Goal: Task Accomplishment & Management: Manage account settings

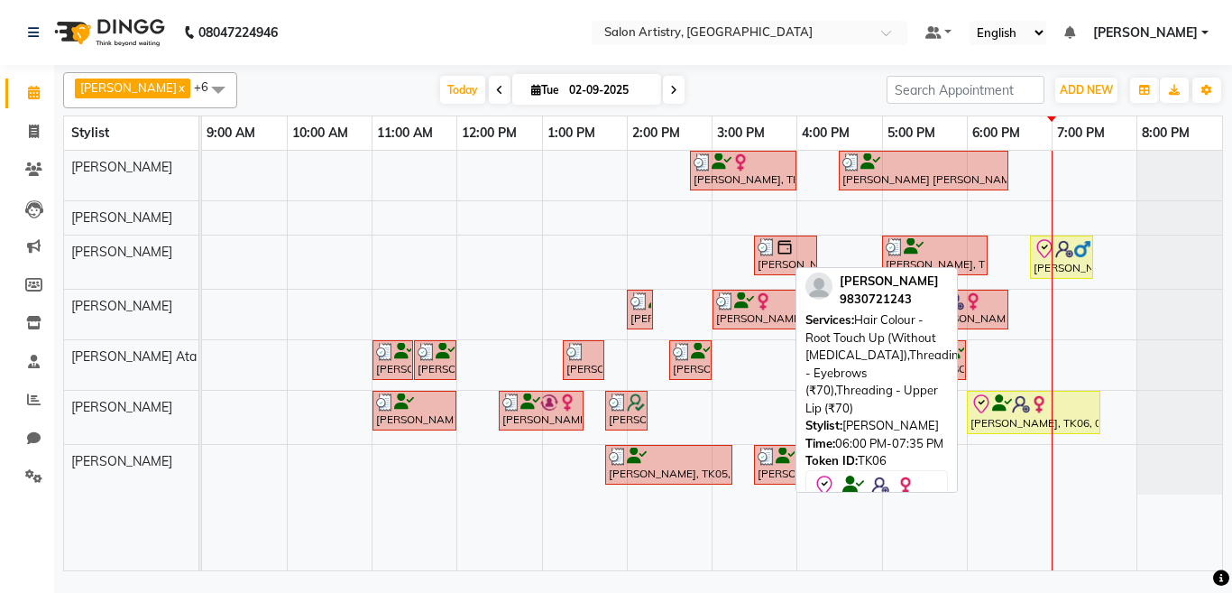
click at [1000, 419] on div "Dr. Seema Monot, TK06, 06:00 PM-07:35 PM, Hair Colour - Root Touch Up (Without …" at bounding box center [1034, 412] width 130 height 38
select select "8"
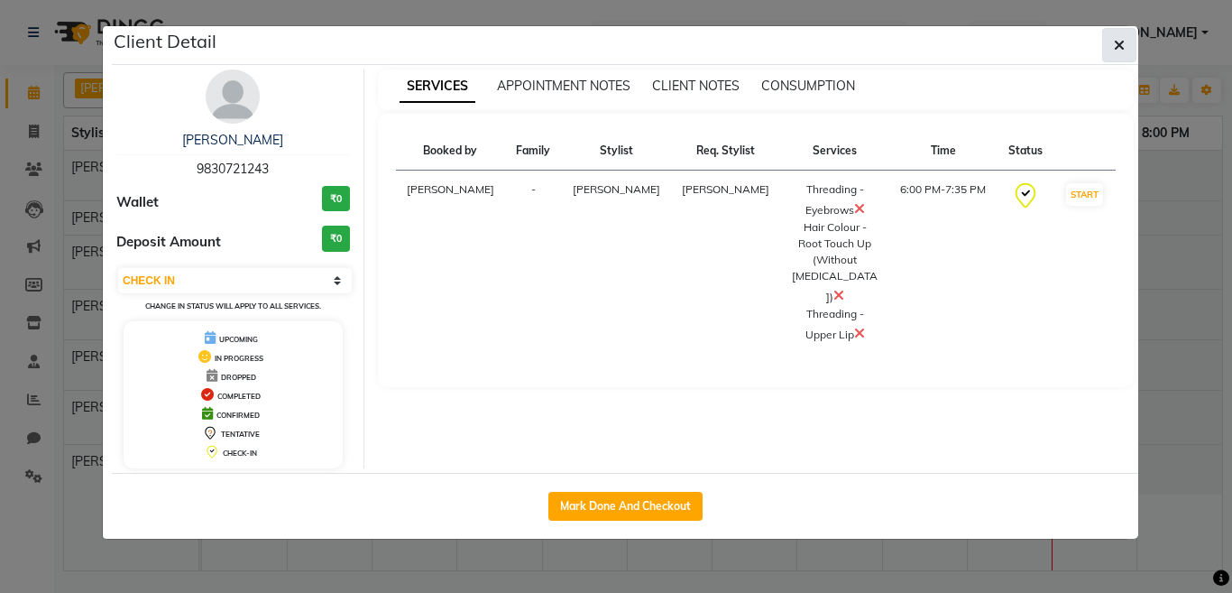
click at [1118, 40] on icon "button" at bounding box center [1119, 45] width 11 height 14
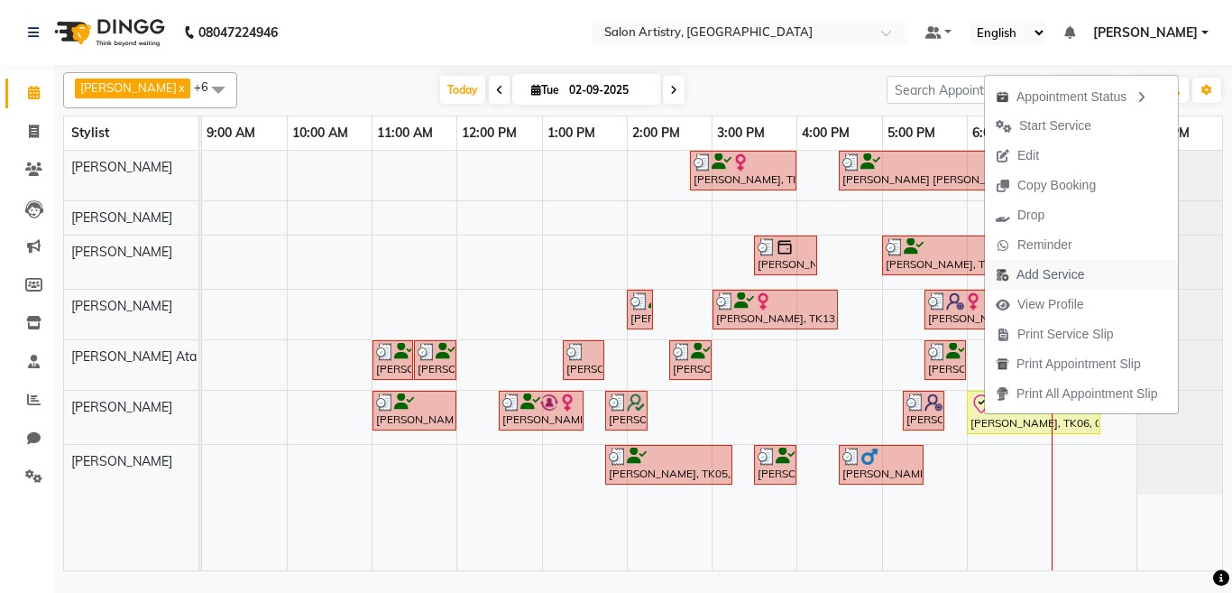
click at [1039, 277] on span "Add Service" at bounding box center [1050, 274] width 68 height 19
select select "79859"
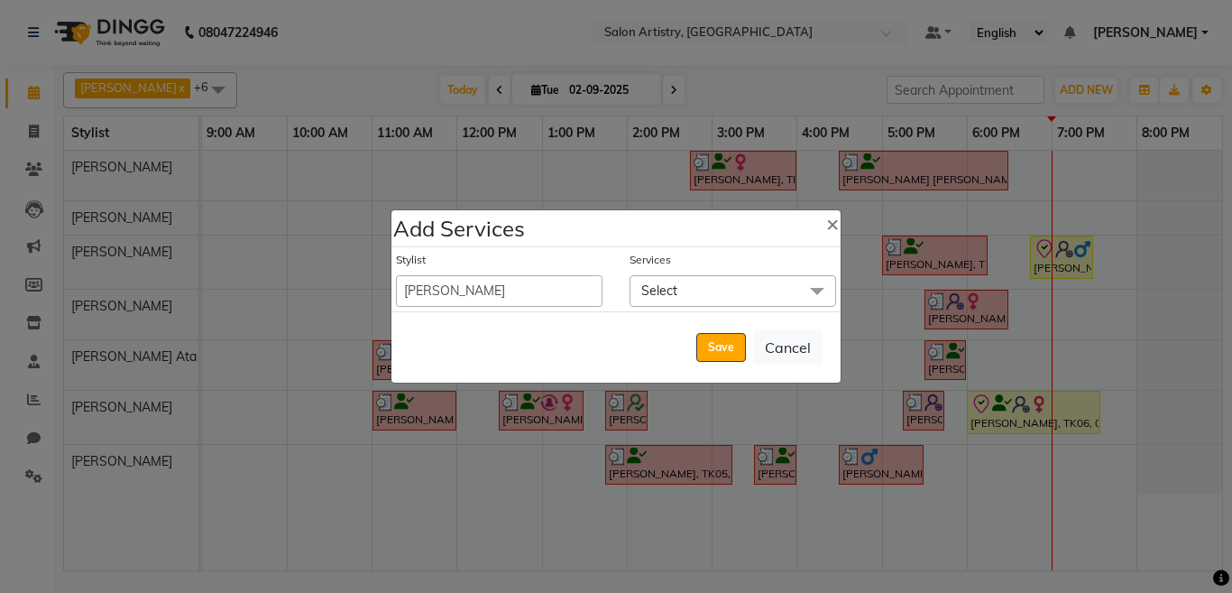
click at [695, 294] on span "Select" at bounding box center [732, 291] width 207 height 32
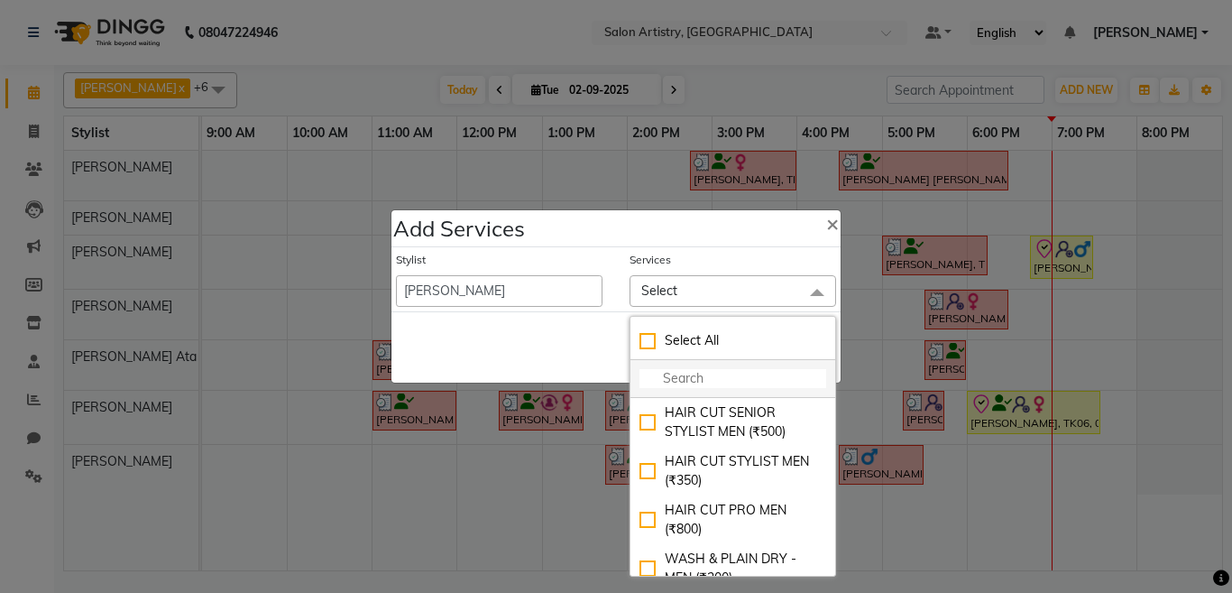
click at [695, 379] on input "multiselect-search" at bounding box center [732, 378] width 187 height 19
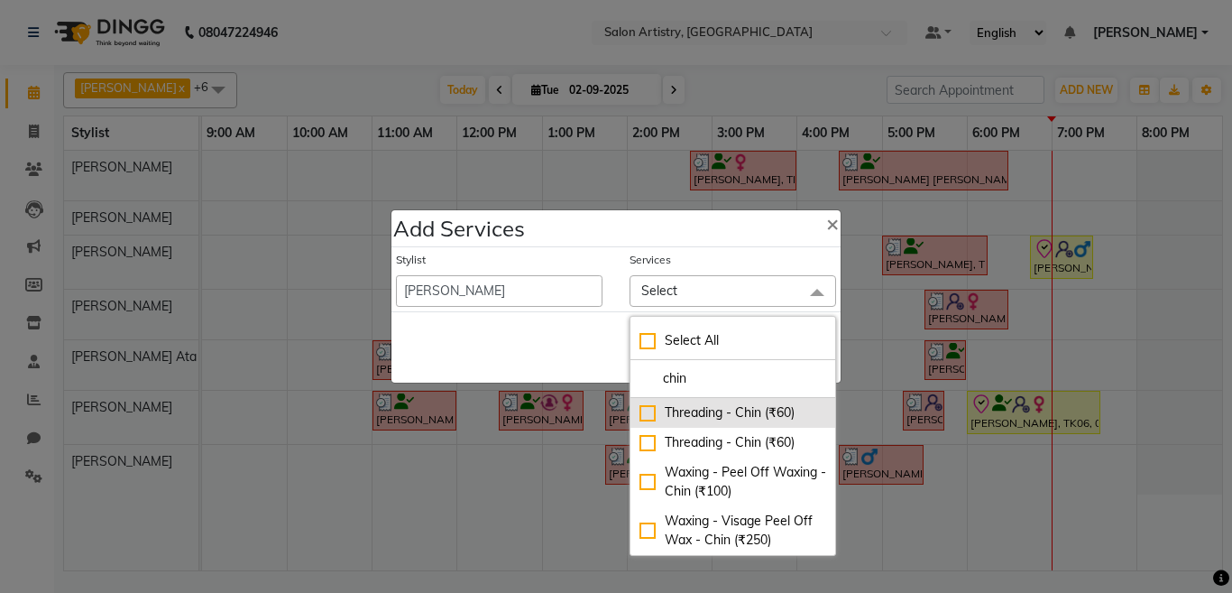
type input "chin"
click at [645, 413] on div "Threading - Chin (₹60)" at bounding box center [732, 412] width 187 height 19
checkbox input "true"
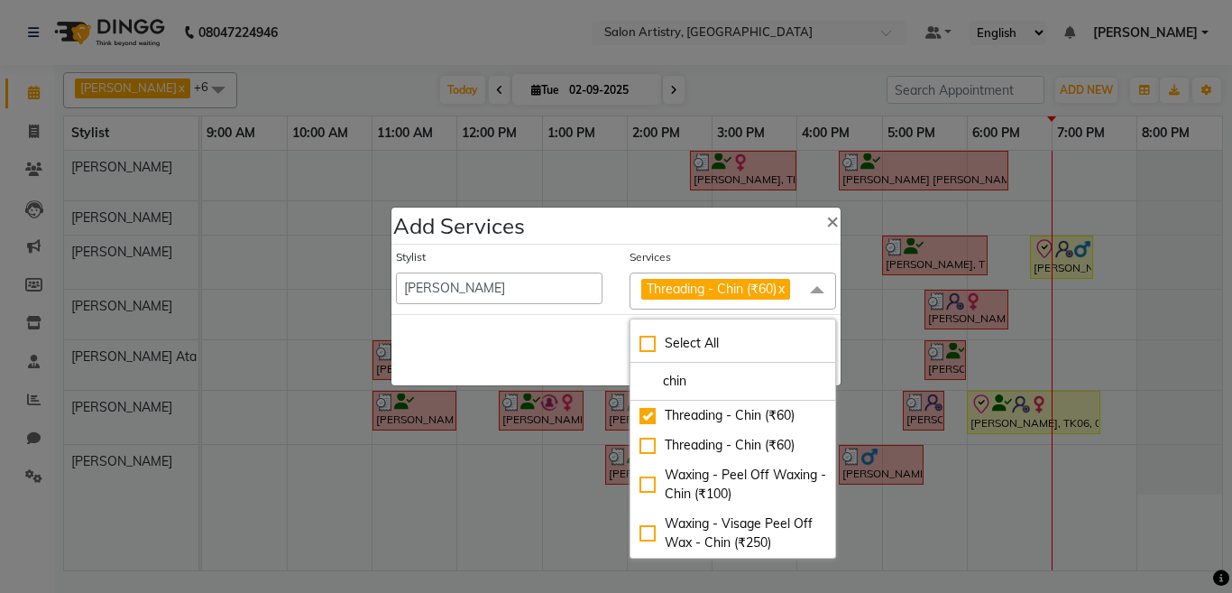
drag, startPoint x: 532, startPoint y: 361, endPoint x: 680, endPoint y: 374, distance: 148.5
click at [533, 361] on div "Save Cancel" at bounding box center [615, 349] width 449 height 71
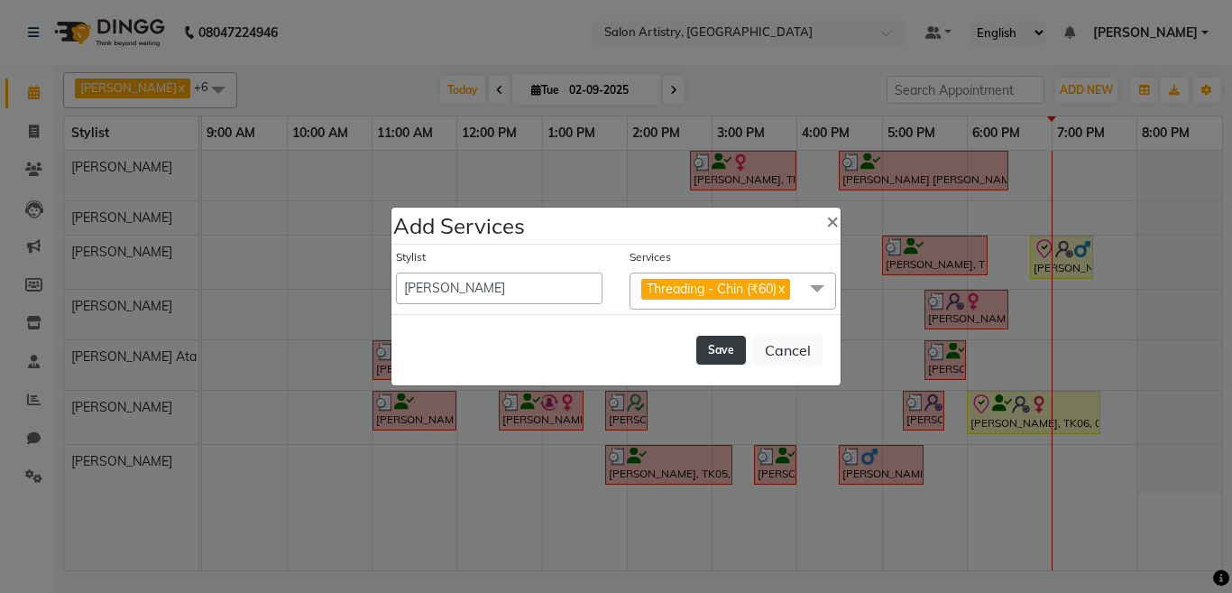
click at [712, 347] on button "Save" at bounding box center [721, 349] width 50 height 29
select select "79884"
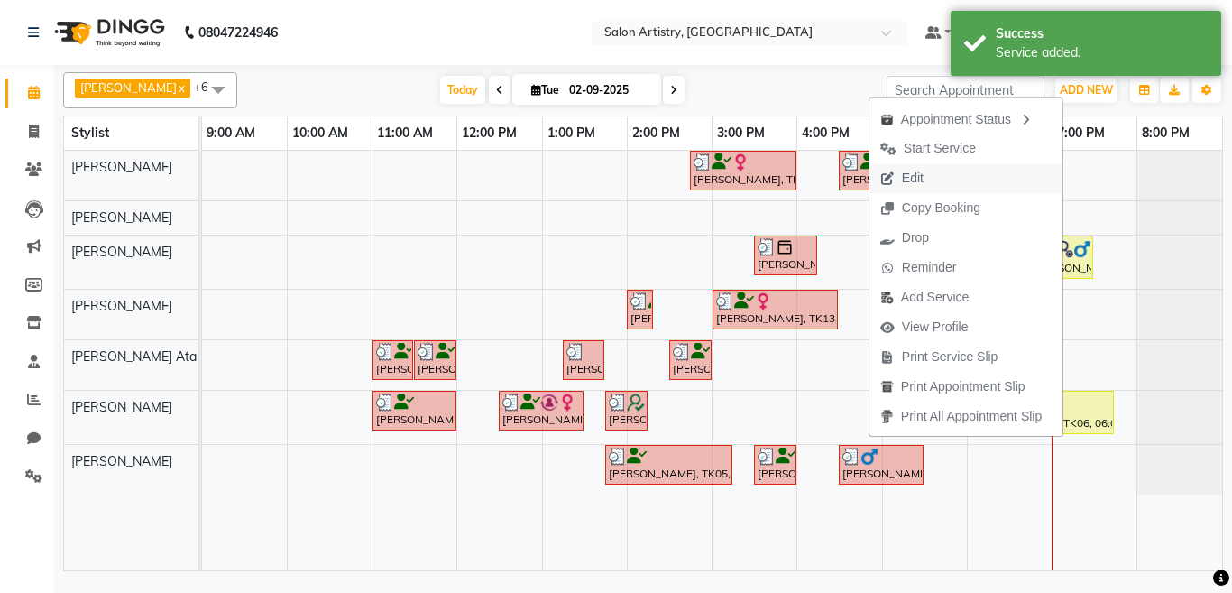
click at [909, 175] on span "Edit" at bounding box center [913, 178] width 22 height 19
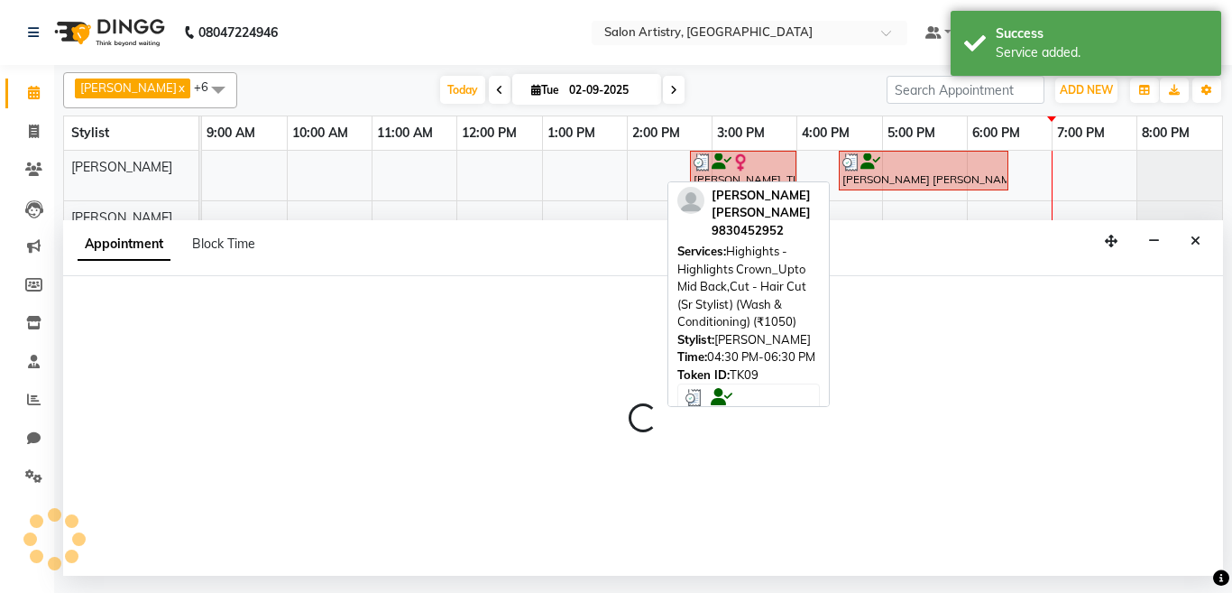
select select "tentative"
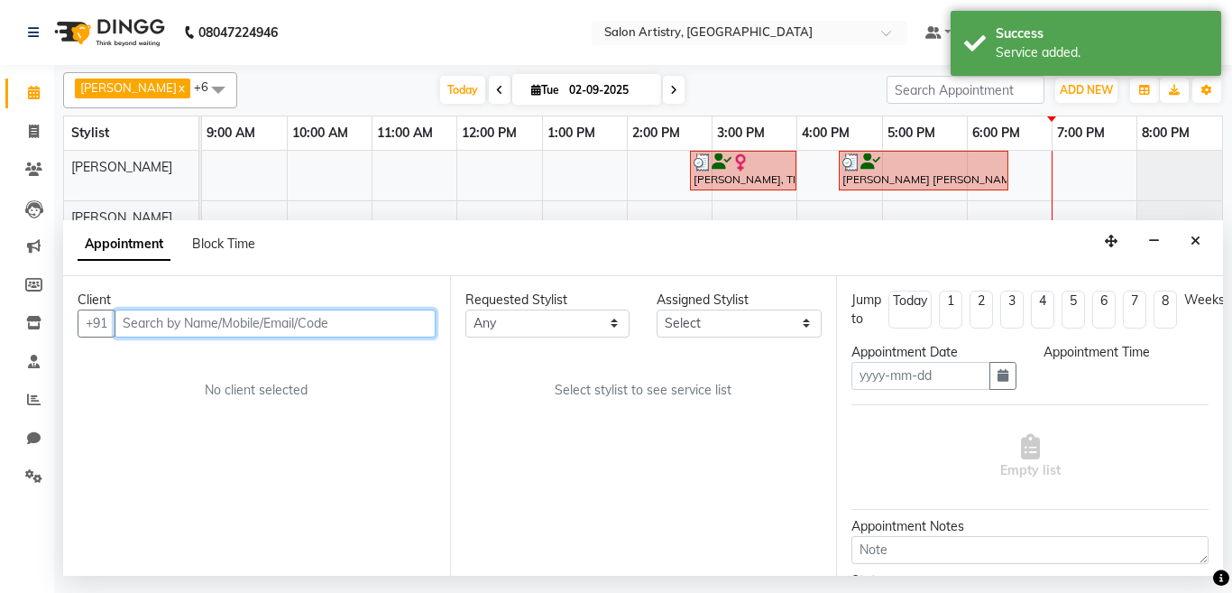
type input "02-09-2025"
select select "check-in"
select select "1125"
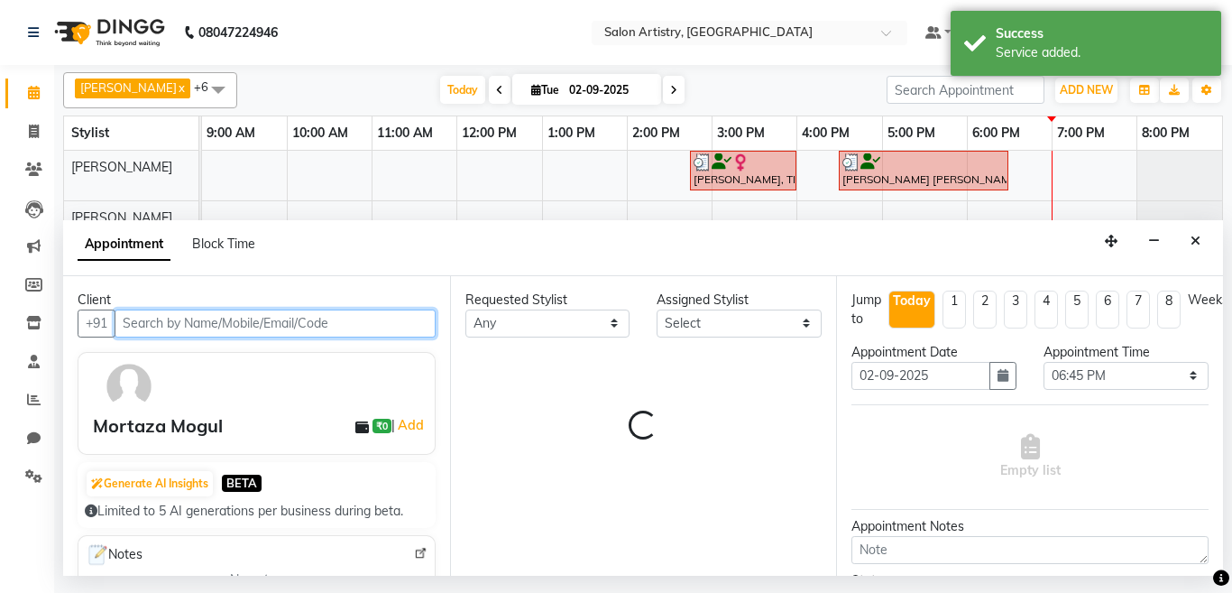
select select "79862"
select select "4168"
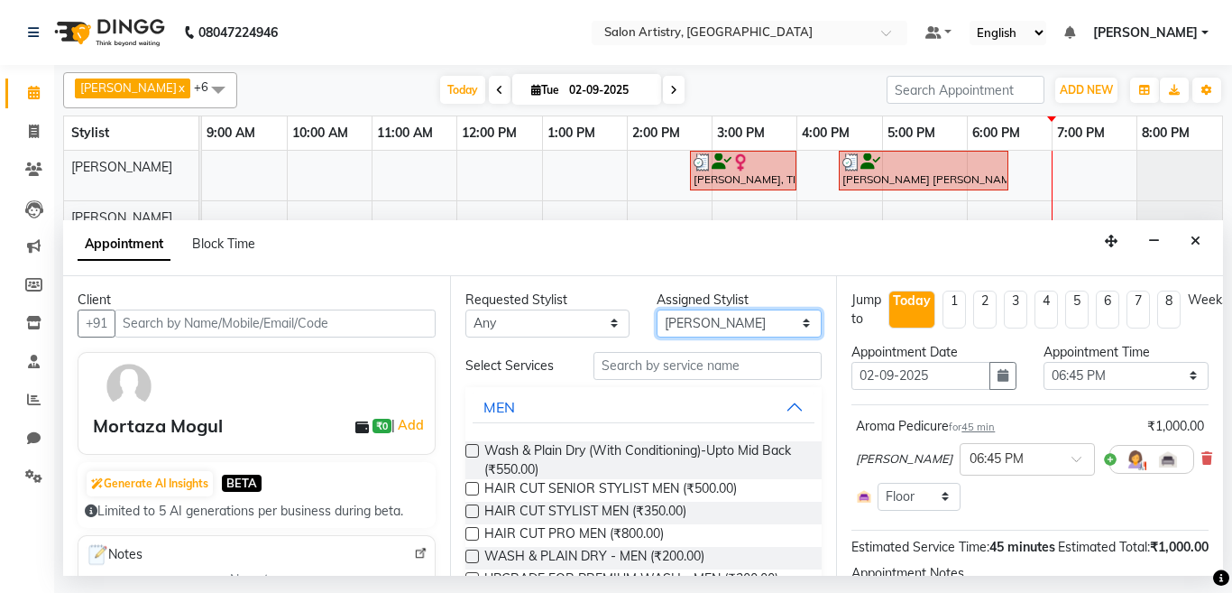
click at [675, 317] on select "Select Anupriya Ghosh Iqbal Ahmed Irshad Khan Mannu Kumar Gupta Mekhla Bhattach…" at bounding box center [739, 323] width 165 height 28
select select "79861"
click at [657, 309] on select "Select Anupriya Ghosh Iqbal Ahmed Irshad Khan Mannu Kumar Gupta Mekhla Bhattach…" at bounding box center [739, 323] width 165 height 28
click at [471, 490] on label at bounding box center [472, 489] width 14 height 14
click at [471, 490] on input "checkbox" at bounding box center [471, 490] width 12 height 12
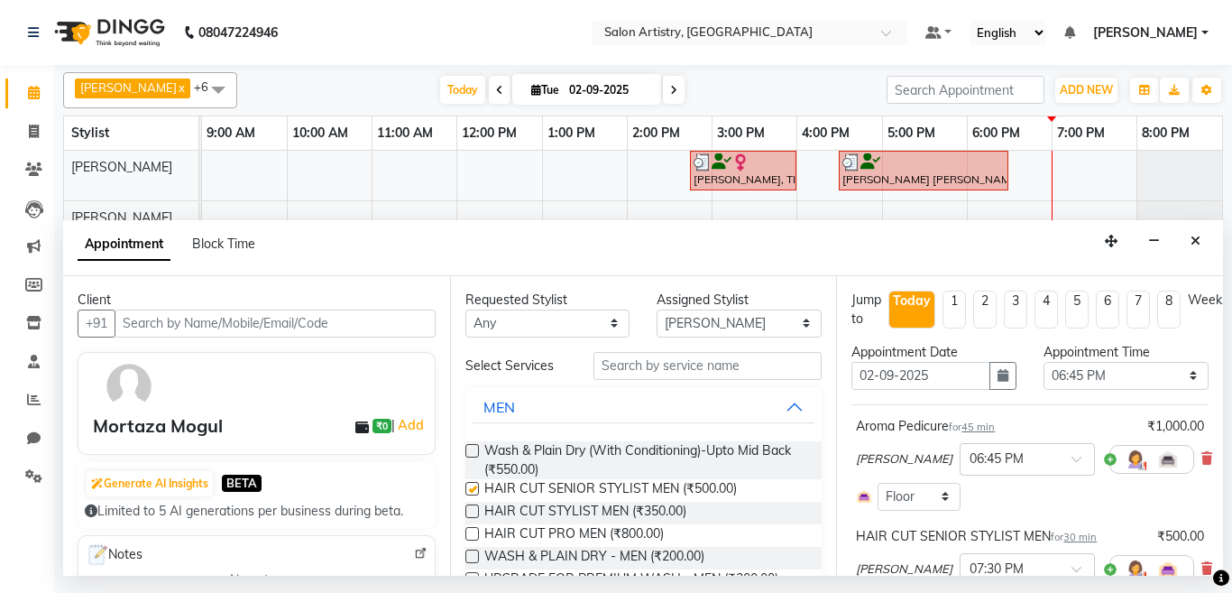
checkbox input "false"
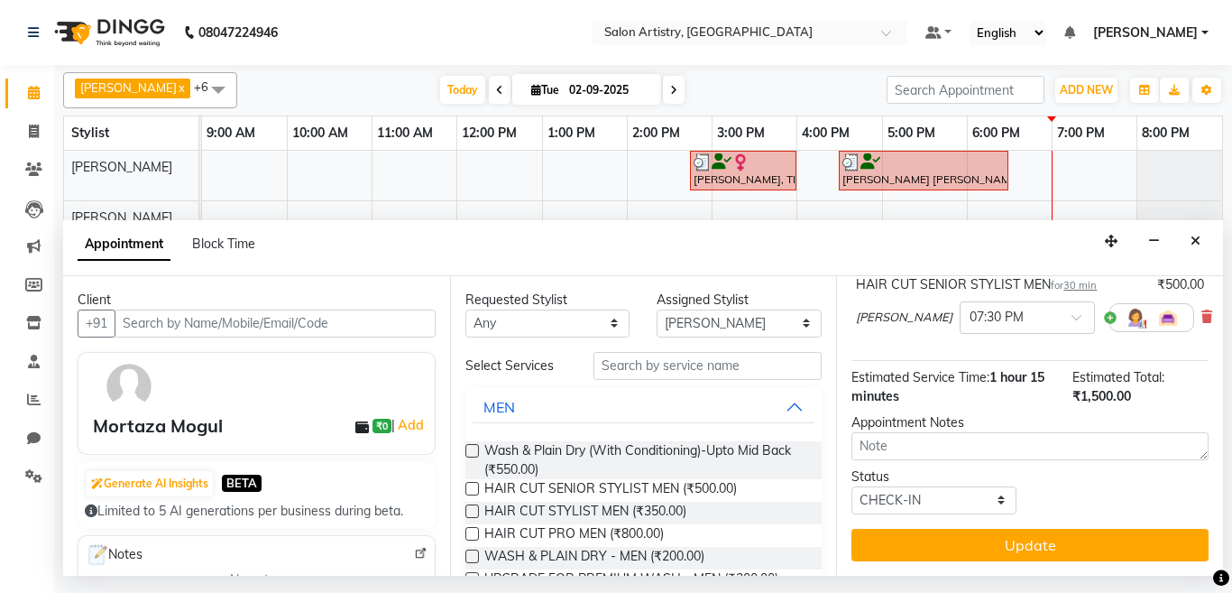
scroll to position [267, 0]
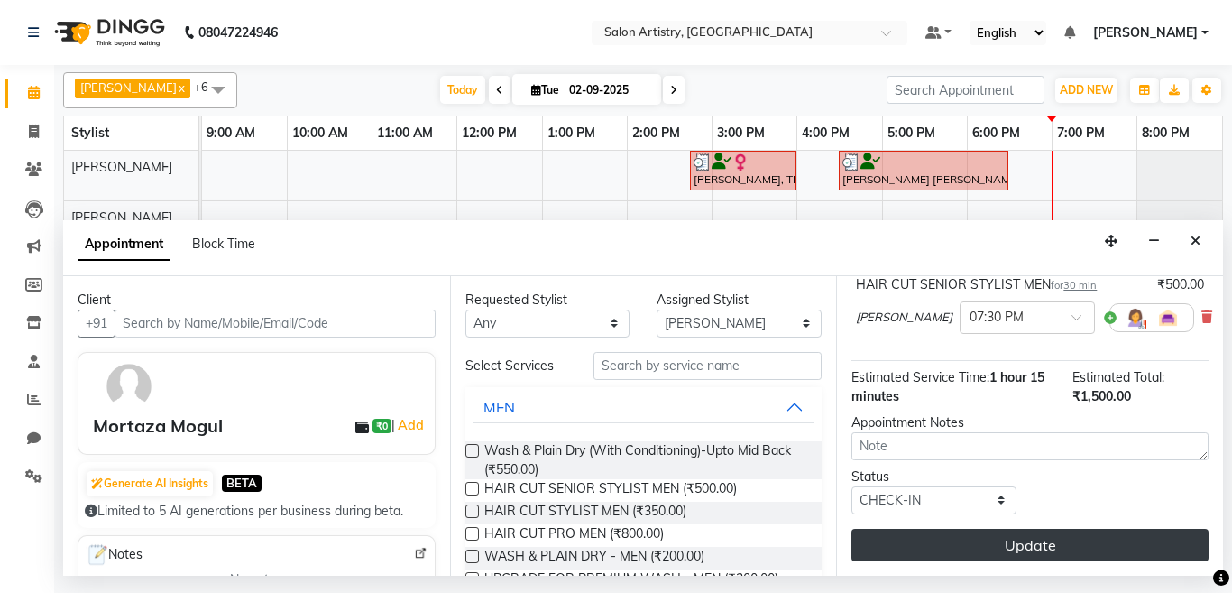
click at [990, 530] on button "Update" at bounding box center [1029, 544] width 357 height 32
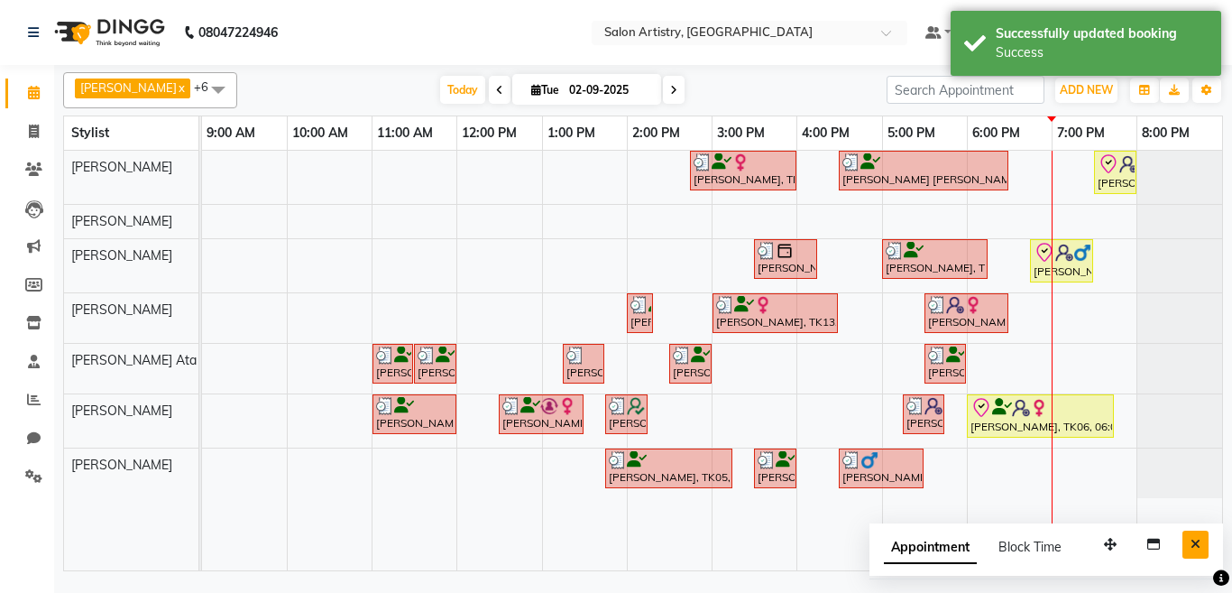
click at [1195, 543] on icon "Close" at bounding box center [1195, 544] width 10 height 13
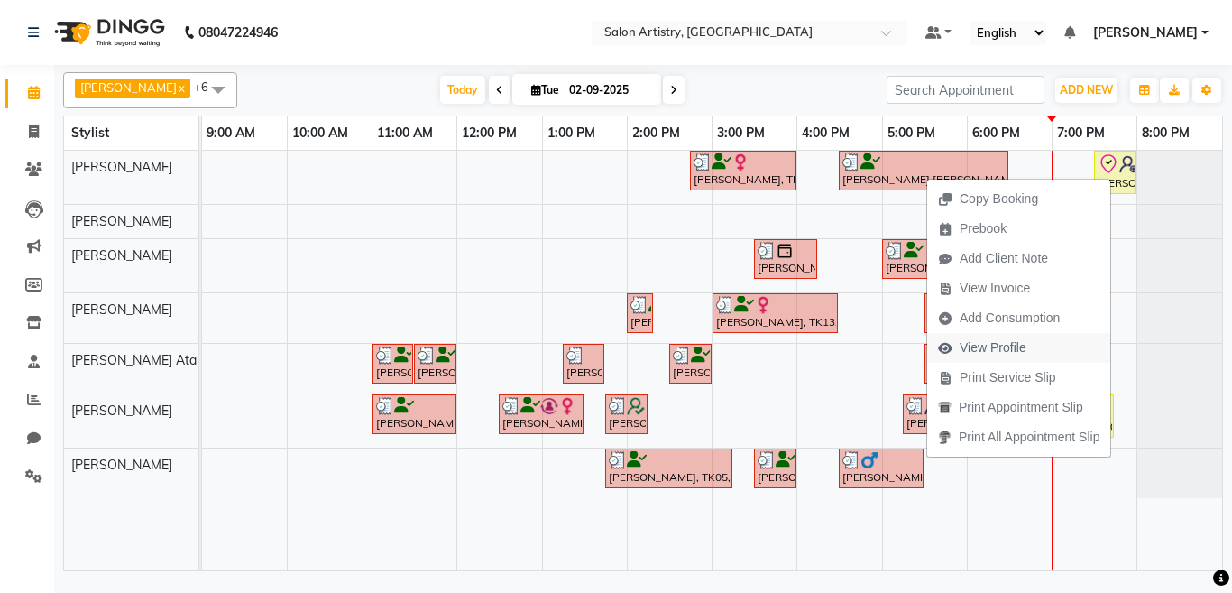
click at [987, 351] on span "View Profile" at bounding box center [993, 347] width 67 height 19
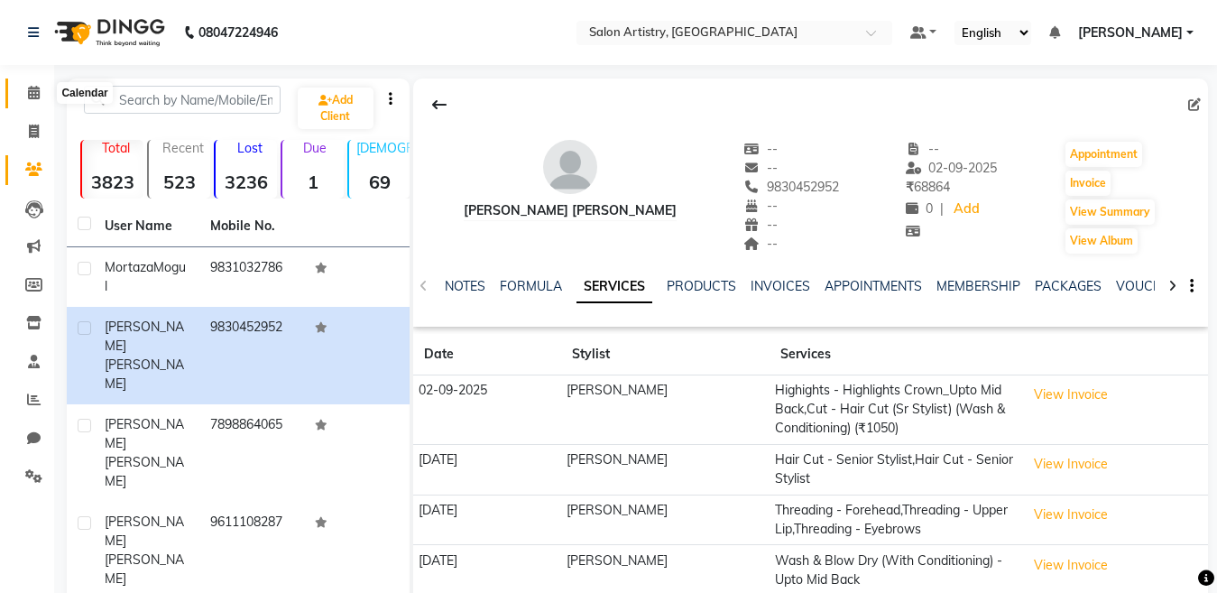
click at [28, 87] on icon at bounding box center [34, 93] width 12 height 14
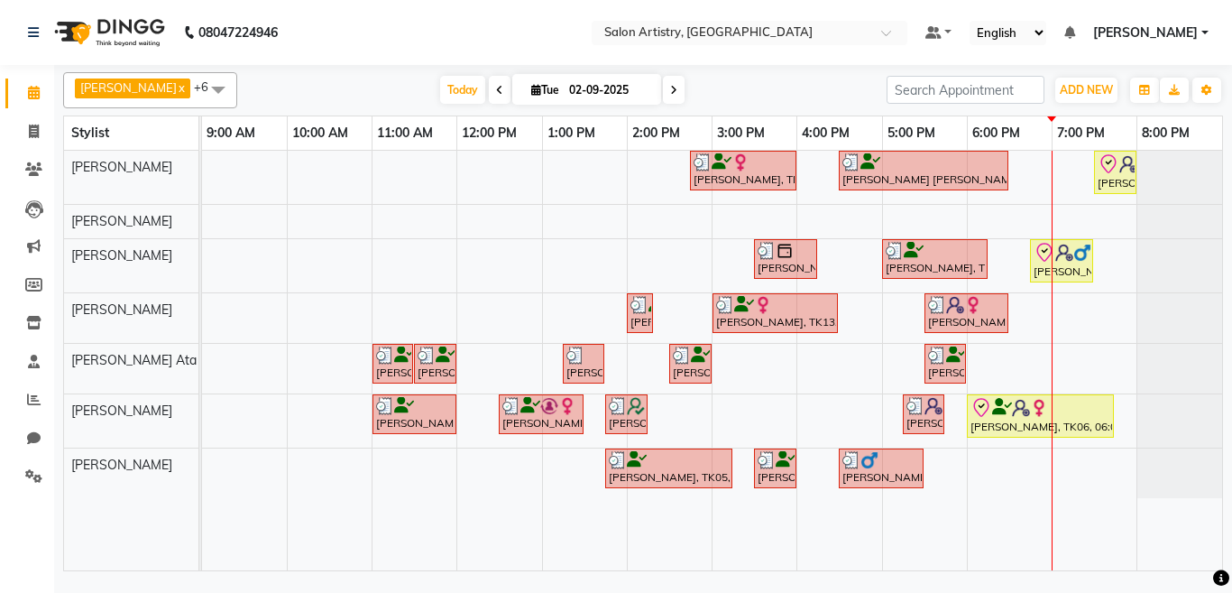
click at [670, 87] on icon at bounding box center [673, 90] width 7 height 11
type input "03-09-2025"
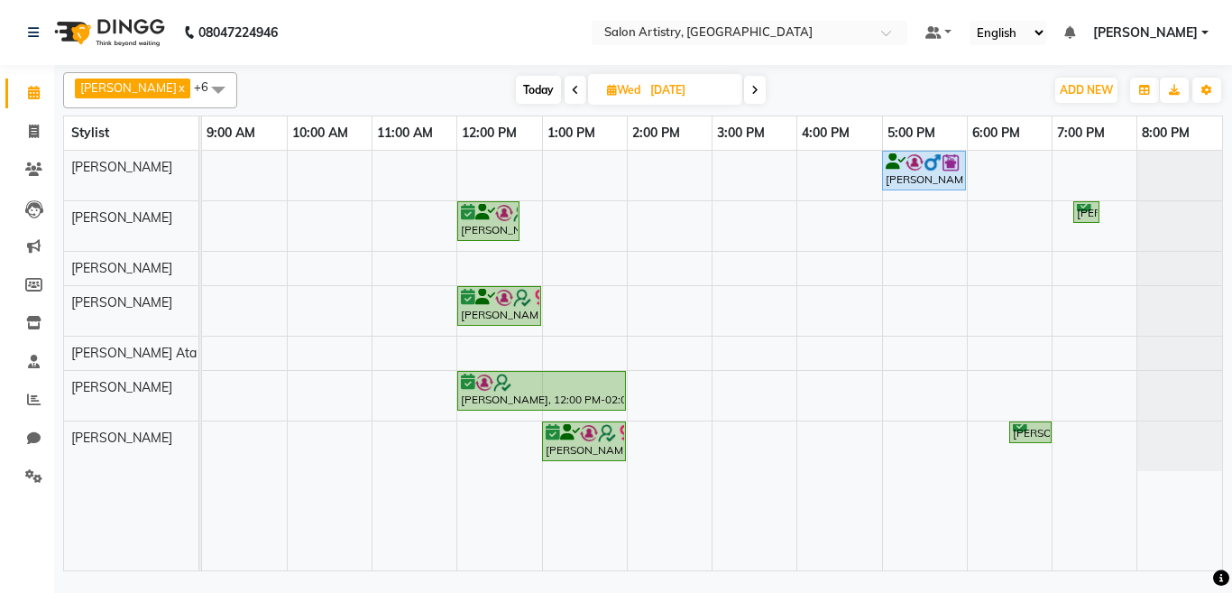
click at [200, 87] on span at bounding box center [218, 89] width 36 height 34
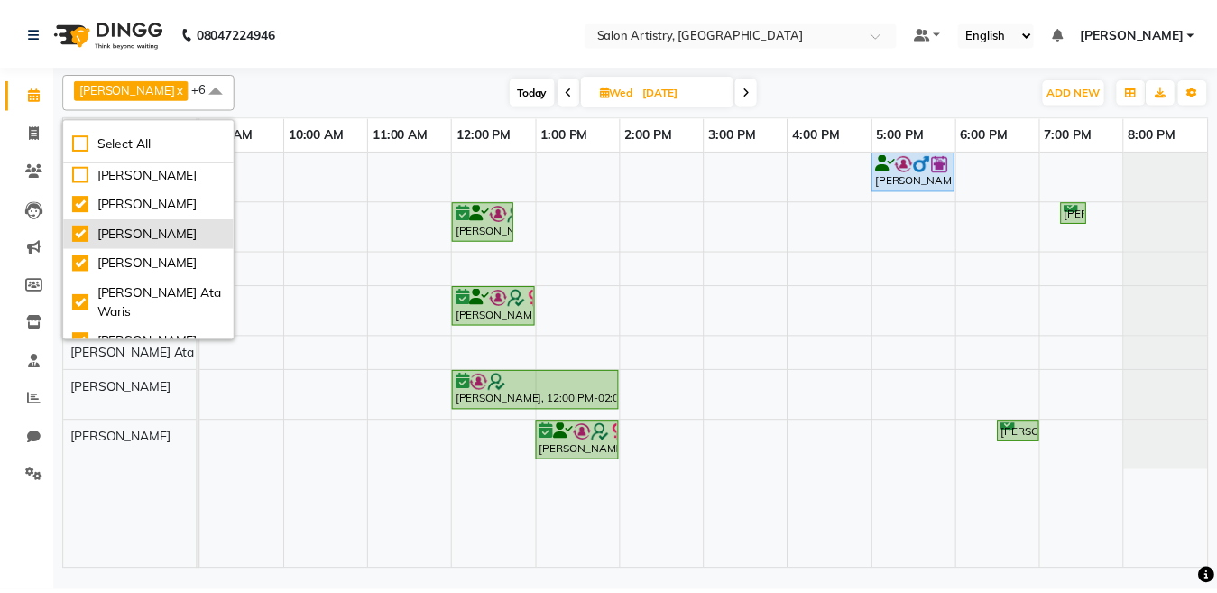
scroll to position [90, 0]
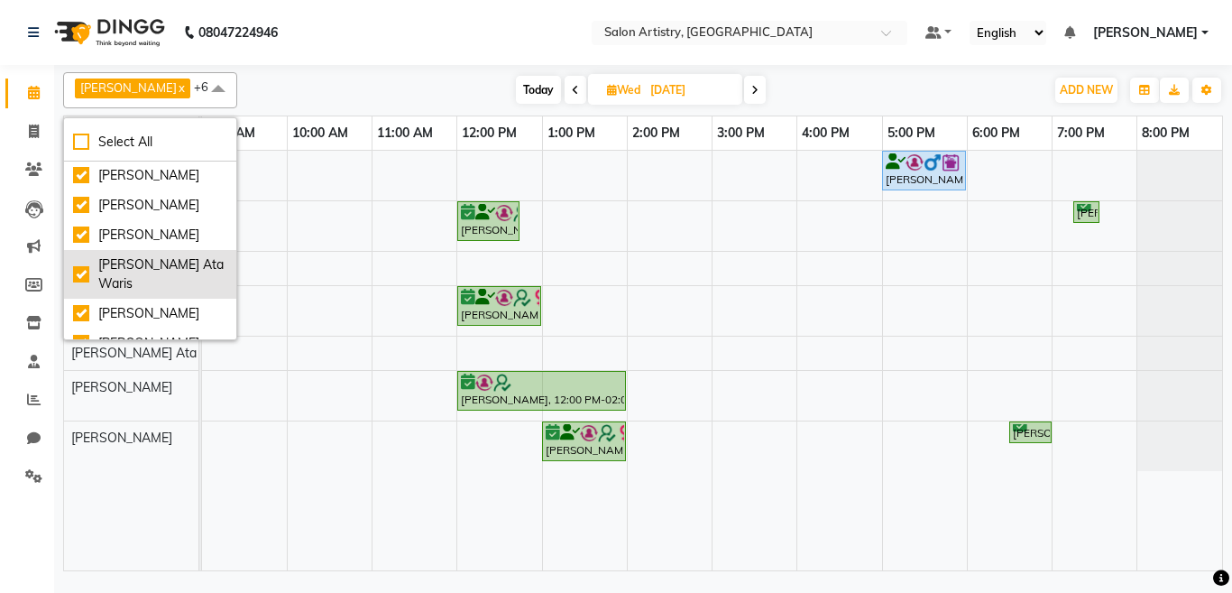
click at [112, 263] on div "[PERSON_NAME] Ata Waris" at bounding box center [150, 274] width 154 height 38
checkbox input "false"
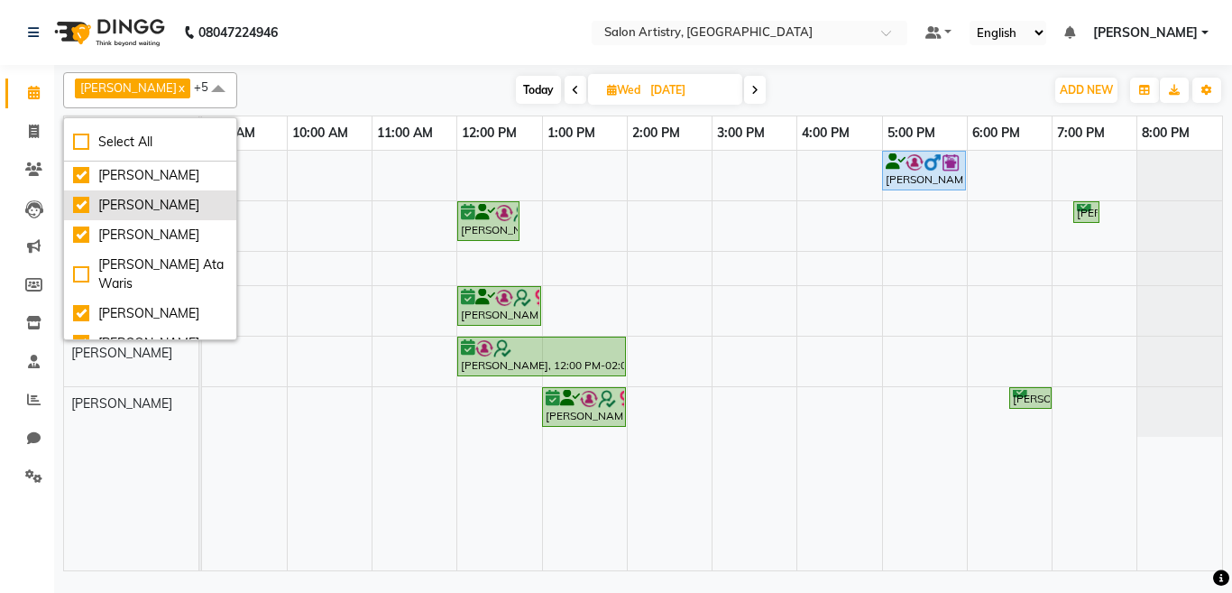
click at [110, 207] on div "[PERSON_NAME]" at bounding box center [150, 205] width 154 height 19
checkbox input "false"
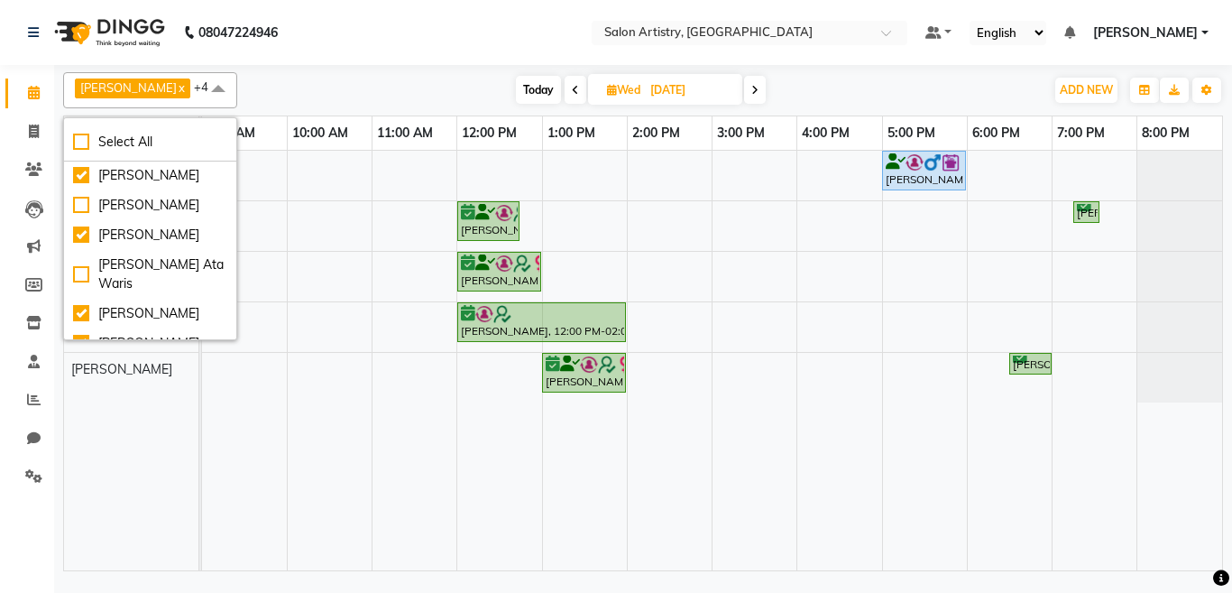
click at [465, 22] on nav "08047224946 Select Location × Salon Artistry, Middleton Street Default Panel My…" at bounding box center [616, 32] width 1232 height 65
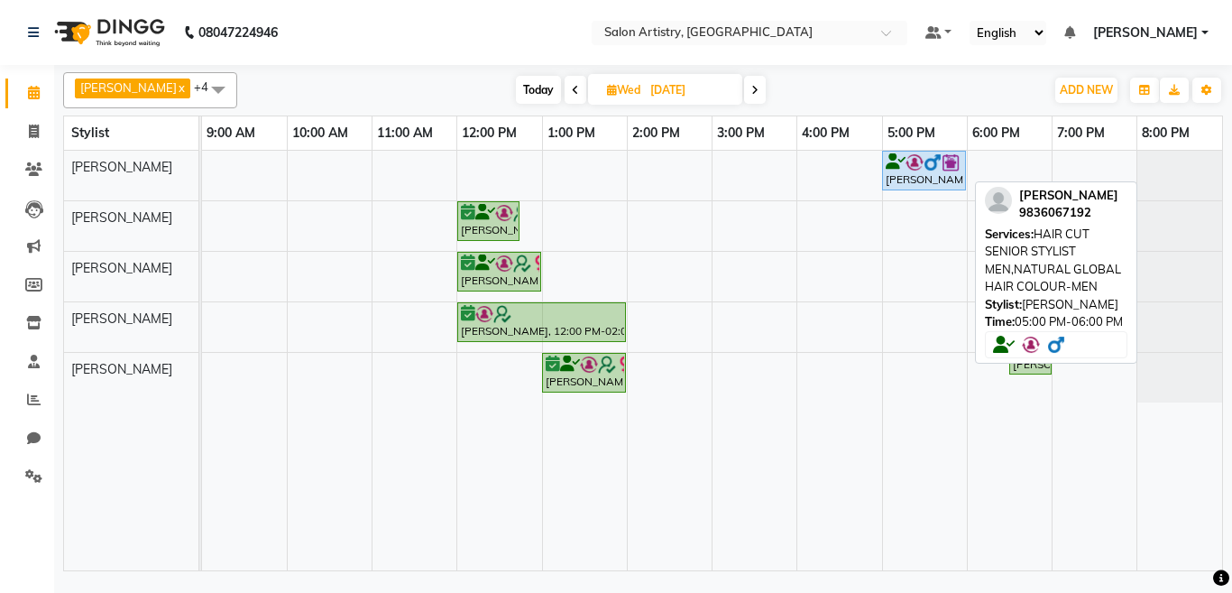
click at [888, 170] on div "Pawan Kumar Shukla, 05:00 PM-06:00 PM, HAIR CUT SENIOR STYLIST MEN,NATURAL GLOB…" at bounding box center [924, 170] width 80 height 34
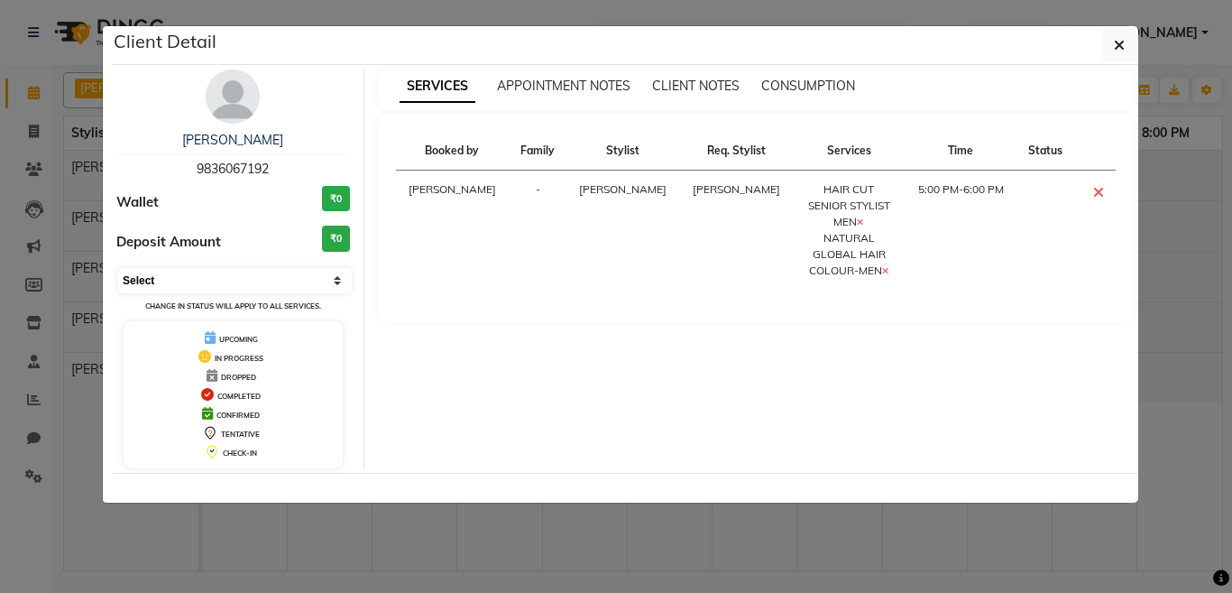
click at [199, 289] on select "Select CONFIRMED TENTATIVE" at bounding box center [235, 280] width 234 height 25
select select "6"
click at [118, 268] on select "Select CONFIRMED TENTATIVE" at bounding box center [235, 280] width 234 height 25
click at [1115, 39] on icon "button" at bounding box center [1119, 45] width 11 height 14
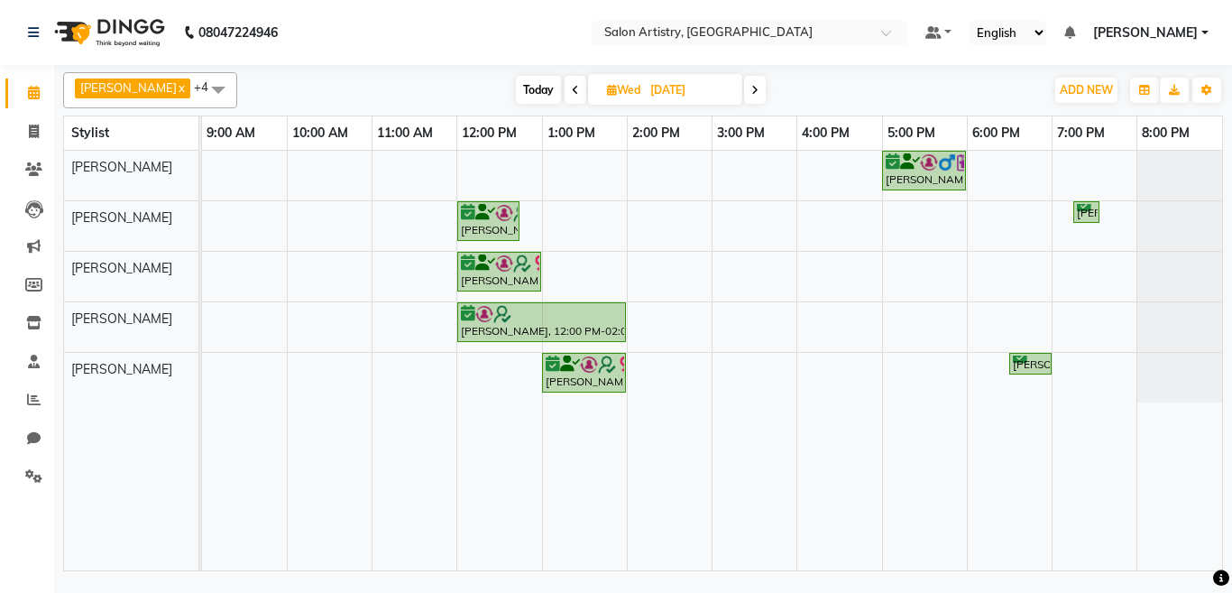
click at [645, 88] on input "03-09-2025" at bounding box center [690, 90] width 90 height 27
select select "9"
select select "2025"
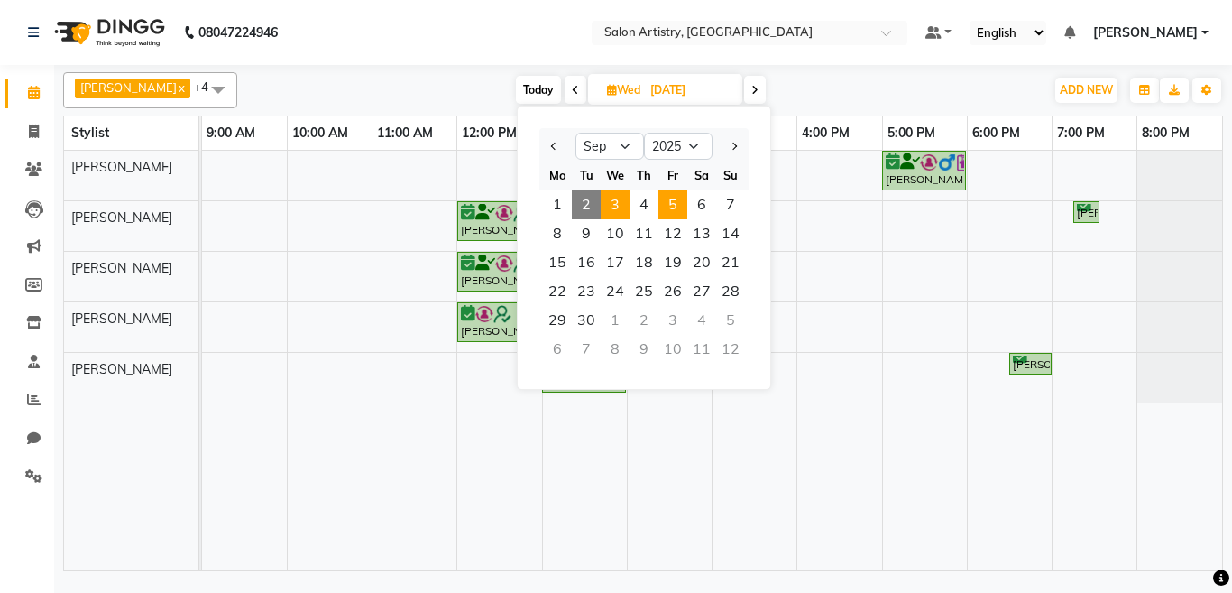
click at [673, 207] on span "5" at bounding box center [672, 204] width 29 height 29
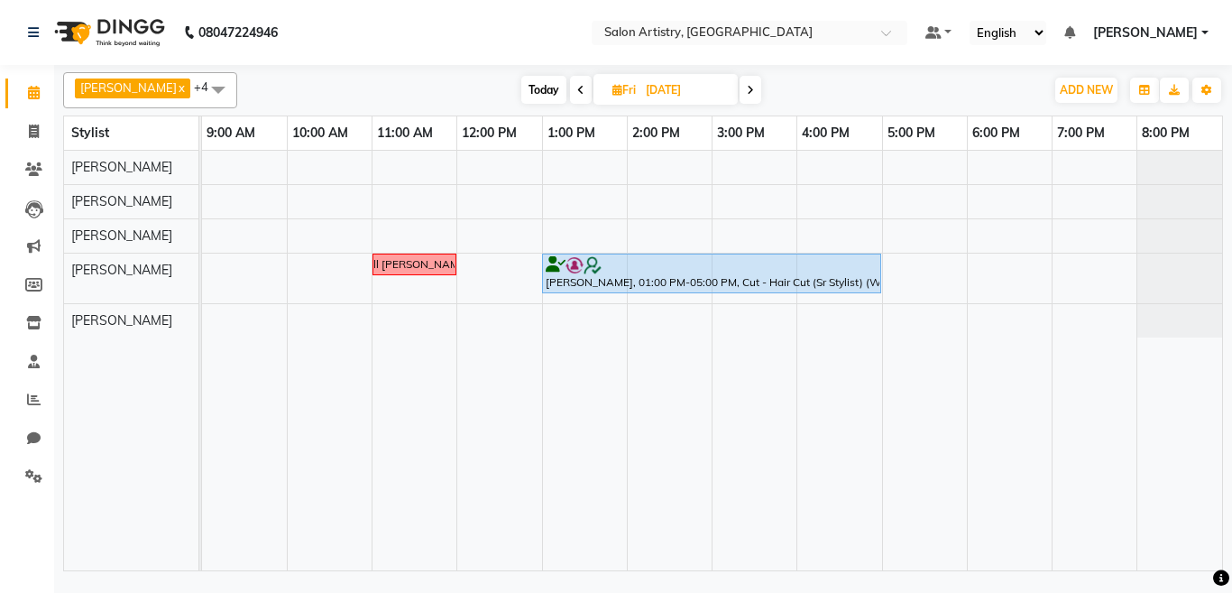
click at [577, 92] on icon at bounding box center [580, 90] width 7 height 11
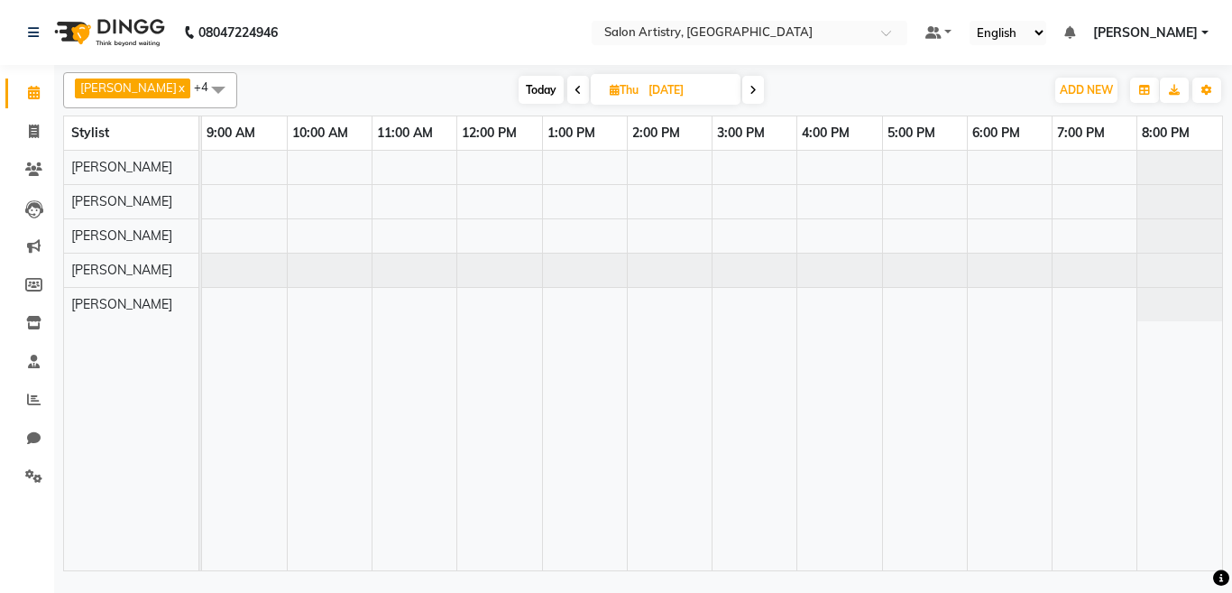
click at [568, 92] on span at bounding box center [578, 90] width 22 height 28
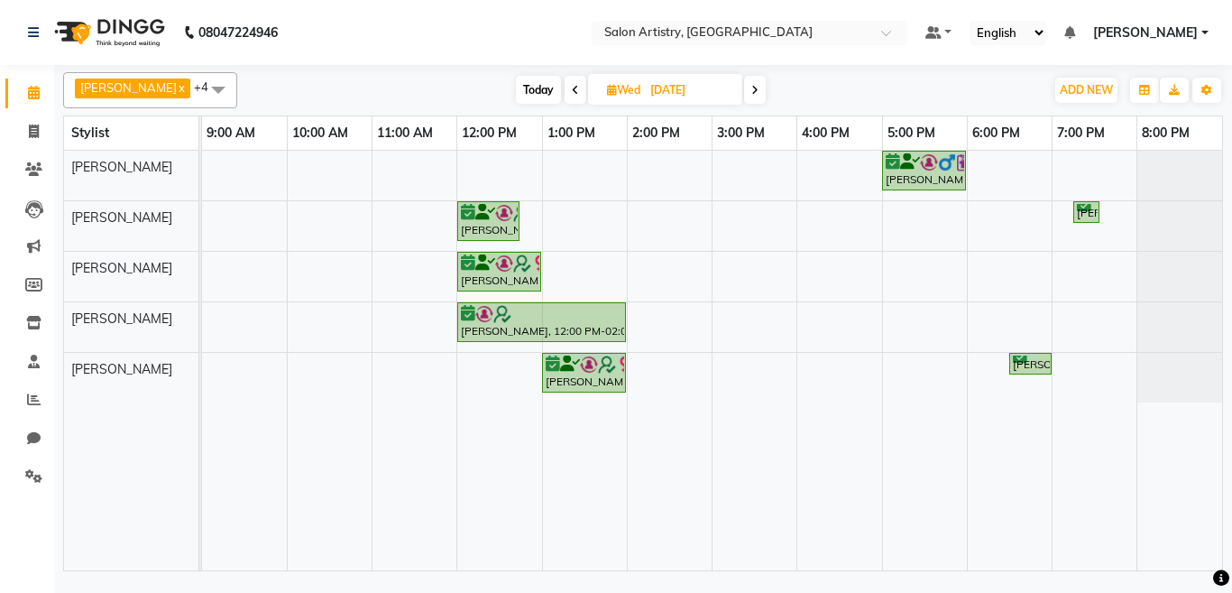
click at [572, 89] on icon at bounding box center [575, 90] width 7 height 11
type input "02-09-2025"
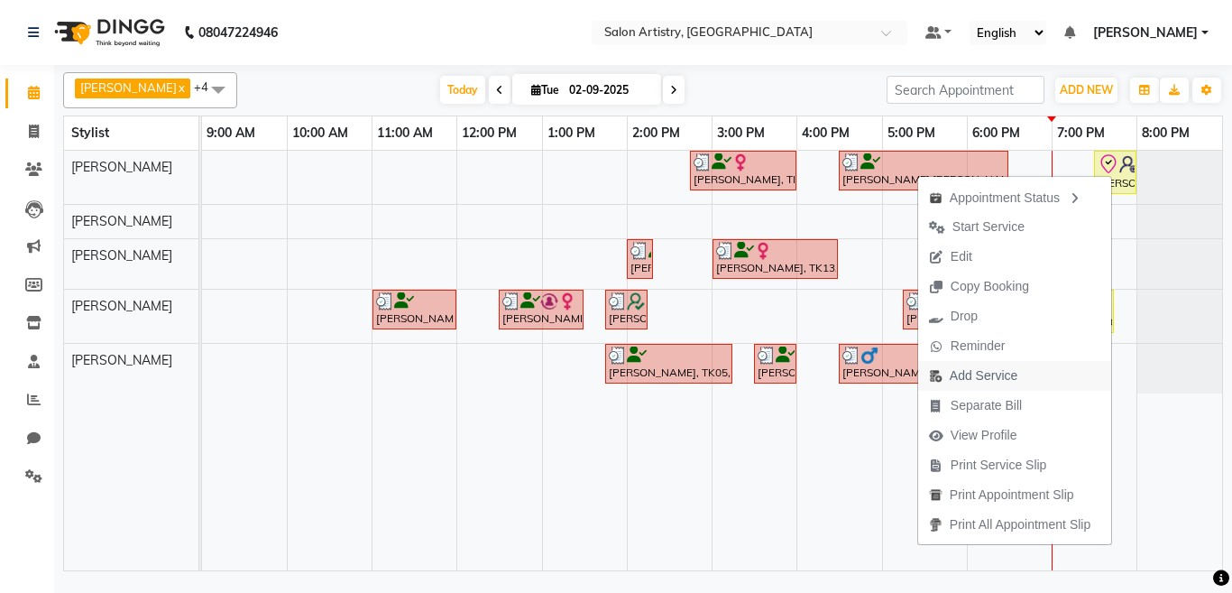
click at [959, 378] on span "Add Service" at bounding box center [984, 375] width 68 height 19
select select "79861"
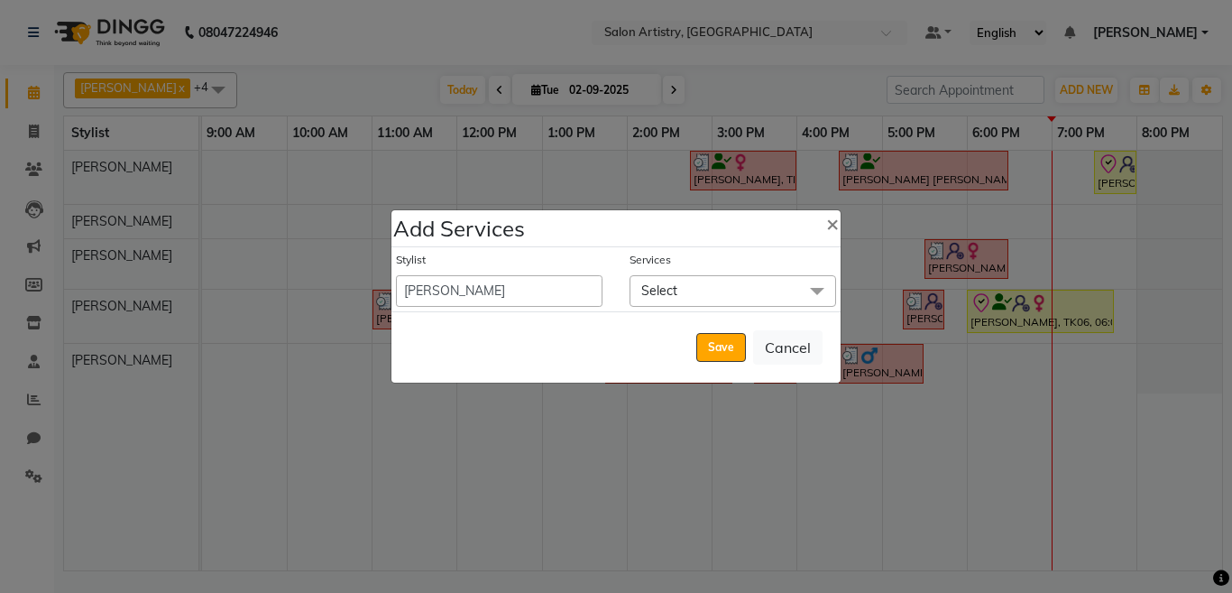
click at [676, 289] on span "Select" at bounding box center [659, 290] width 36 height 16
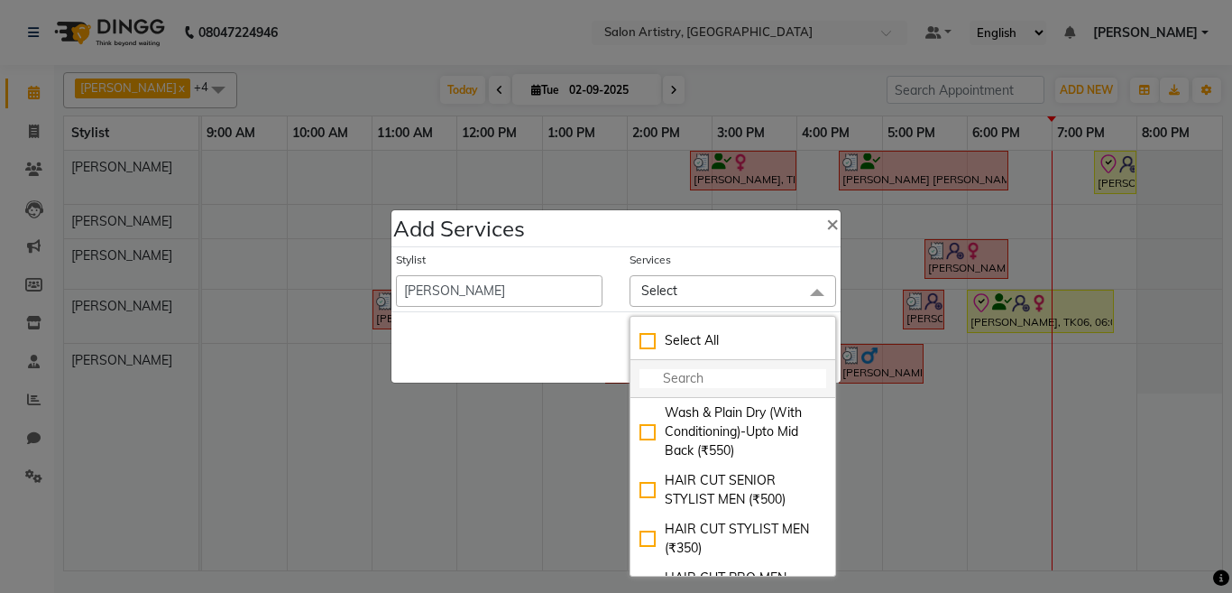
click at [687, 376] on input "multiselect-search" at bounding box center [732, 378] width 187 height 19
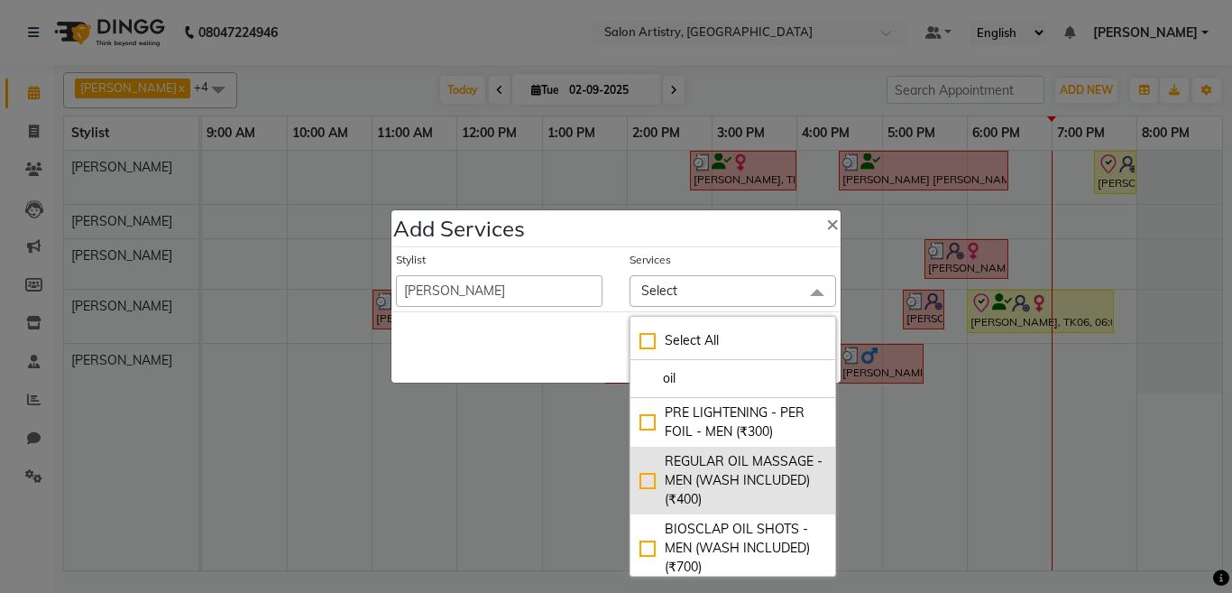
type input "oil"
click at [640, 490] on div "REGULAR OIL MASSAGE - MEN (WASH INCLUDED) (₹400)" at bounding box center [732, 480] width 187 height 57
checkbox input "true"
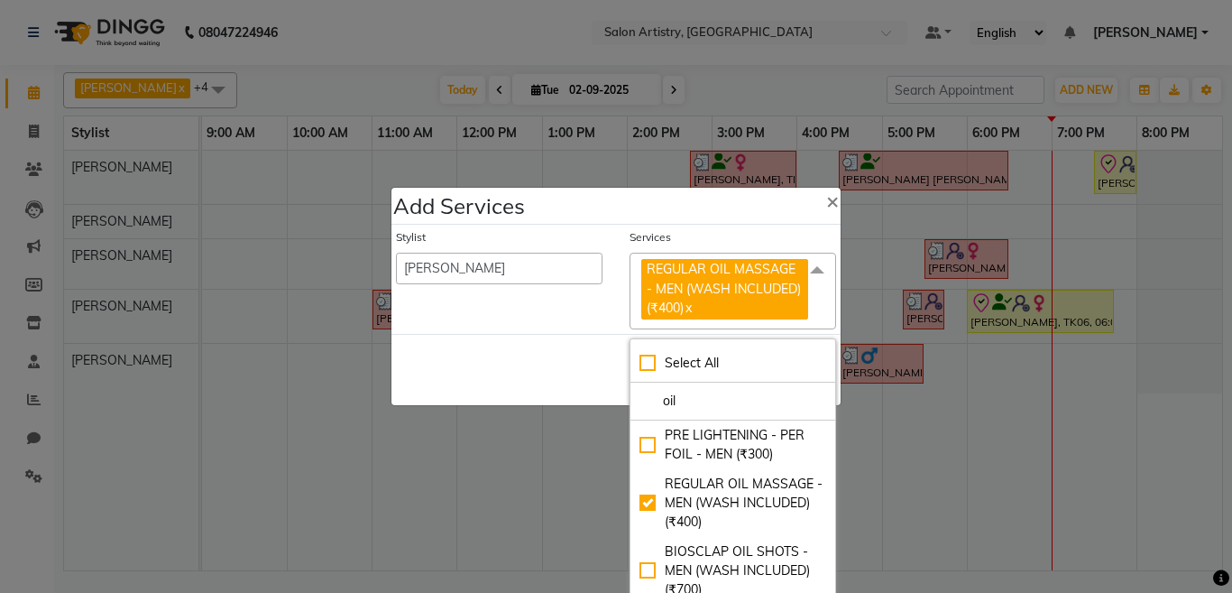
click at [530, 362] on div "Save Cancel" at bounding box center [615, 369] width 449 height 71
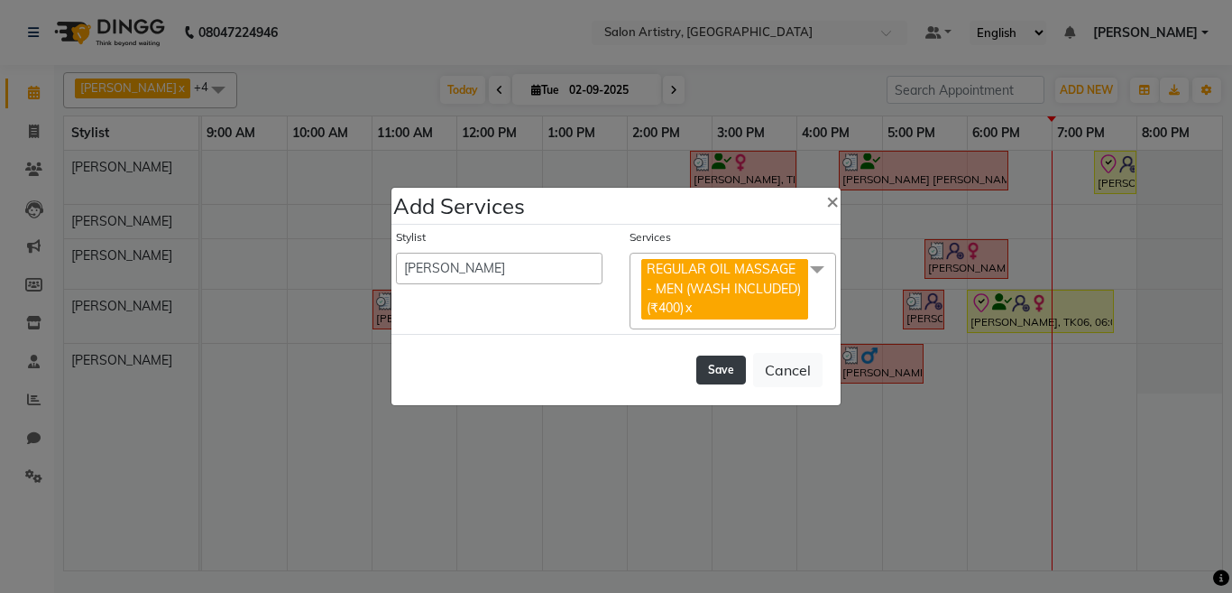
click at [726, 372] on button "Save" at bounding box center [721, 369] width 50 height 29
select select "79884"
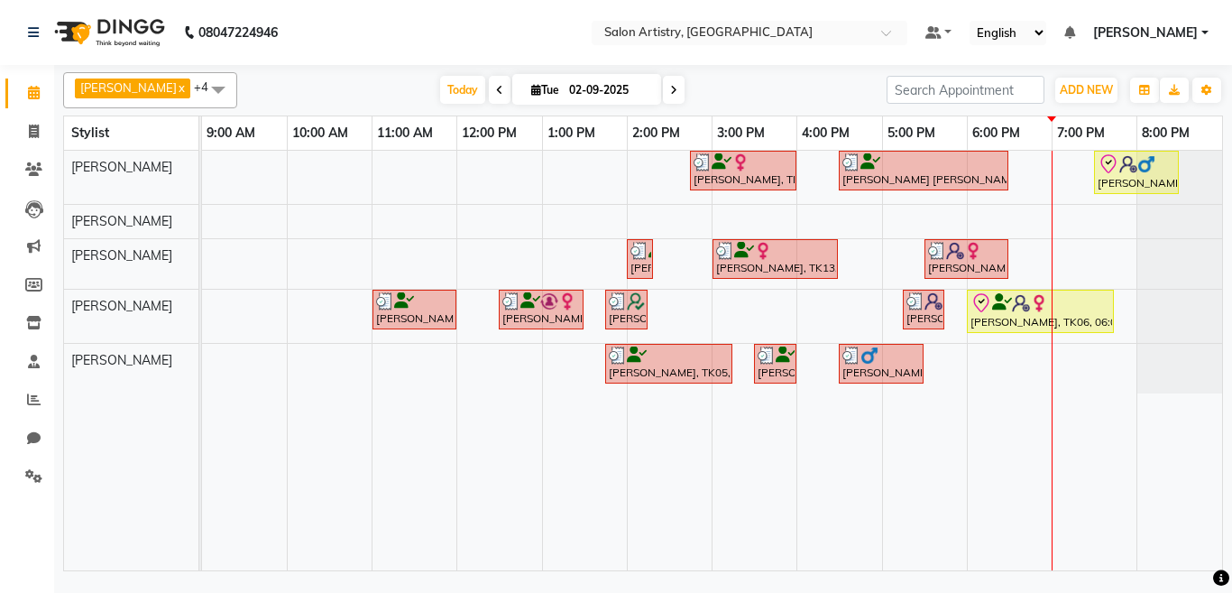
click at [200, 91] on span at bounding box center [218, 89] width 36 height 34
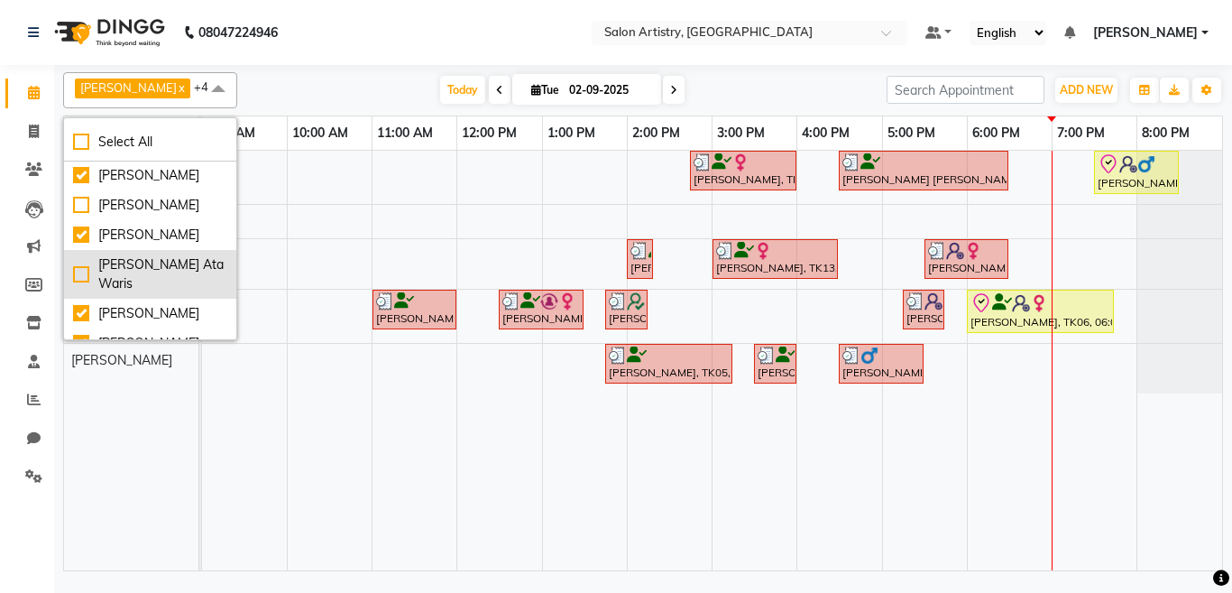
click at [134, 263] on div "[PERSON_NAME] Ata Waris" at bounding box center [150, 274] width 154 height 38
checkbox input "true"
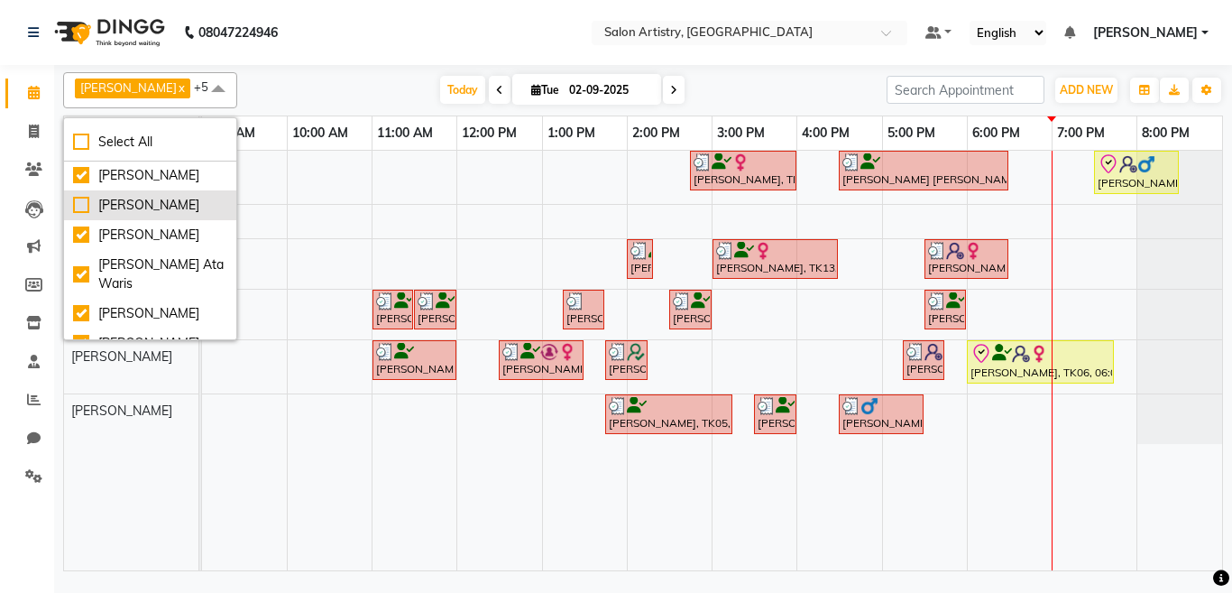
click at [139, 201] on div "[PERSON_NAME]" at bounding box center [150, 205] width 154 height 19
checkbox input "true"
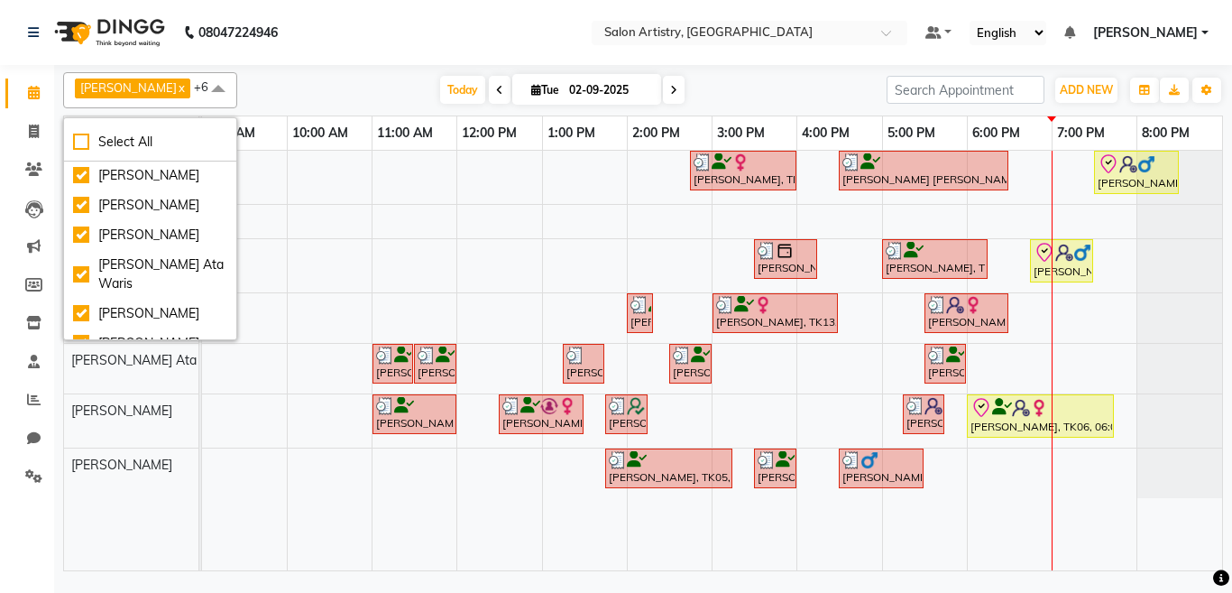
click at [354, 64] on nav "08047224946 Select Location × Salon Artistry, Middleton Street Default Panel My…" at bounding box center [616, 32] width 1232 height 65
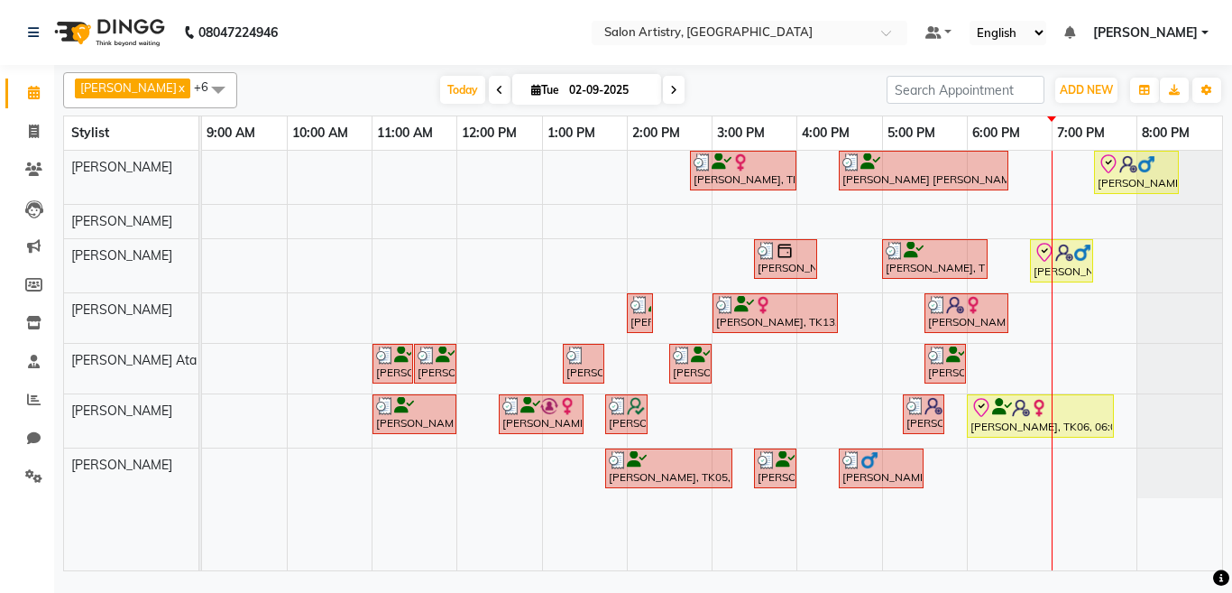
click at [663, 80] on span at bounding box center [674, 90] width 22 height 28
type input "03-09-2025"
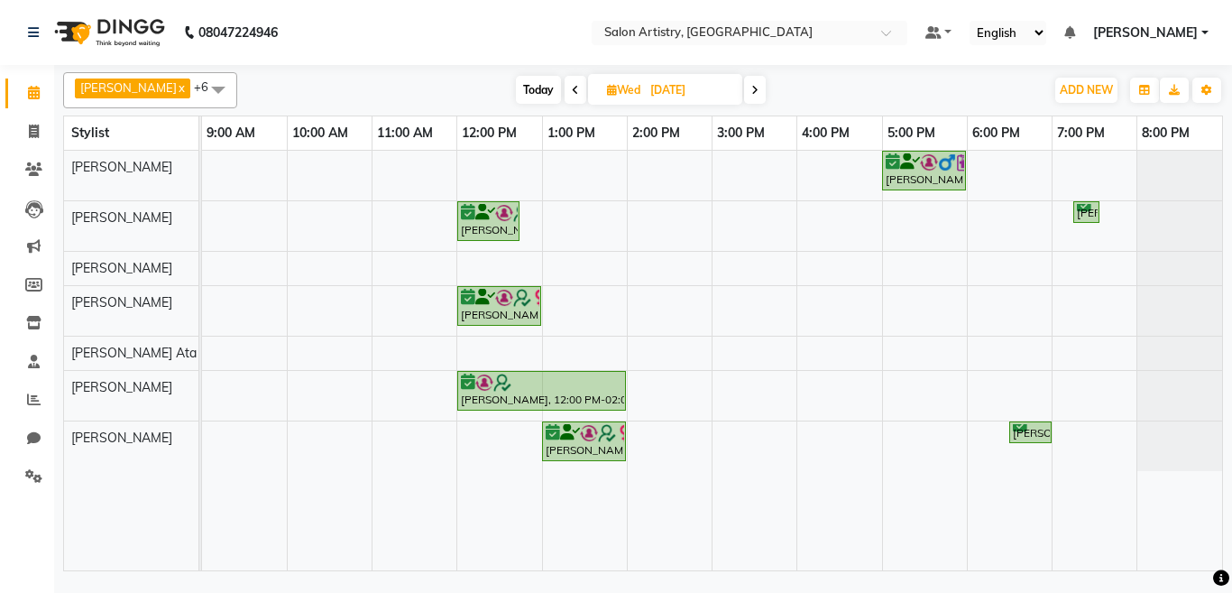
click at [200, 87] on span at bounding box center [218, 89] width 36 height 34
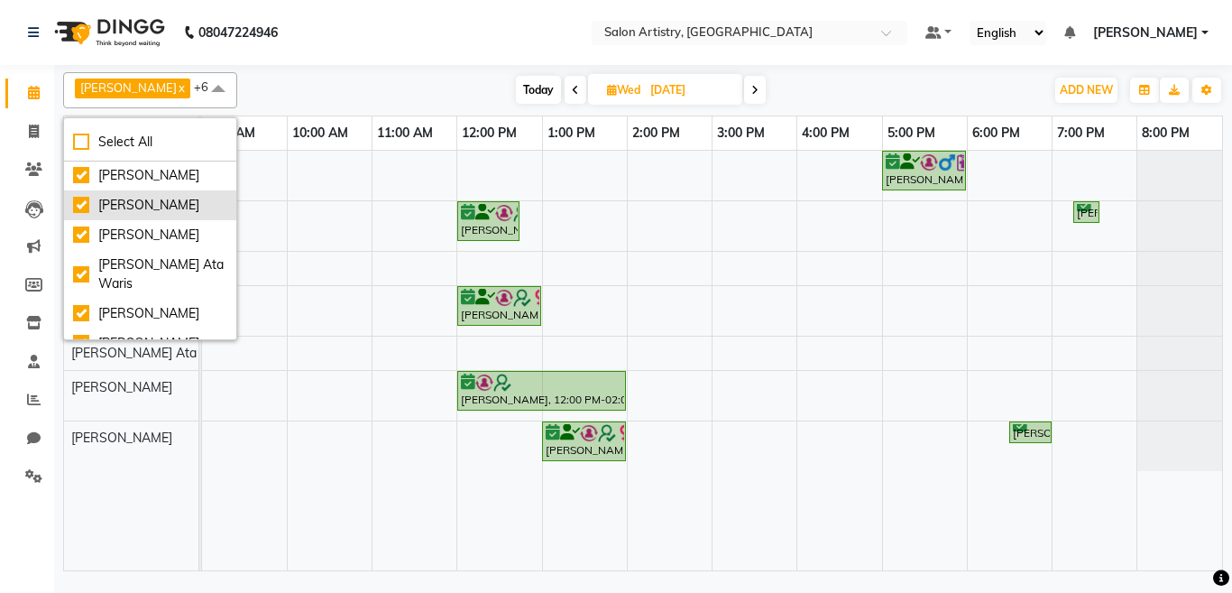
click at [117, 207] on div "[PERSON_NAME]" at bounding box center [150, 205] width 154 height 19
checkbox input "false"
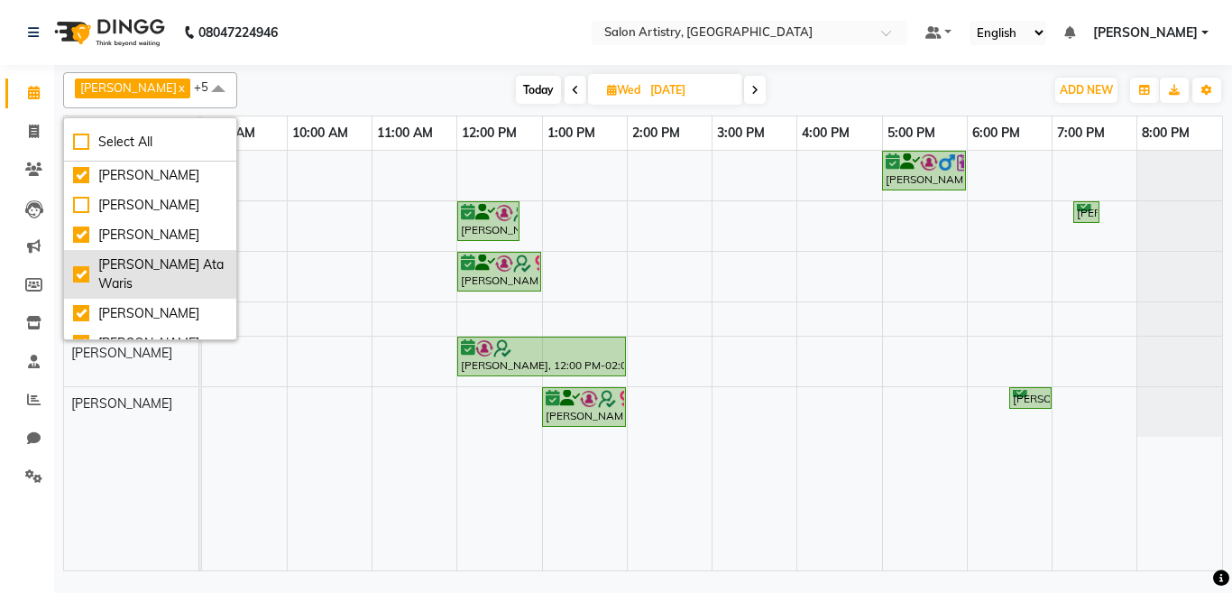
click at [116, 260] on div "[PERSON_NAME] Ata Waris" at bounding box center [150, 274] width 154 height 38
checkbox input "false"
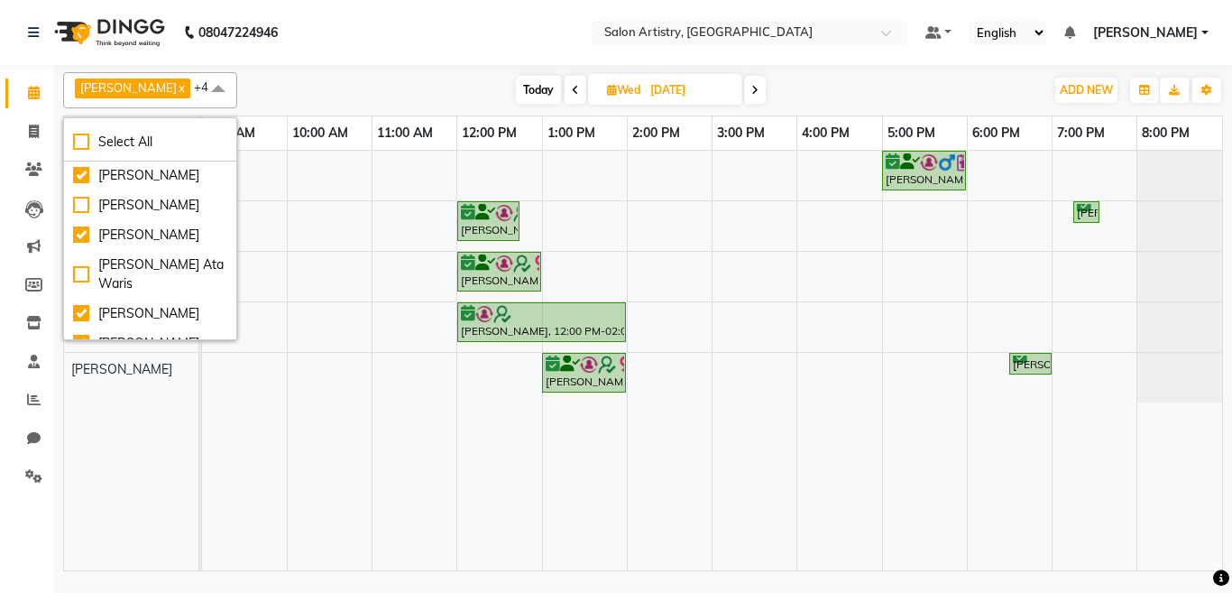
click at [422, 48] on nav "08047224946 Select Location × Salon Artistry, Middleton Street Default Panel My…" at bounding box center [616, 32] width 1232 height 65
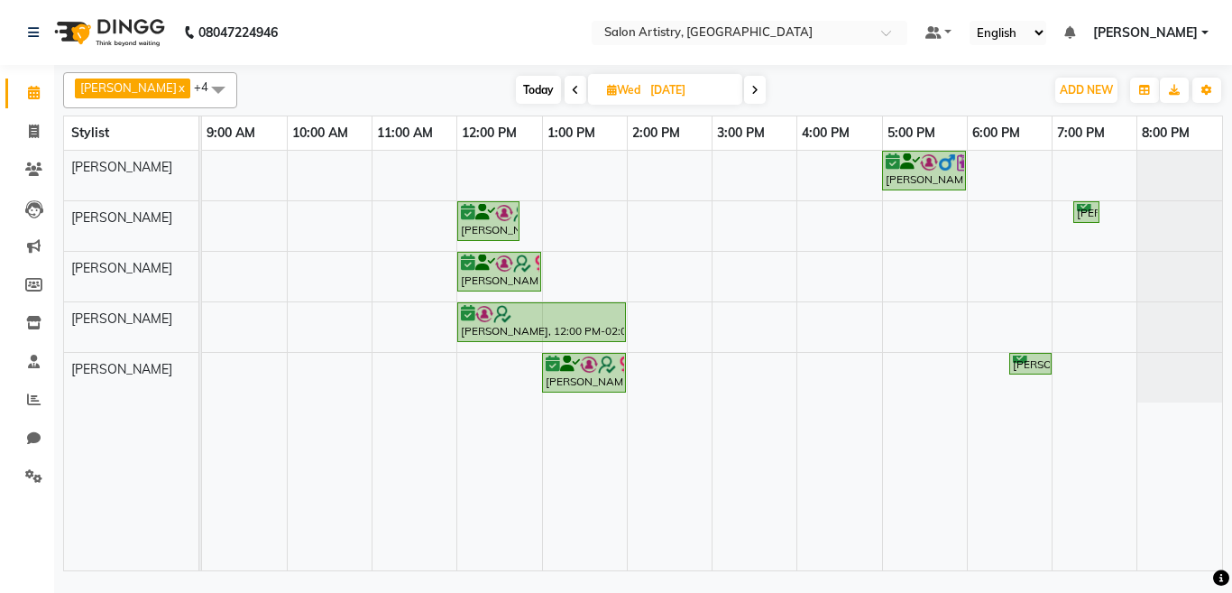
click at [572, 87] on icon at bounding box center [575, 90] width 7 height 11
type input "02-09-2025"
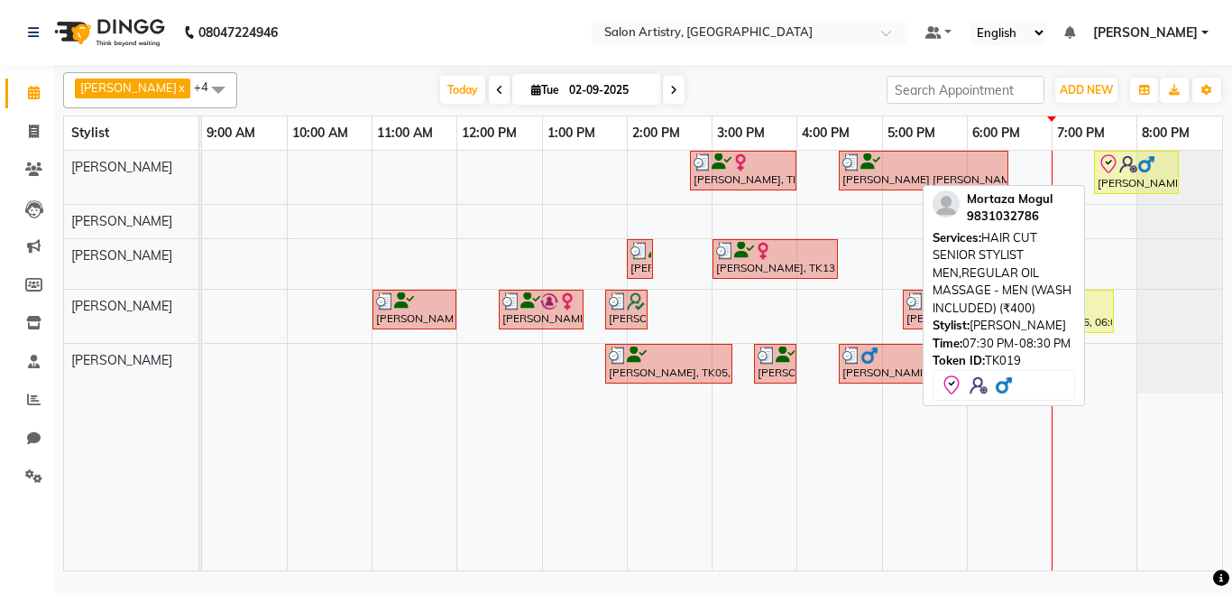
click at [1135, 177] on div "[PERSON_NAME], TK19, 07:30 PM-08:30 PM, HAIR CUT SENIOR STYLIST MEN,REGULAR OIL…" at bounding box center [1136, 172] width 81 height 38
select select "8"
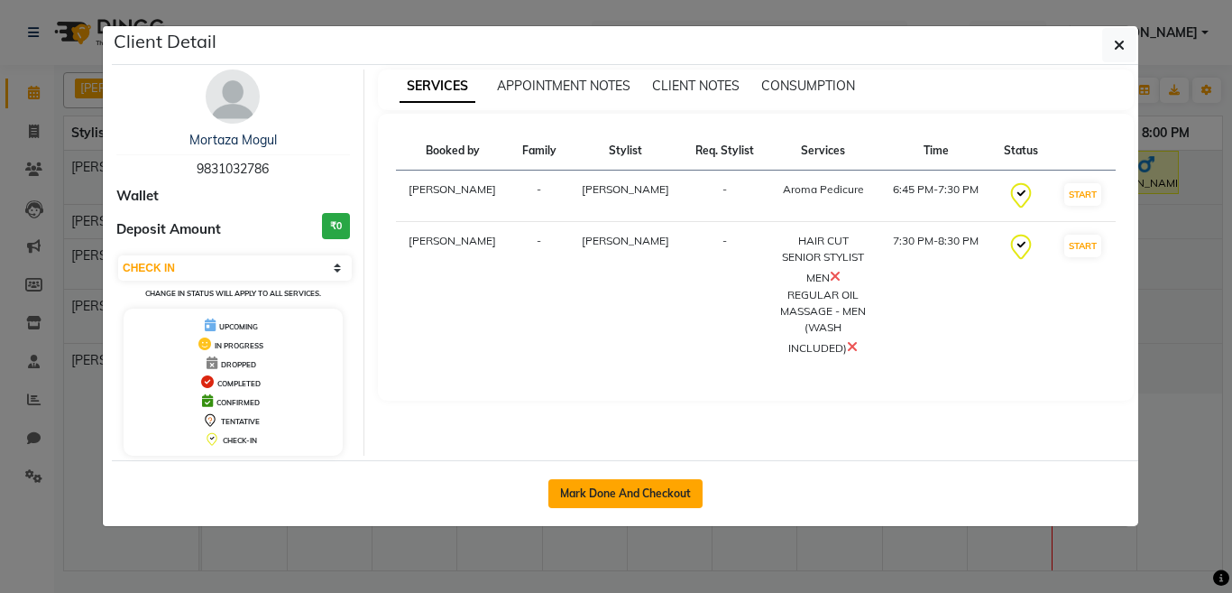
click at [582, 491] on button "Mark Done And Checkout" at bounding box center [625, 493] width 154 height 29
select select "8285"
select select "service"
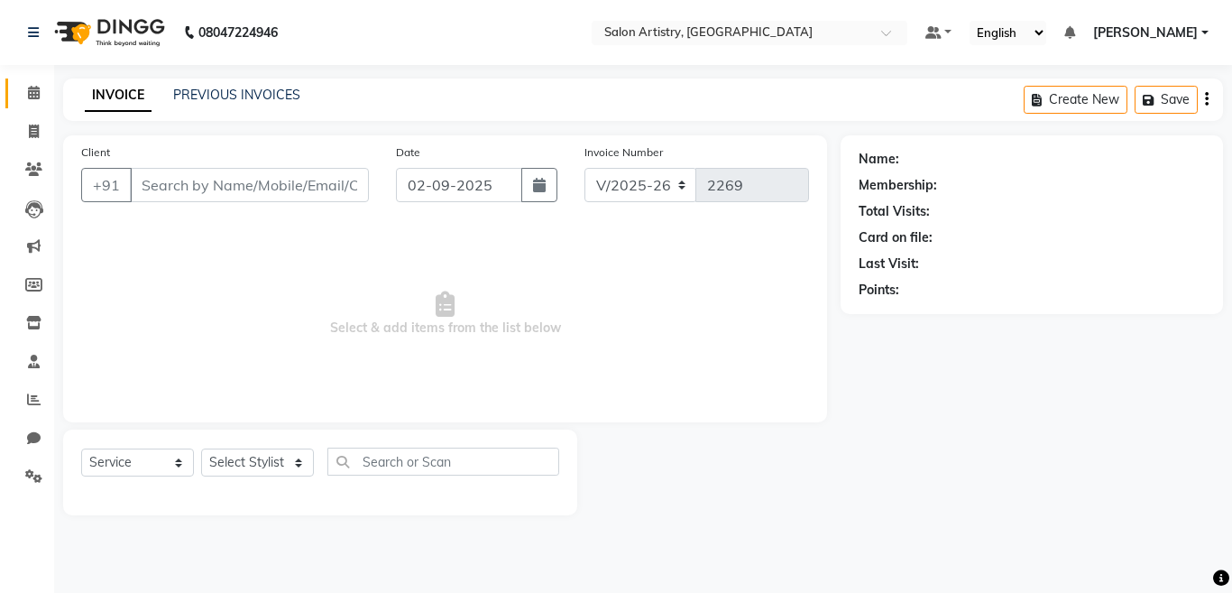
select select "79865"
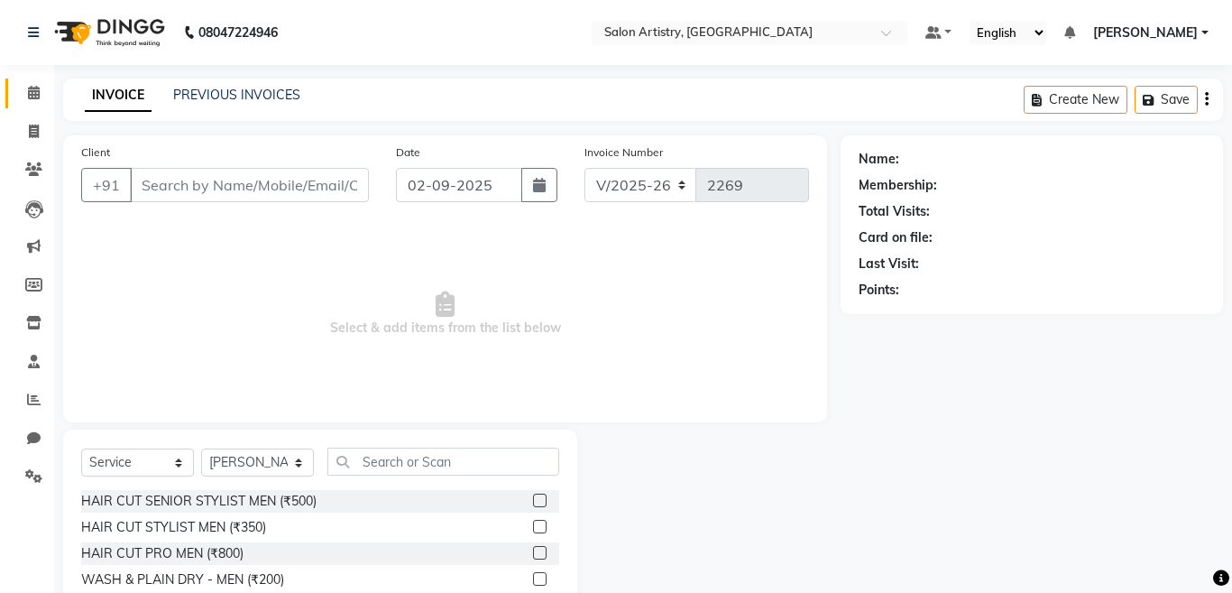
type input "9831032786"
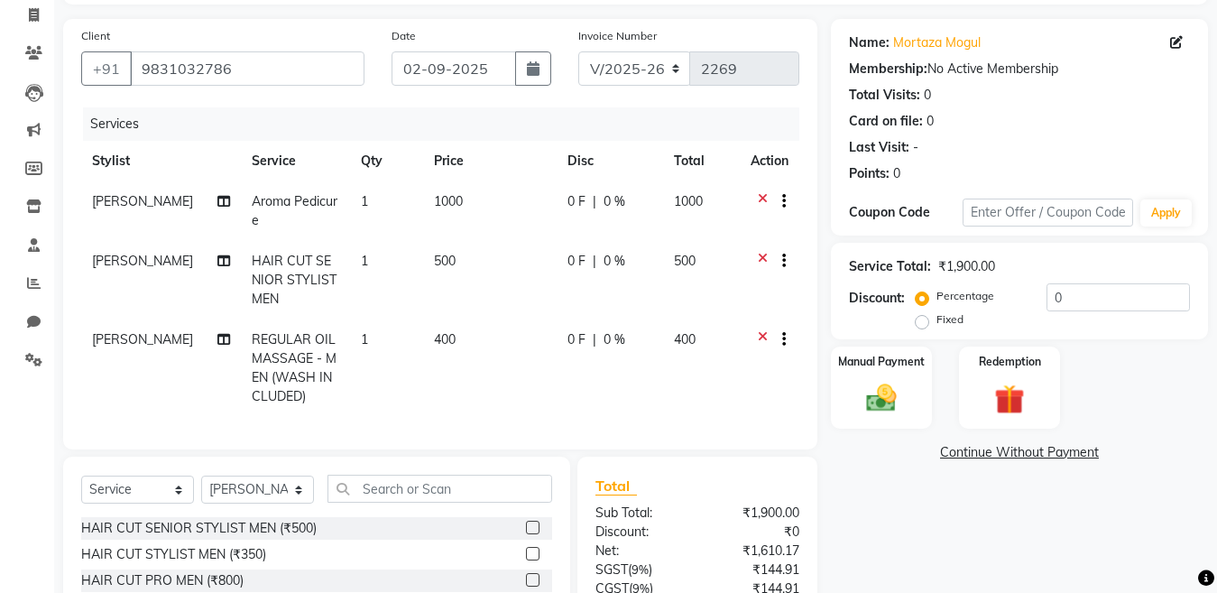
scroll to position [108, 0]
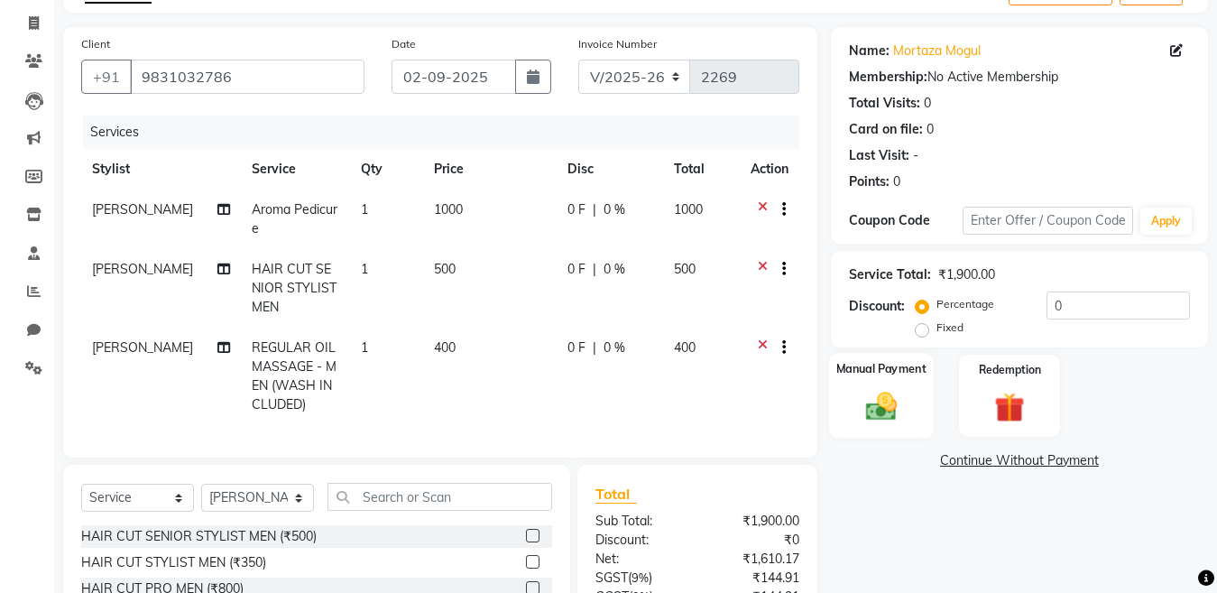
click at [875, 402] on img at bounding box center [881, 406] width 51 height 36
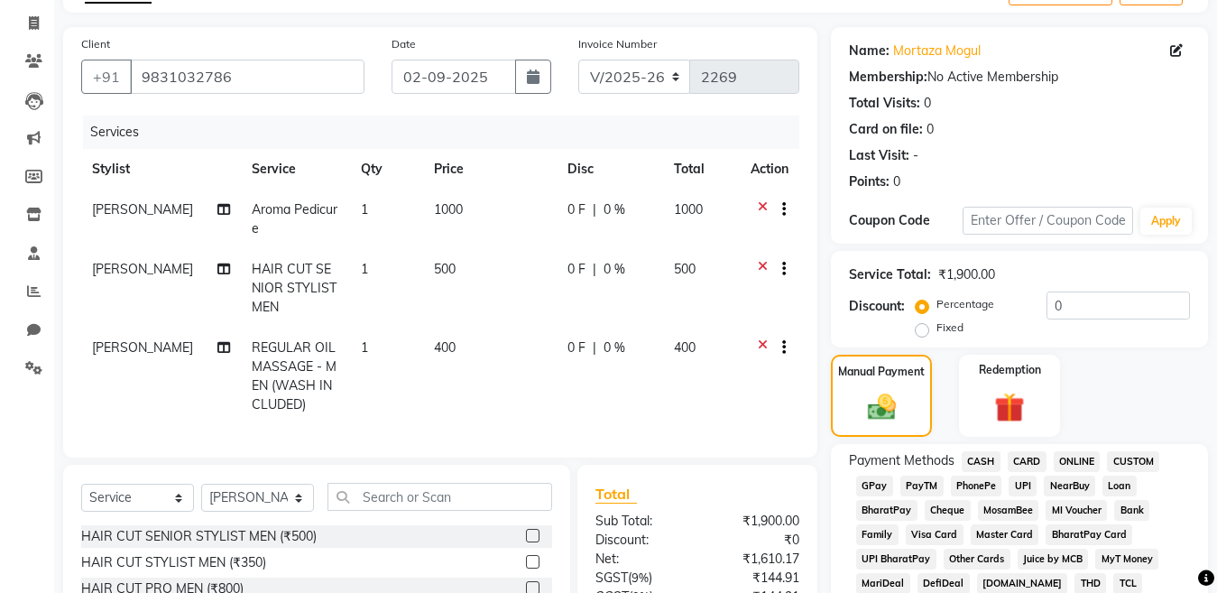
click at [1027, 462] on span "CARD" at bounding box center [1026, 461] width 39 height 21
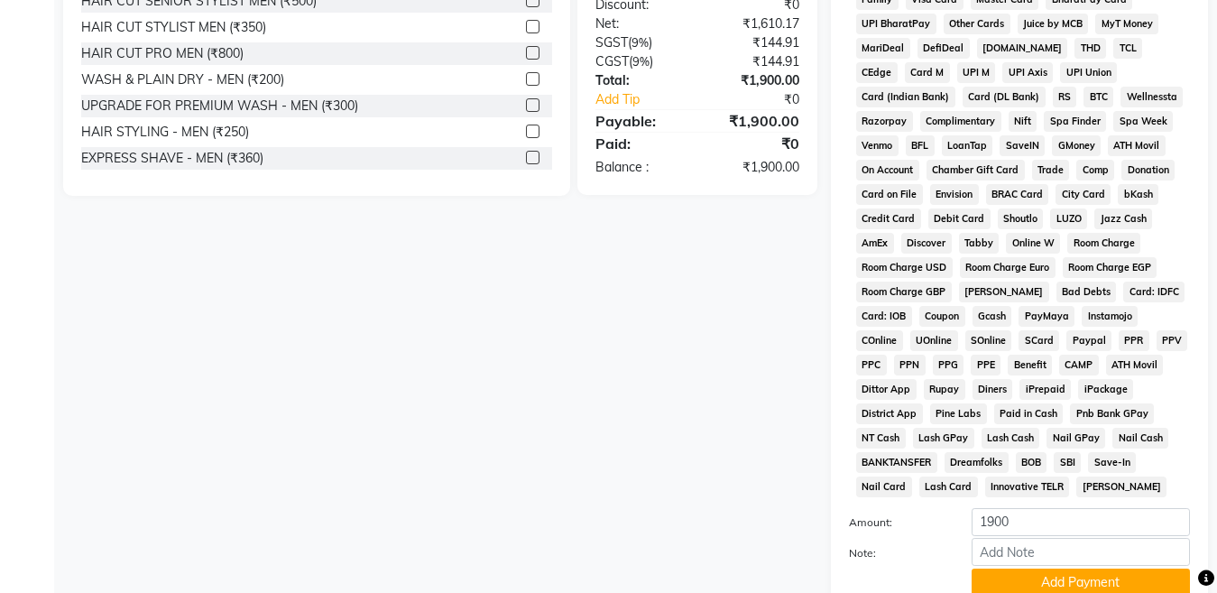
scroll to position [649, 0]
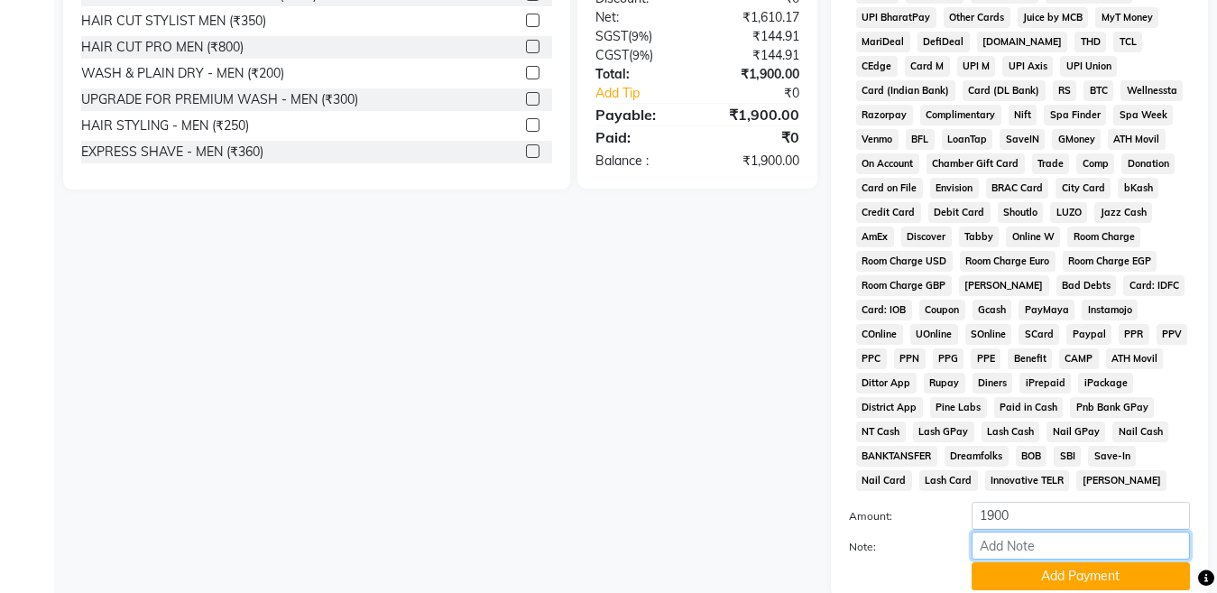
click at [1034, 547] on input "Note:" at bounding box center [1080, 545] width 218 height 28
type input "5001"
click at [1037, 578] on button "Add Payment" at bounding box center [1080, 576] width 218 height 28
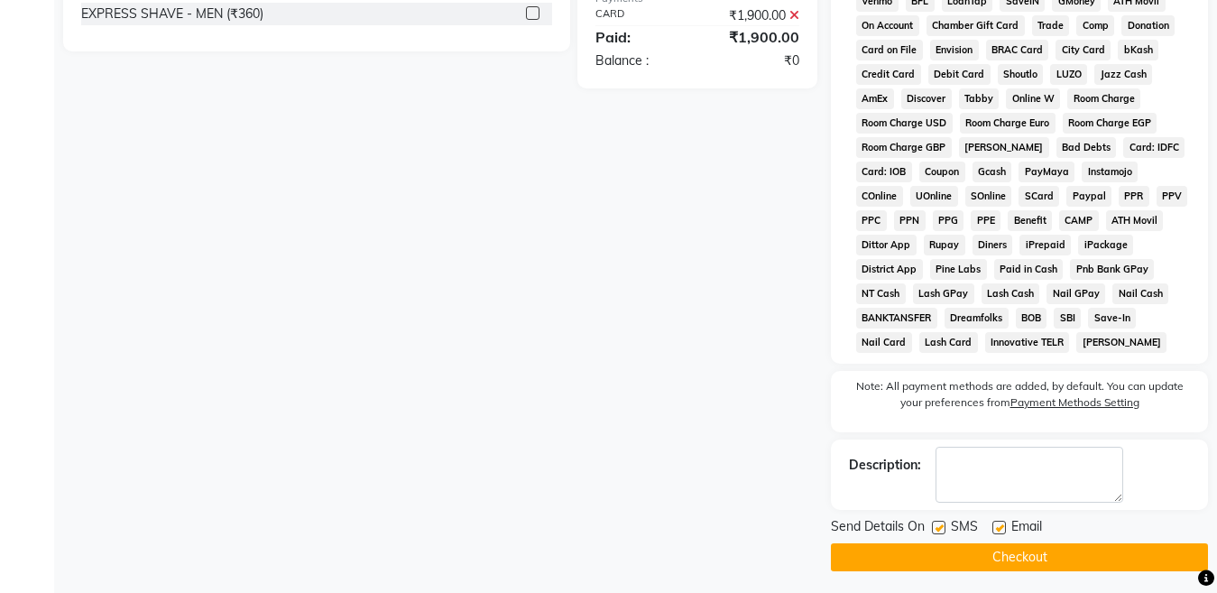
scroll to position [793, 0]
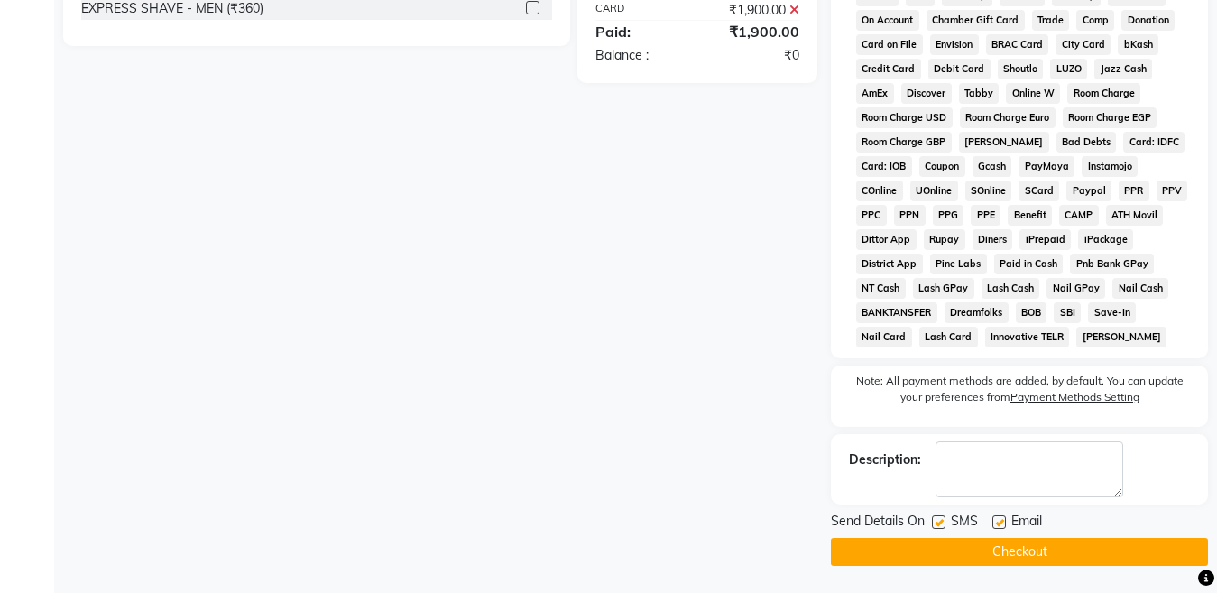
click at [989, 553] on button "Checkout" at bounding box center [1019, 552] width 377 height 28
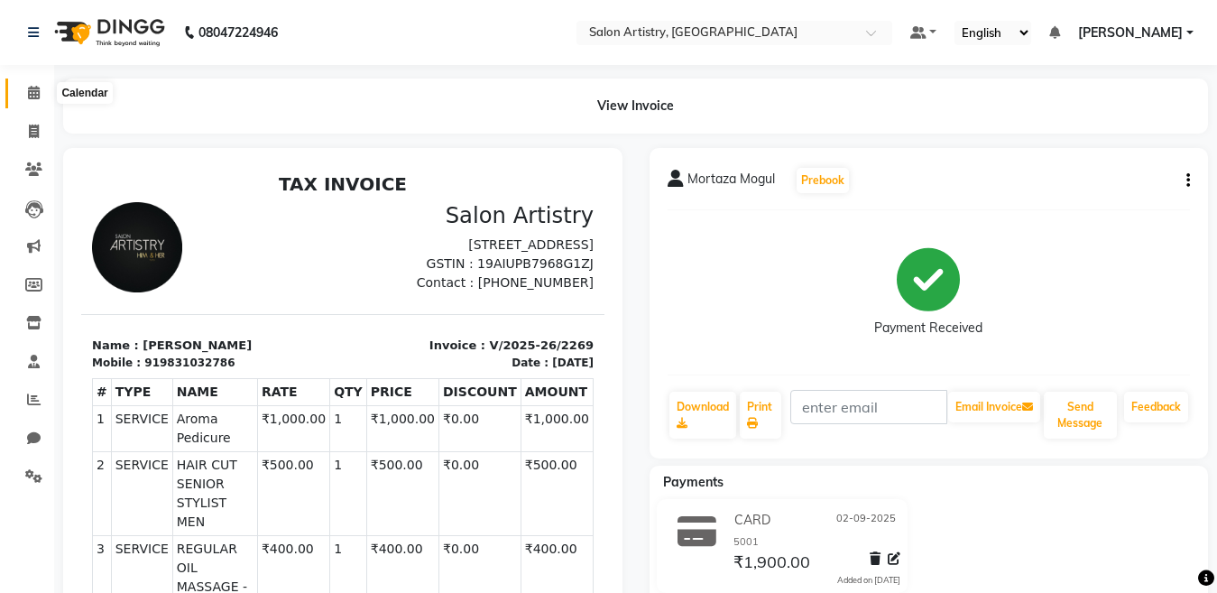
click at [32, 91] on icon at bounding box center [34, 93] width 12 height 14
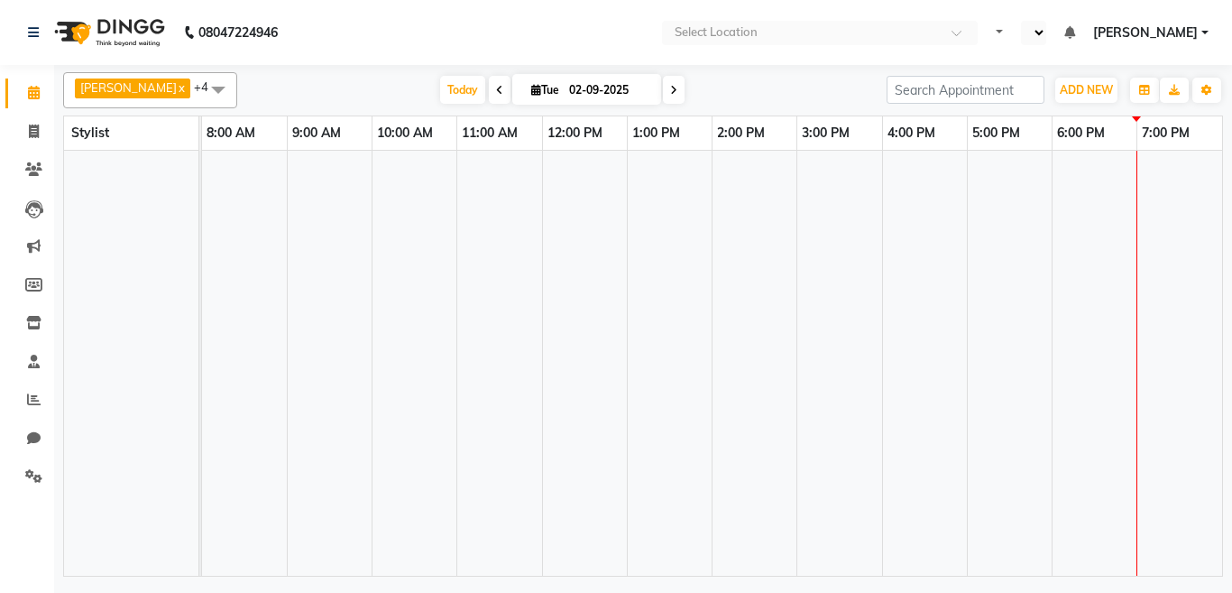
select select "en"
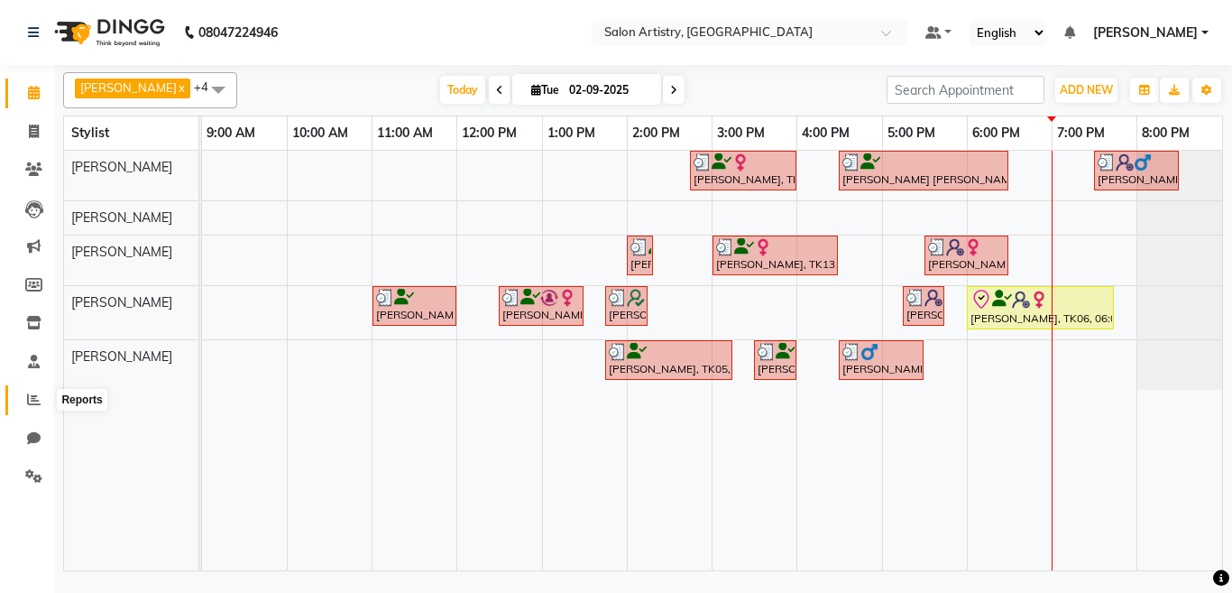
click at [30, 399] on icon at bounding box center [34, 399] width 14 height 14
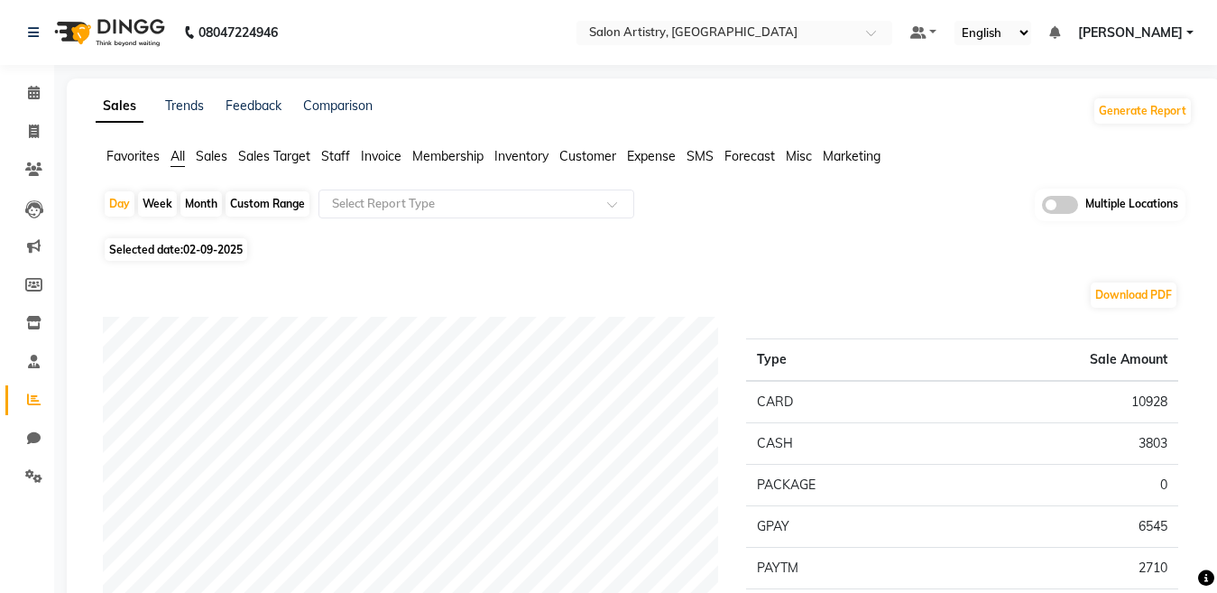
click at [332, 152] on span "Staff" at bounding box center [335, 156] width 29 height 16
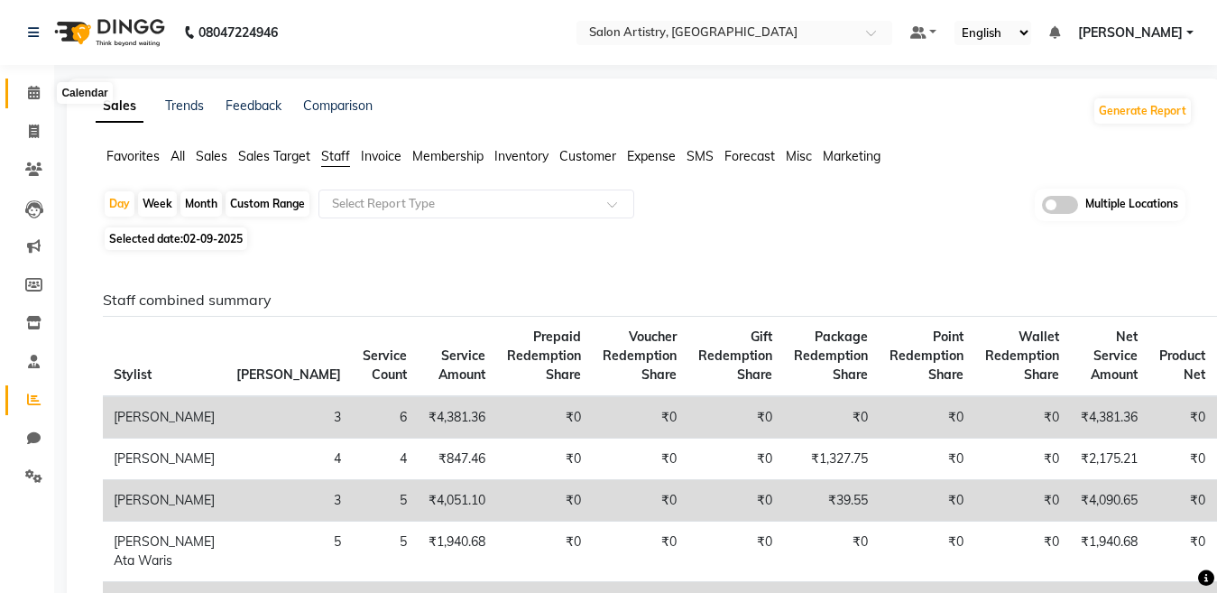
click at [36, 92] on icon at bounding box center [34, 93] width 12 height 14
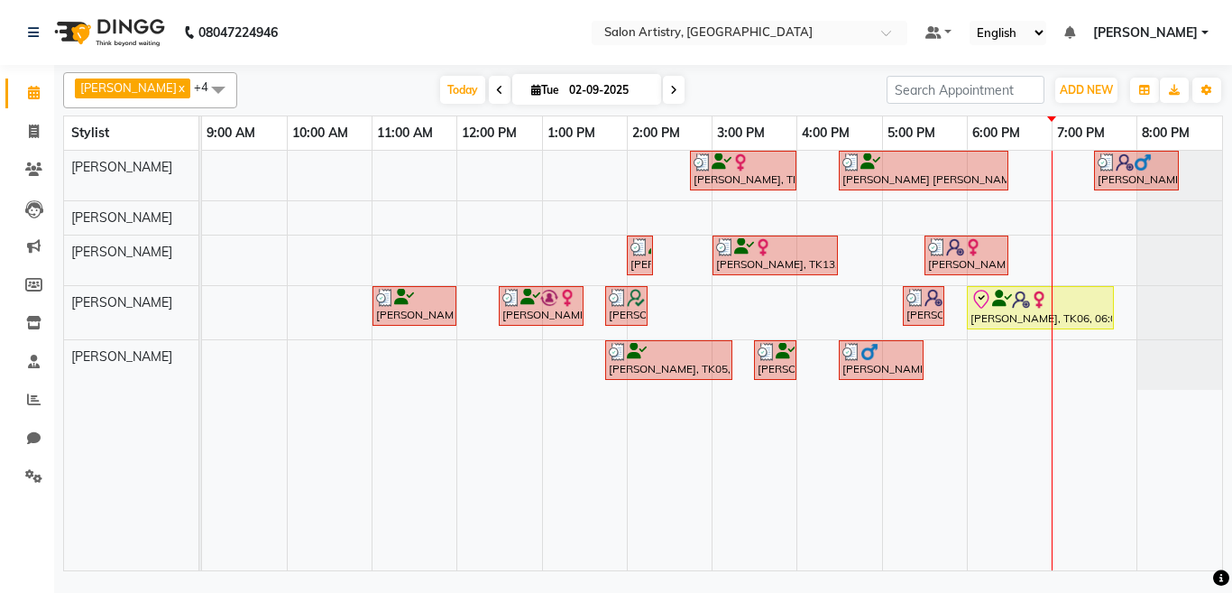
click at [670, 93] on icon at bounding box center [673, 90] width 7 height 11
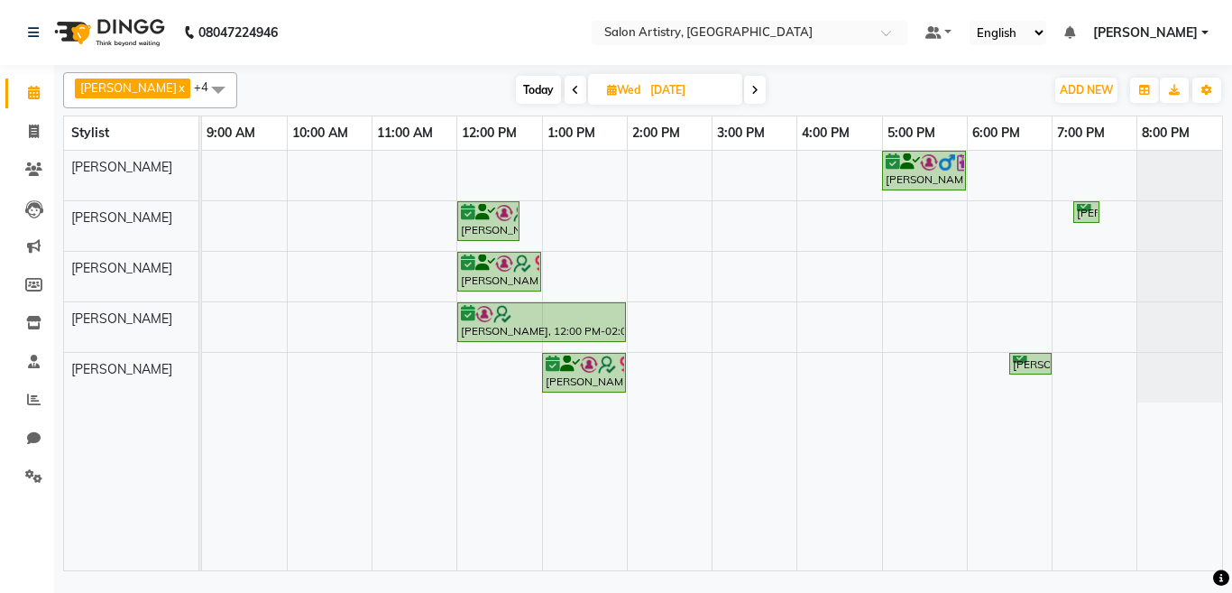
click at [744, 86] on span at bounding box center [755, 90] width 22 height 28
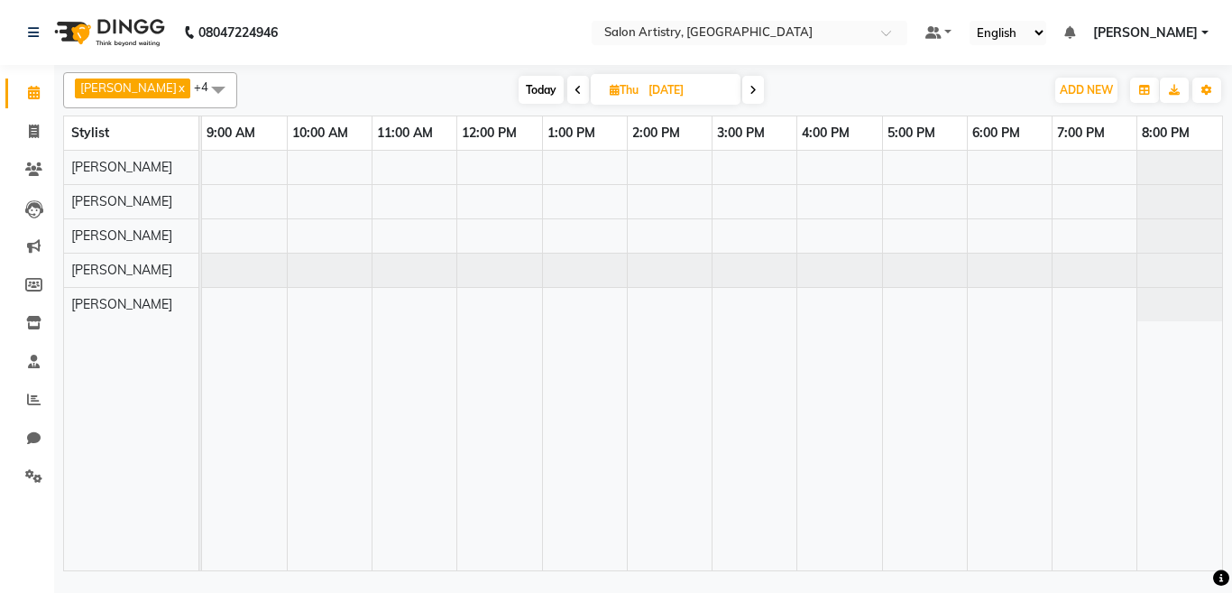
click at [524, 83] on span "Today" at bounding box center [541, 90] width 45 height 28
type input "02-09-2025"
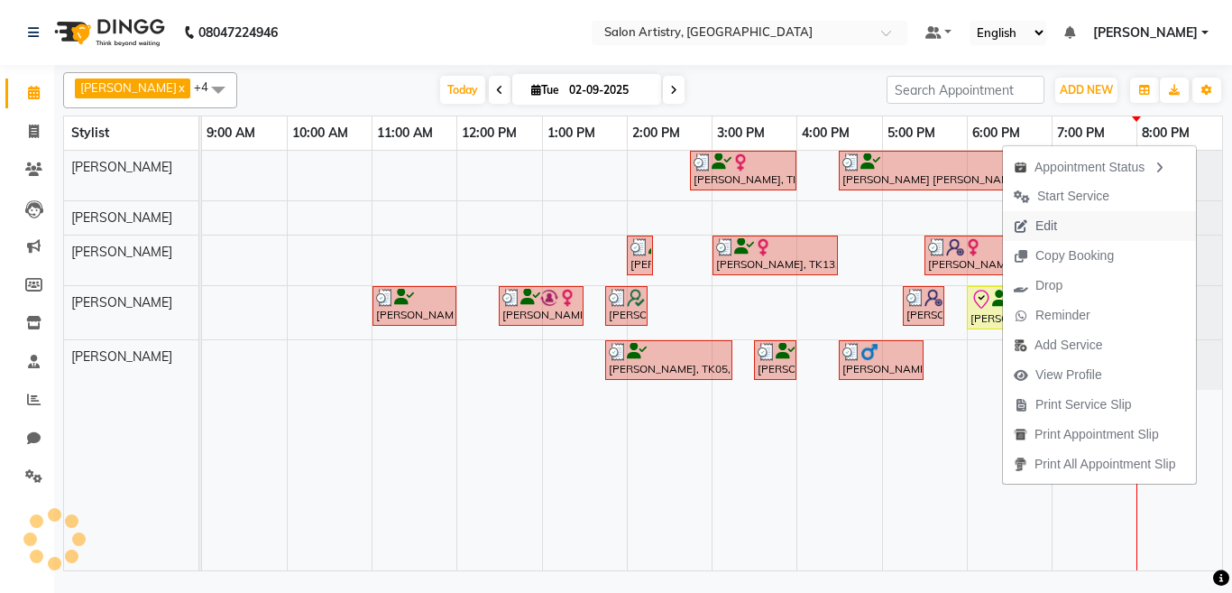
click at [1058, 226] on span "Edit" at bounding box center [1035, 226] width 65 height 30
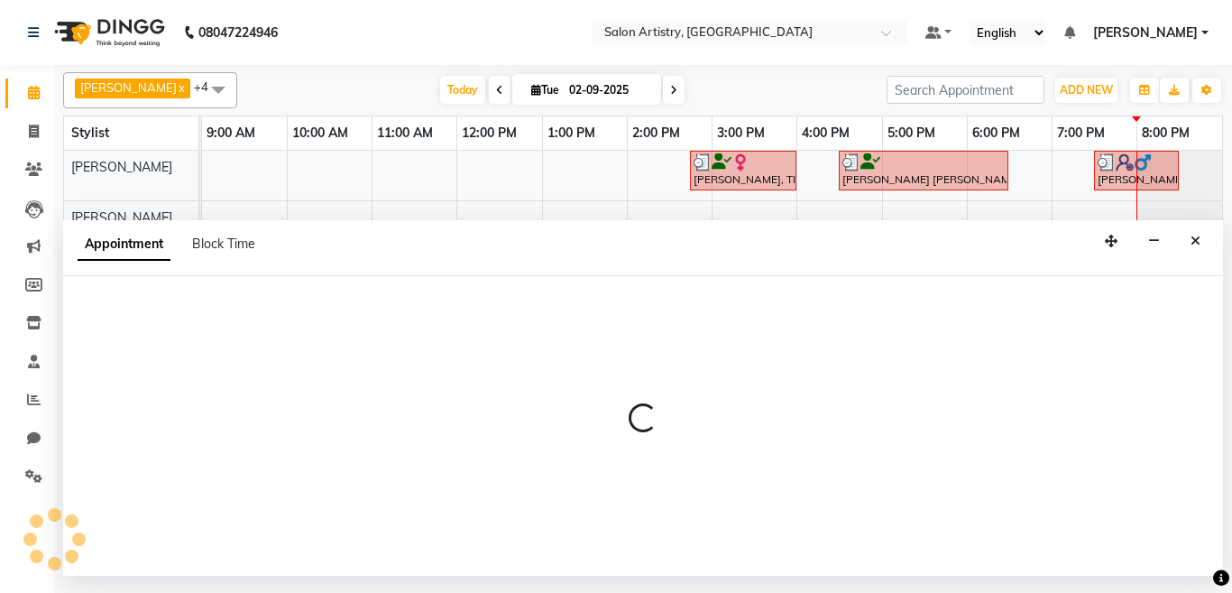
select select "tentative"
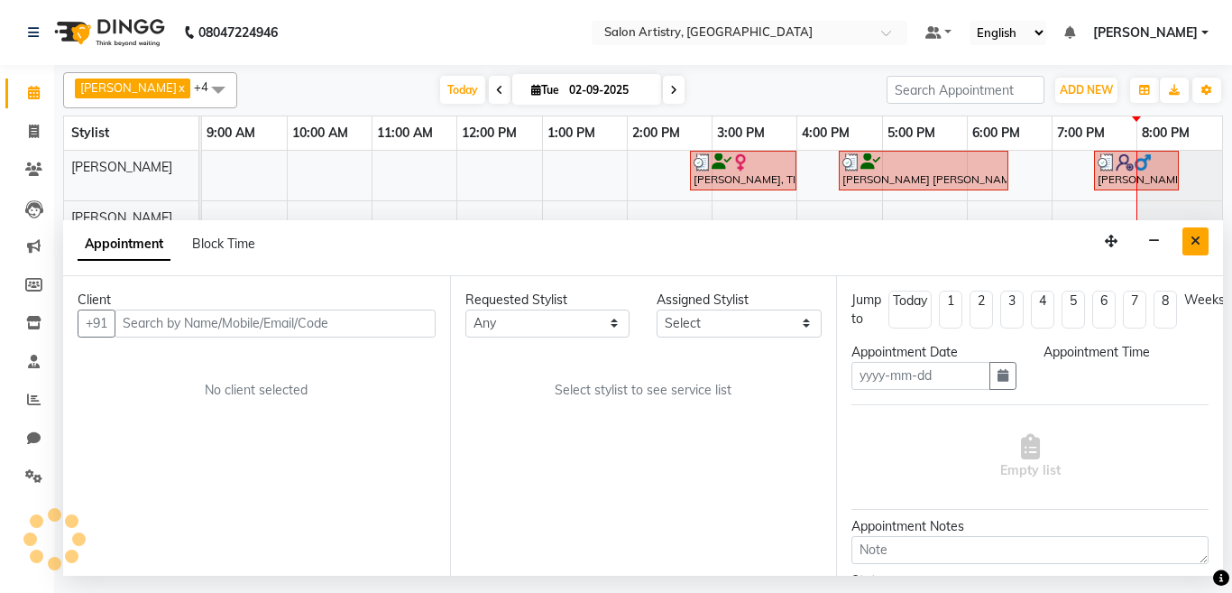
click at [1191, 240] on icon "Close" at bounding box center [1195, 240] width 10 height 13
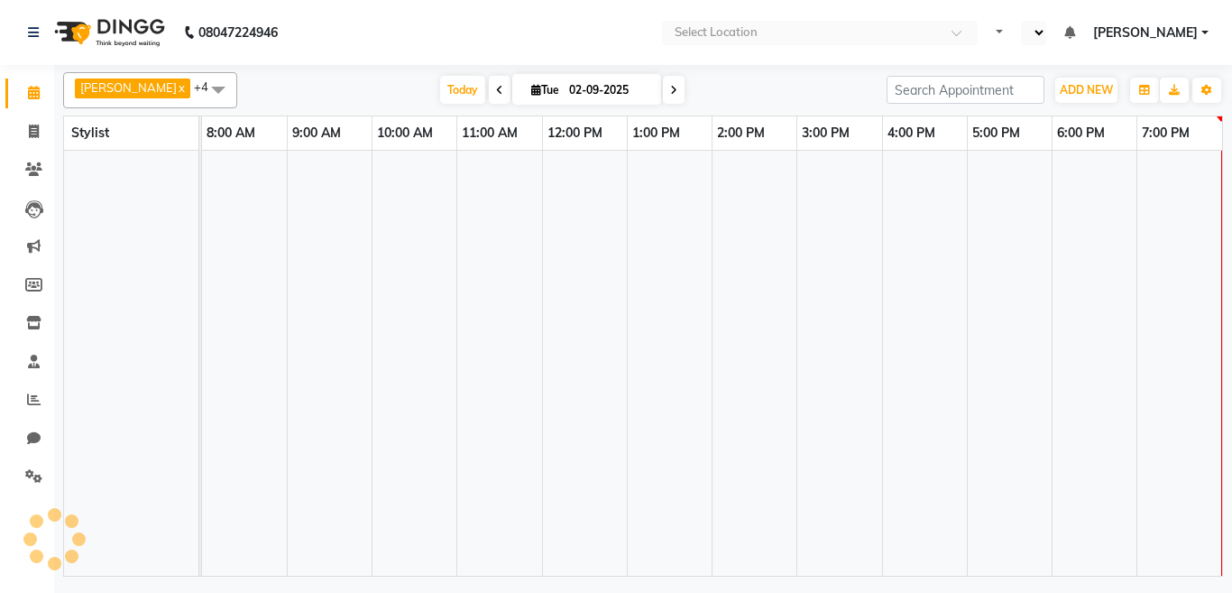
select select "en"
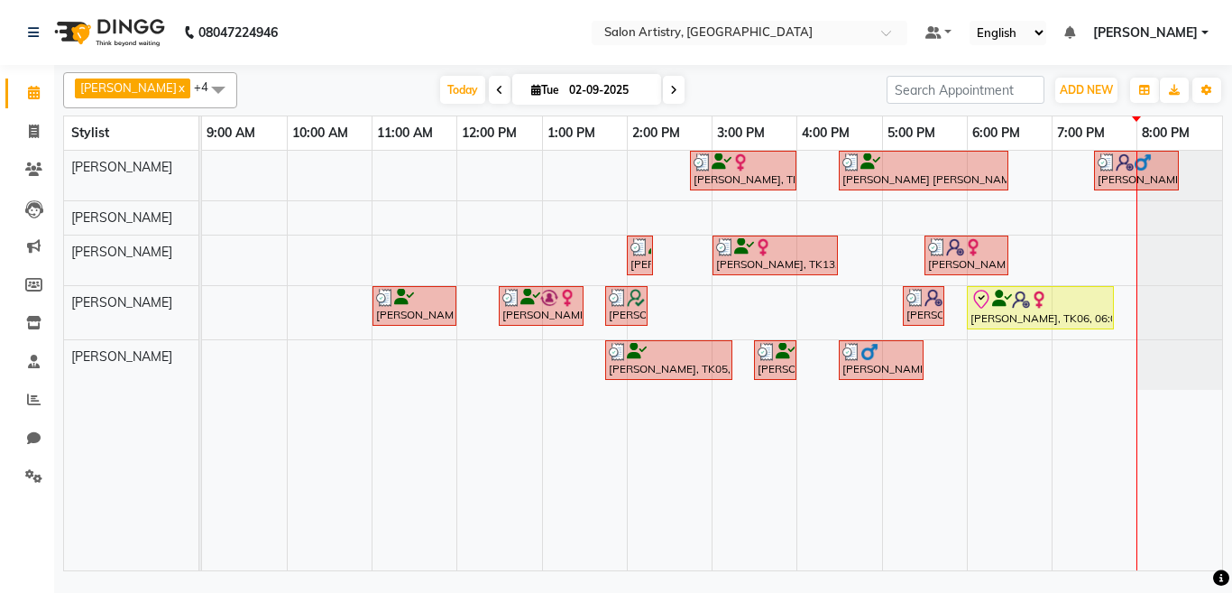
click at [564, 97] on input "02-09-2025" at bounding box center [609, 90] width 90 height 27
select select "9"
select select "2025"
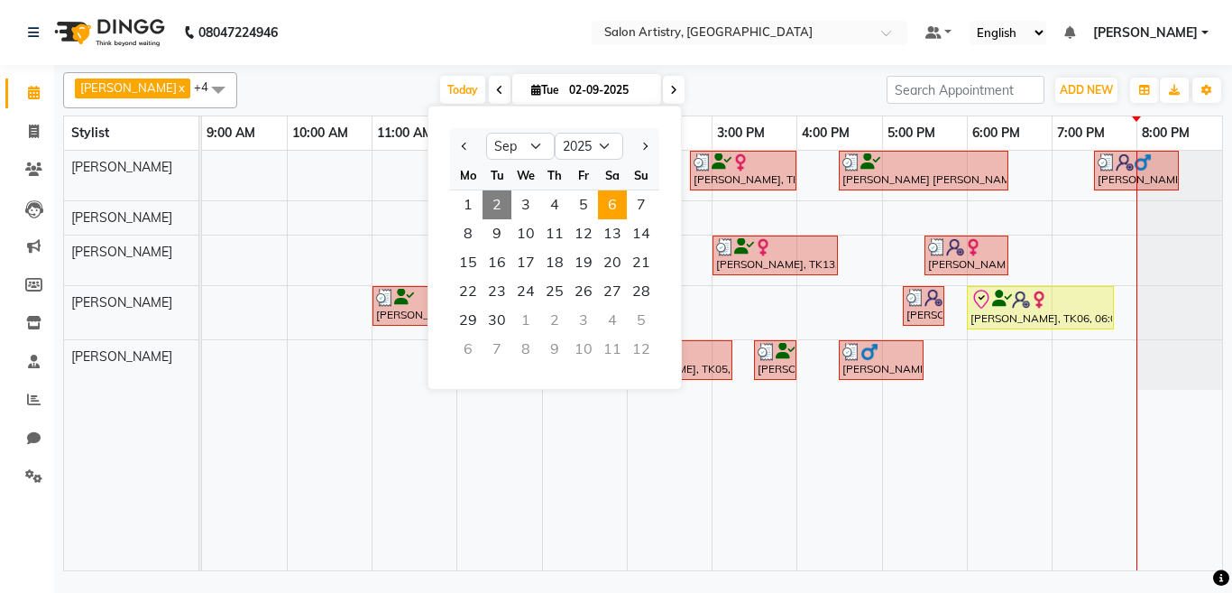
click at [608, 207] on span "6" at bounding box center [612, 204] width 29 height 29
type input "[DATE]"
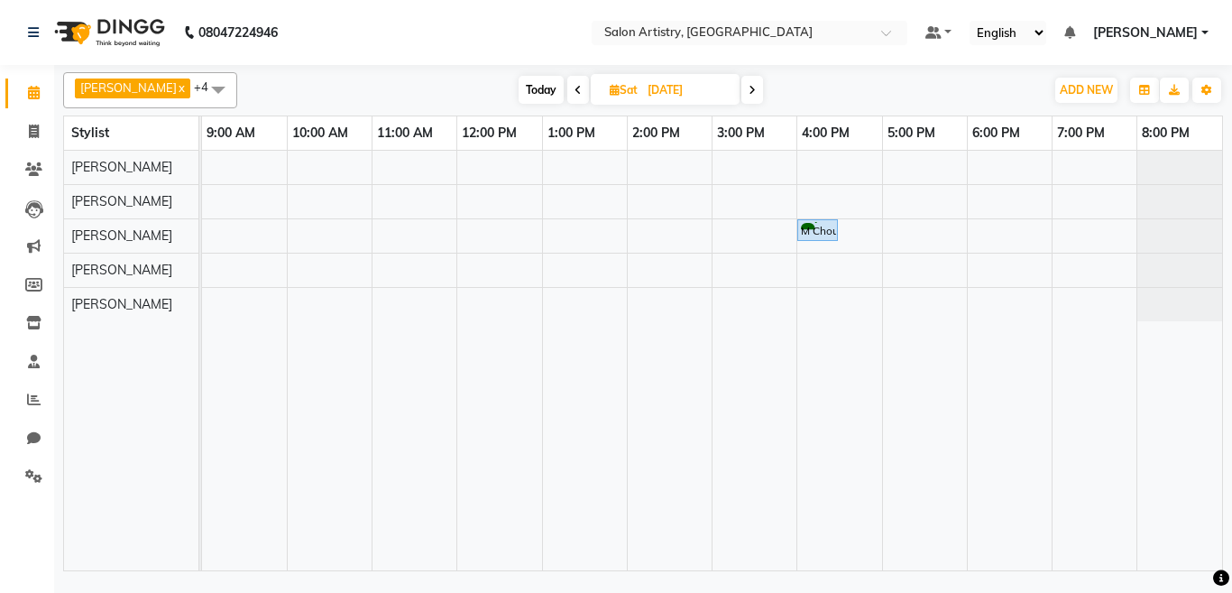
click at [323, 270] on td at bounding box center [329, 360] width 85 height 419
click at [386, 271] on div "M Choudhury, 04:00 PM-04:30 PM, Waxing - Argan Oil Wax - Full Waxing (Hands, Le…" at bounding box center [712, 360] width 1020 height 419
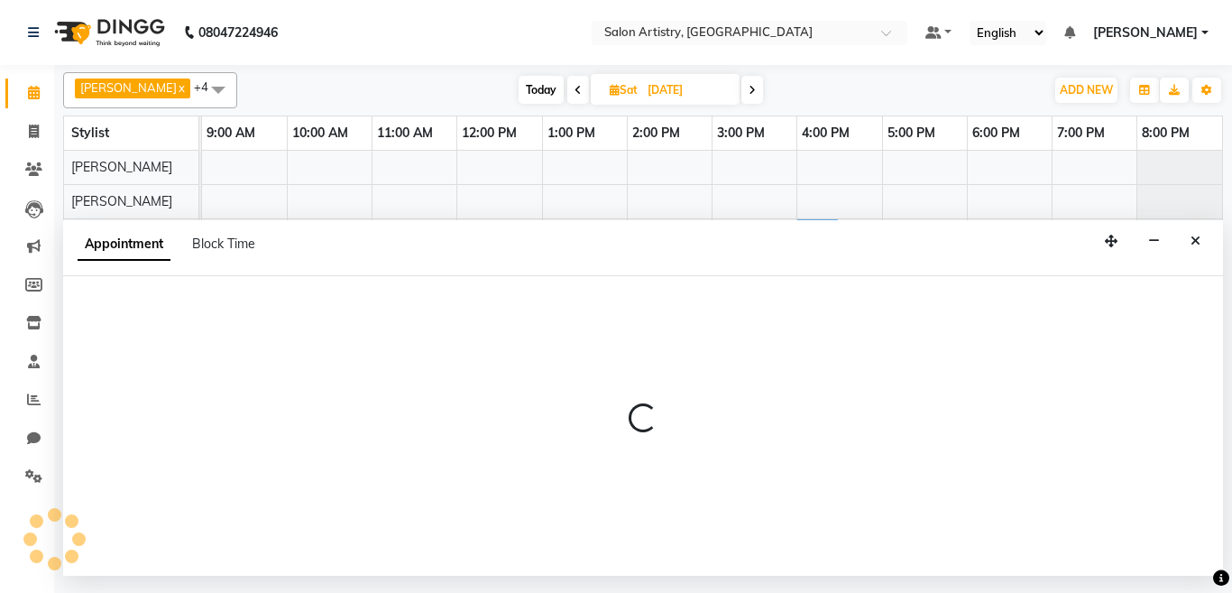
select select "79859"
select select "tentative"
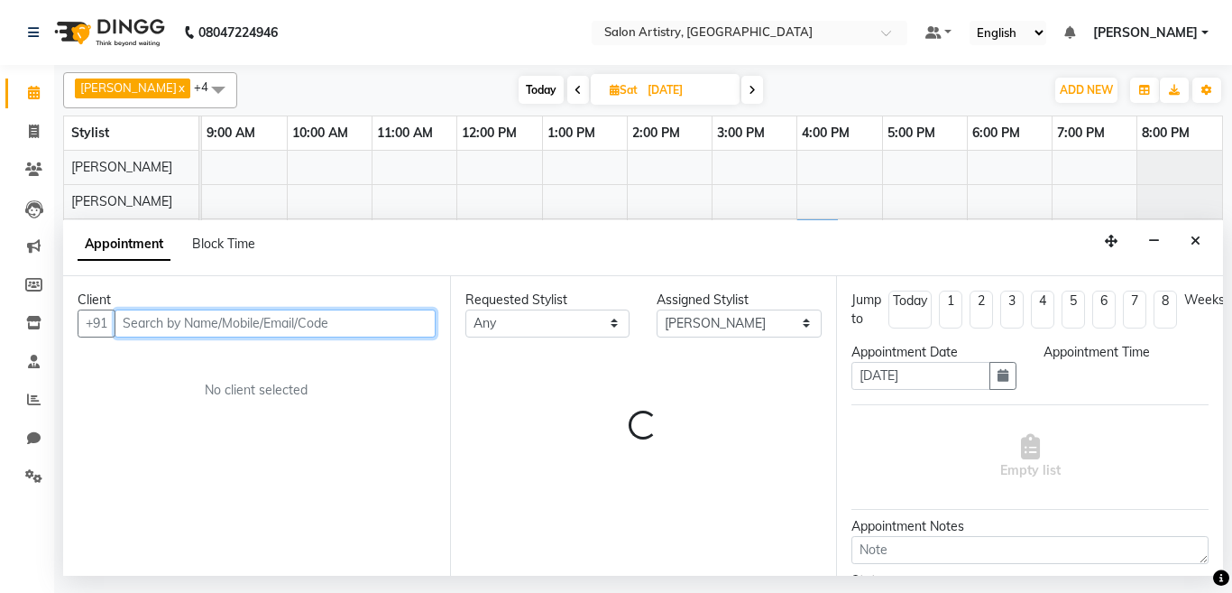
select select "660"
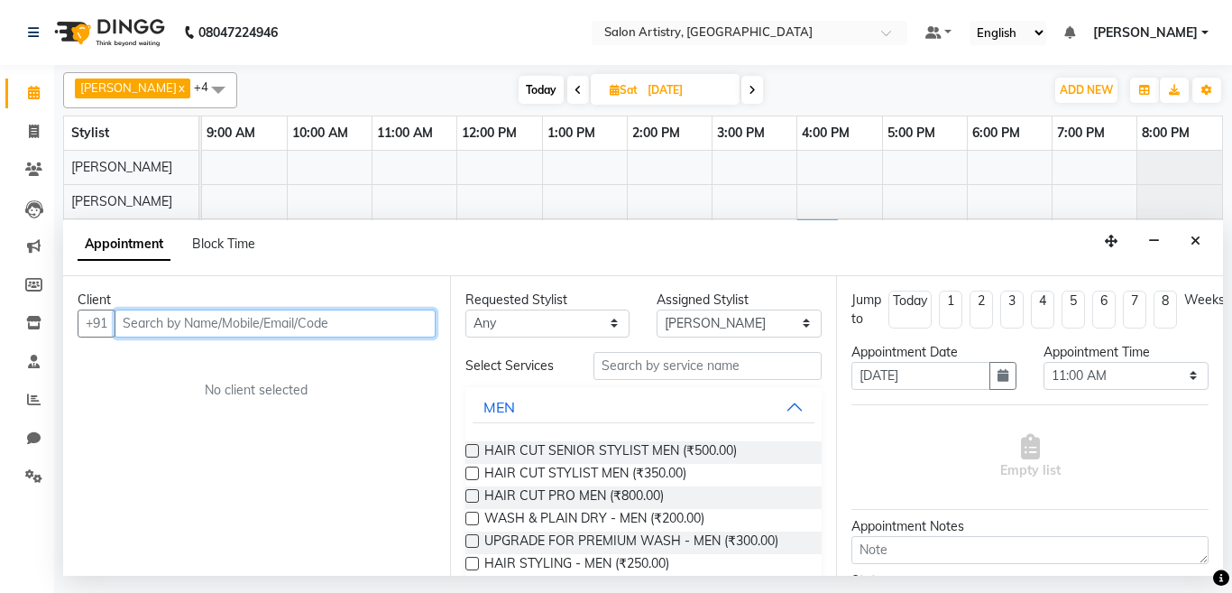
click at [215, 326] on input "text" at bounding box center [275, 323] width 321 height 28
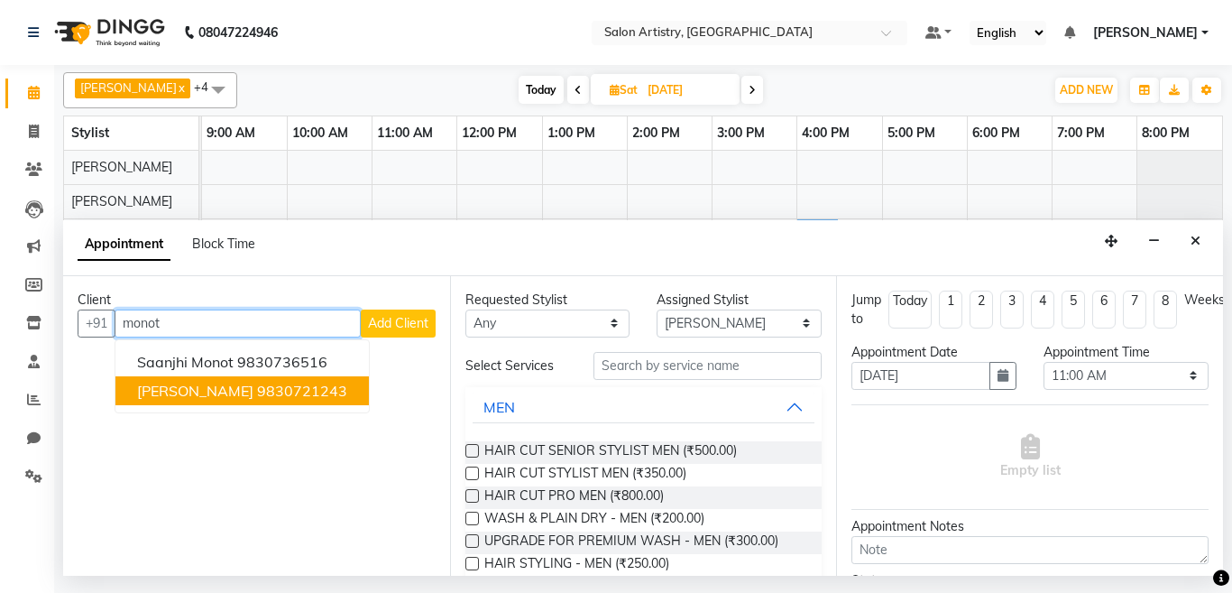
click at [191, 394] on span "[PERSON_NAME]" at bounding box center [195, 390] width 116 height 18
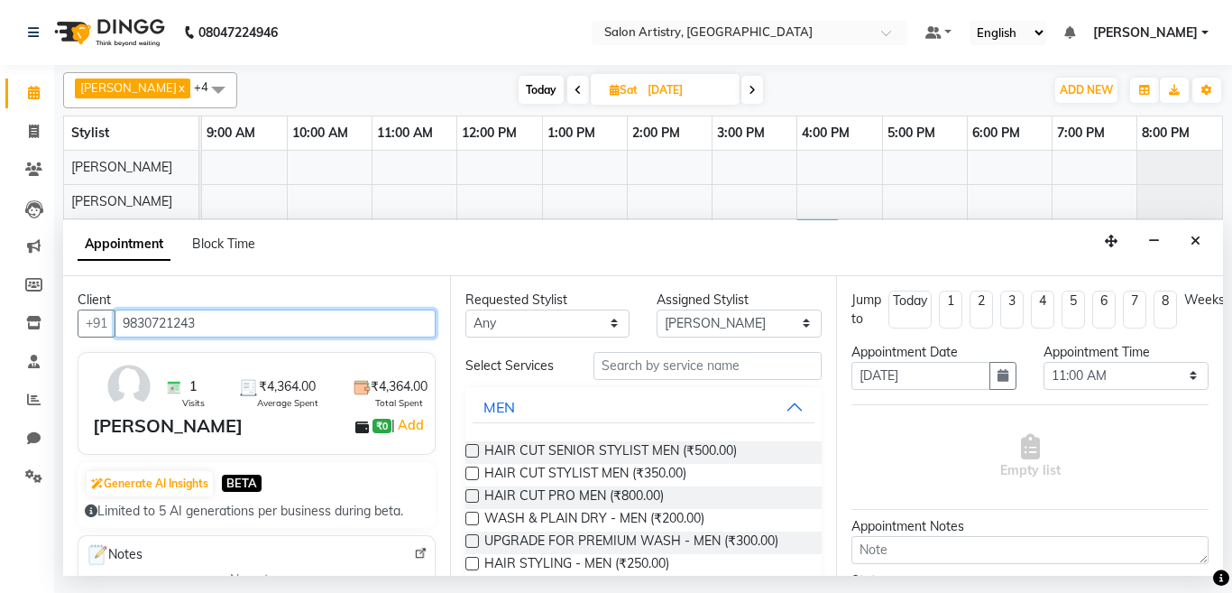
type input "9830721243"
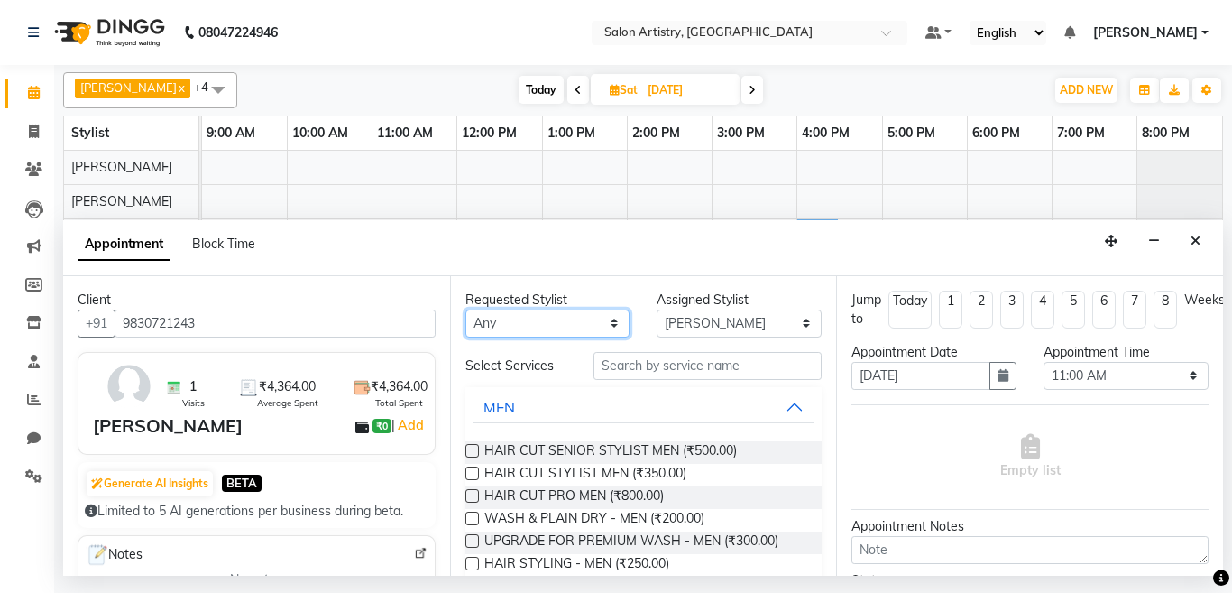
drag, startPoint x: 513, startPoint y: 330, endPoint x: 507, endPoint y: 381, distance: 51.8
click at [513, 330] on select "Any Anupriya Ghosh Iqbal Ahmed Irshad Khan Mannu Kumar Gupta Mekhla Bhattachary…" at bounding box center [547, 323] width 165 height 28
select select "79859"
click at [465, 309] on select "Any Anupriya Ghosh Iqbal Ahmed Irshad Khan Mannu Kumar Gupta Mekhla Bhattachary…" at bounding box center [547, 323] width 165 height 28
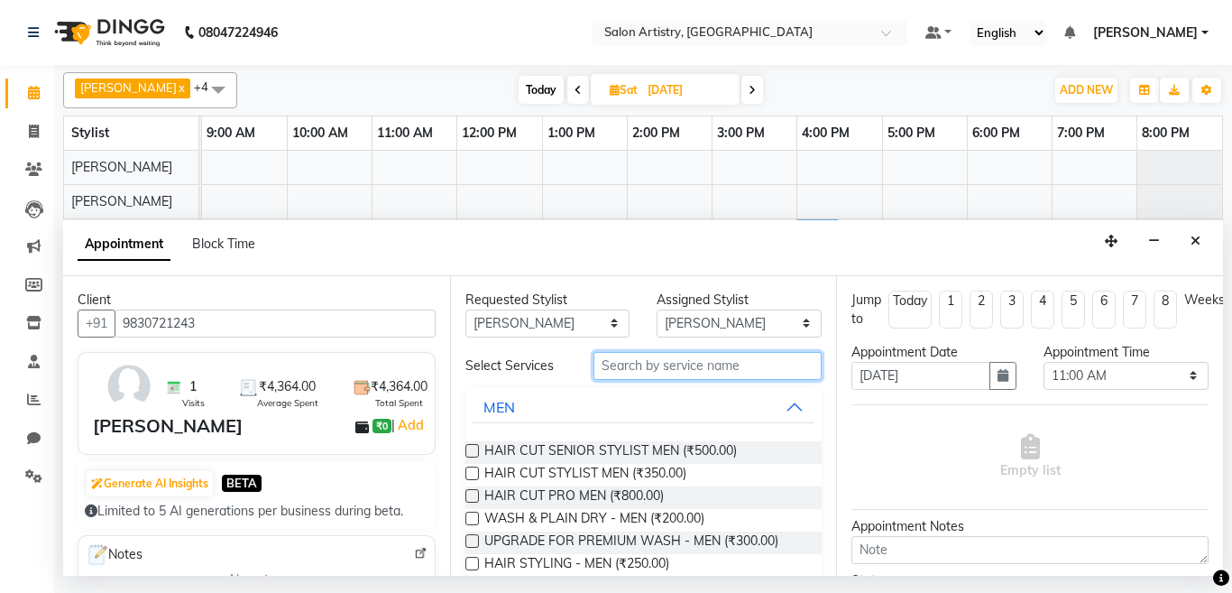
click at [648, 368] on input "text" at bounding box center [707, 366] width 229 height 28
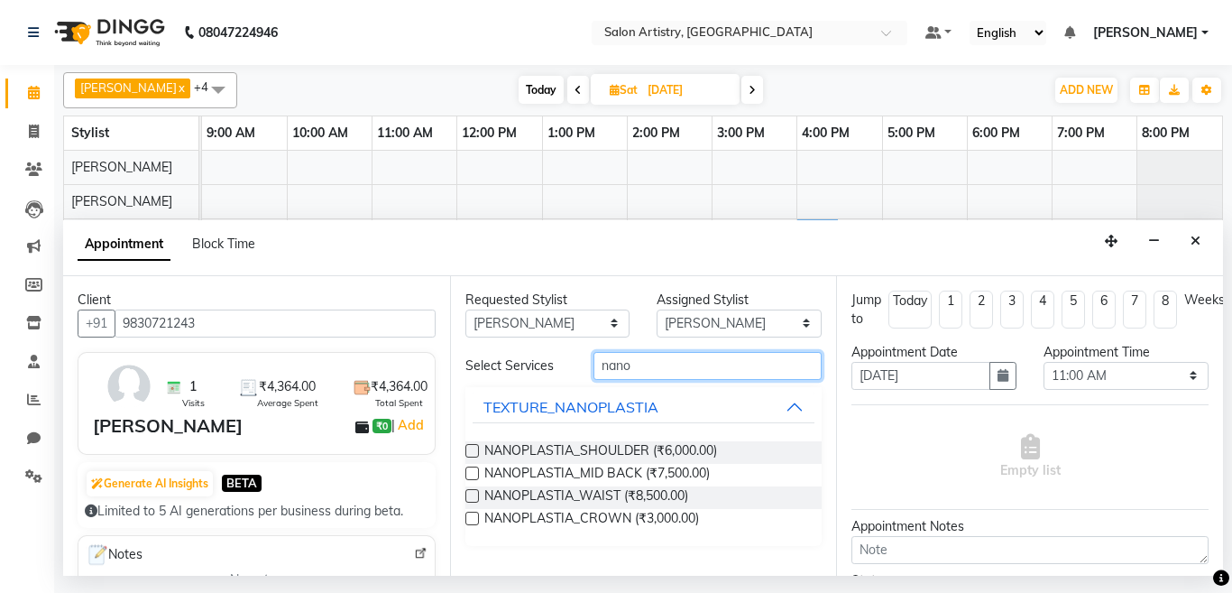
type input "nano"
click at [469, 494] on label at bounding box center [472, 496] width 14 height 14
click at [469, 494] on input "checkbox" at bounding box center [471, 498] width 12 height 12
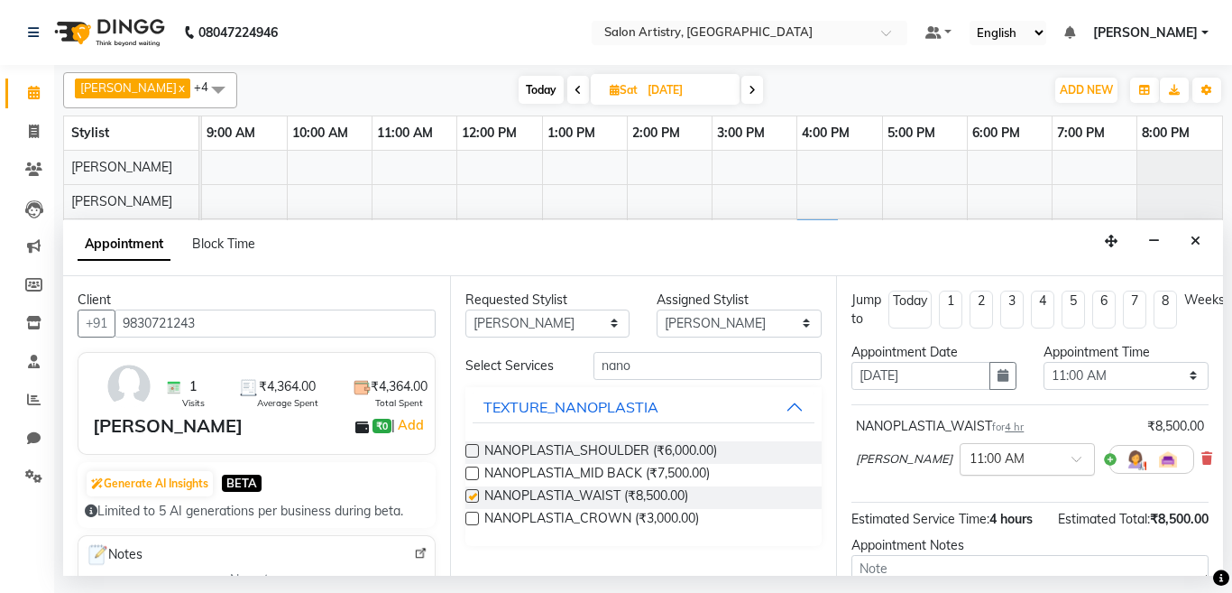
checkbox input "false"
click at [970, 462] on input "text" at bounding box center [1008, 457] width 79 height 19
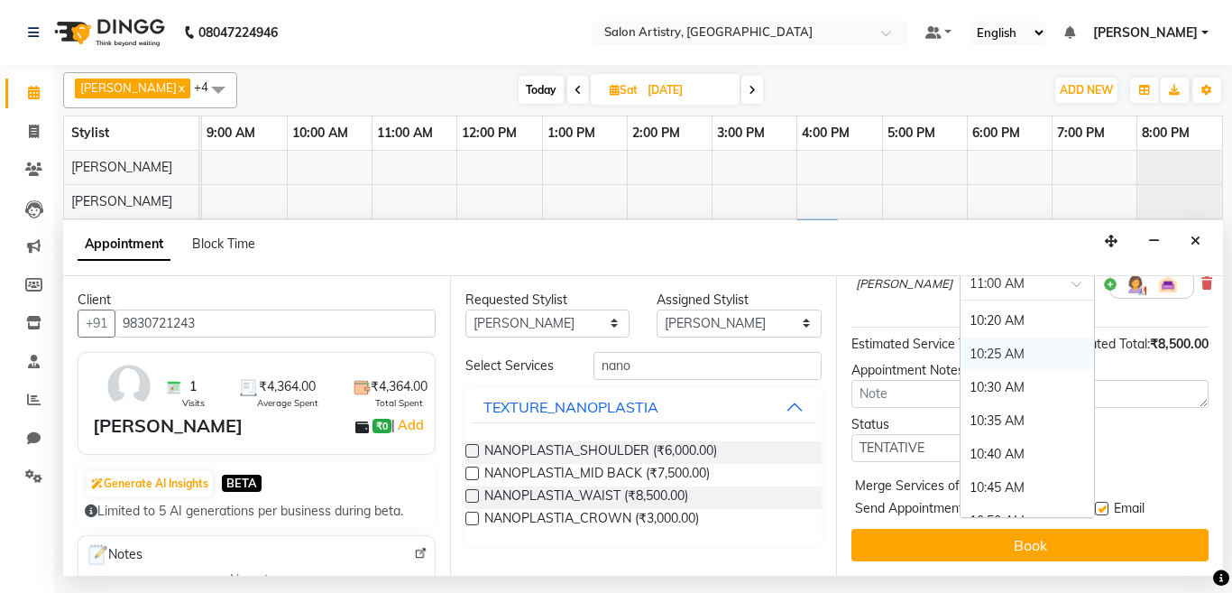
scroll to position [180, 0]
click at [960, 381] on div "10:30 AM" at bounding box center [1026, 387] width 133 height 33
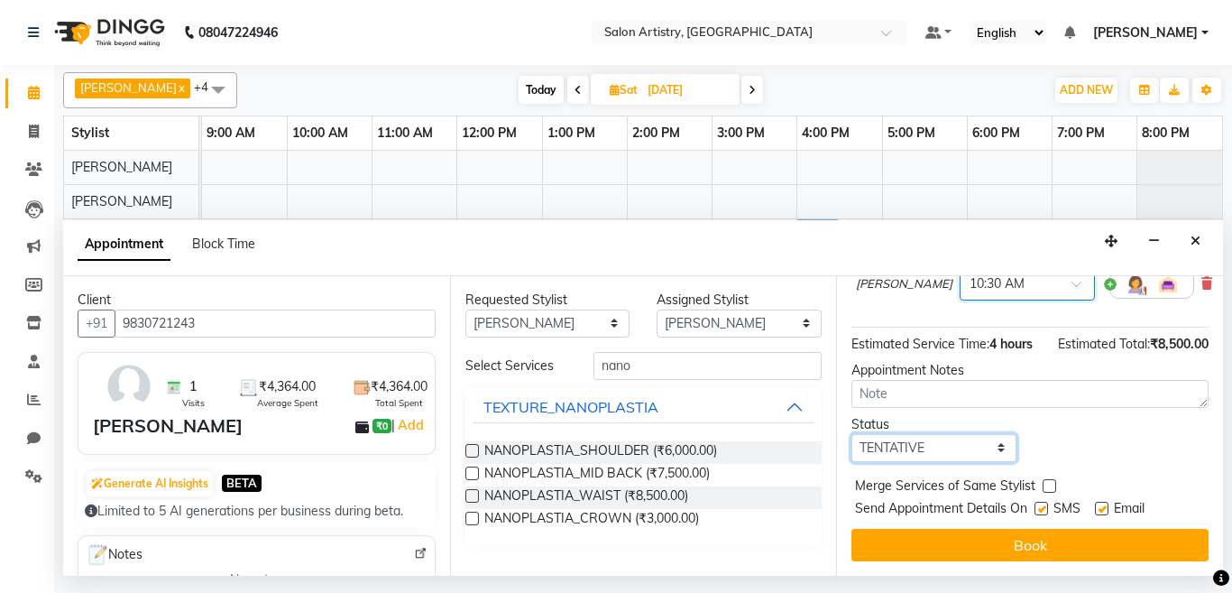
click at [918, 449] on select "Select TENTATIVE CONFIRM UPCOMING" at bounding box center [933, 448] width 165 height 28
select select "upcoming"
click at [851, 434] on select "Select TENTATIVE CONFIRM UPCOMING" at bounding box center [933, 448] width 165 height 28
drag, startPoint x: 534, startPoint y: 316, endPoint x: 536, endPoint y: 339, distance: 23.5
click at [534, 316] on select "Any Anupriya Ghosh Iqbal Ahmed Irshad Khan Mannu Kumar Gupta Mekhla Bhattachary…" at bounding box center [547, 323] width 165 height 28
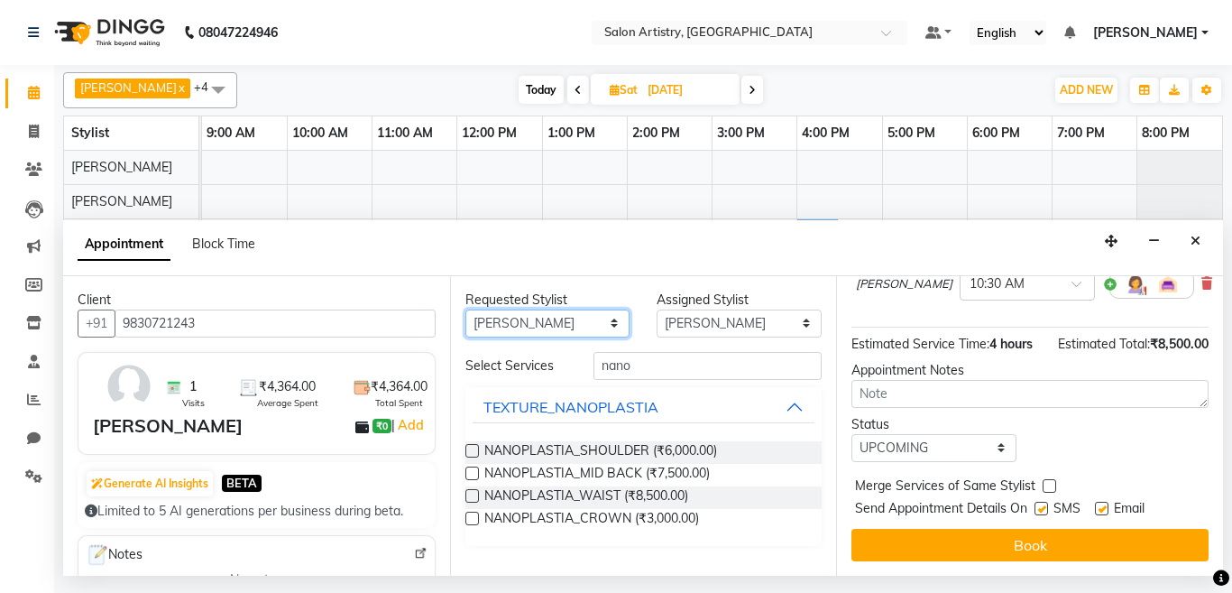
select select "79863"
click at [465, 309] on select "Any Anupriya Ghosh Iqbal Ahmed Irshad Khan Mannu Kumar Gupta Mekhla Bhattachary…" at bounding box center [547, 323] width 165 height 28
select select "79863"
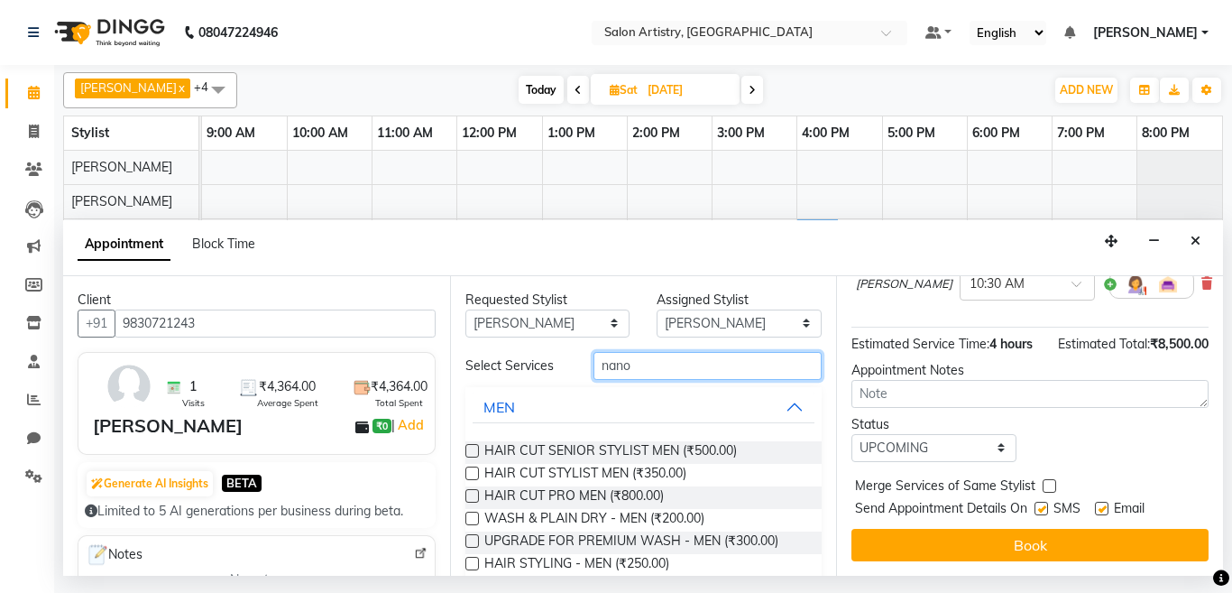
click at [639, 368] on input "nano" at bounding box center [707, 366] width 229 height 28
type input "n"
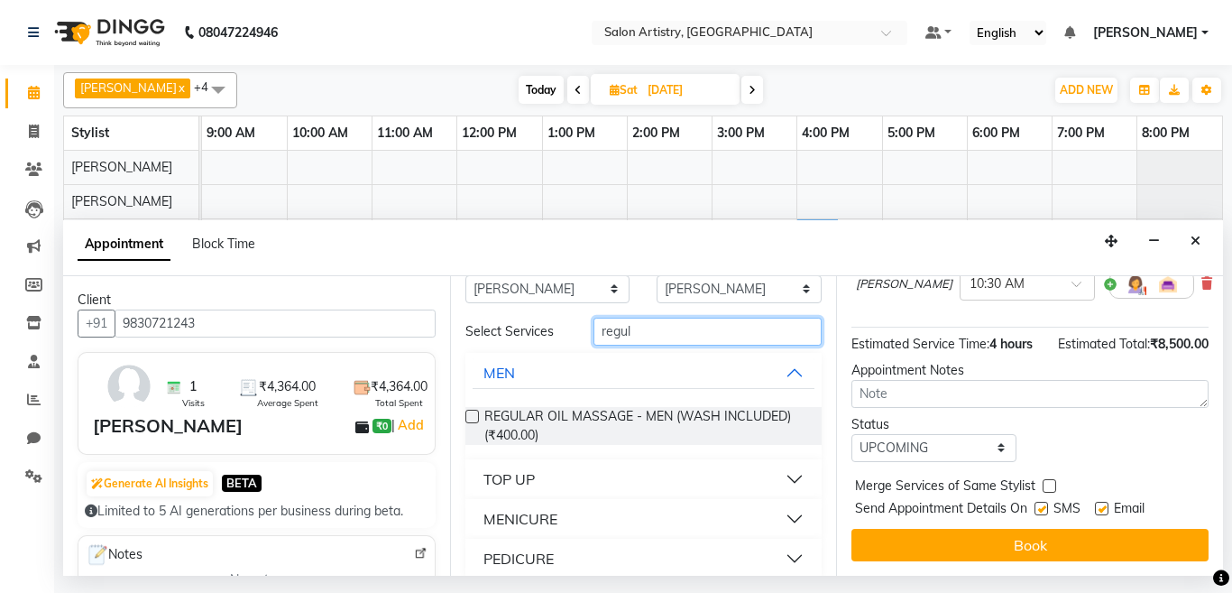
scroll to position [51, 0]
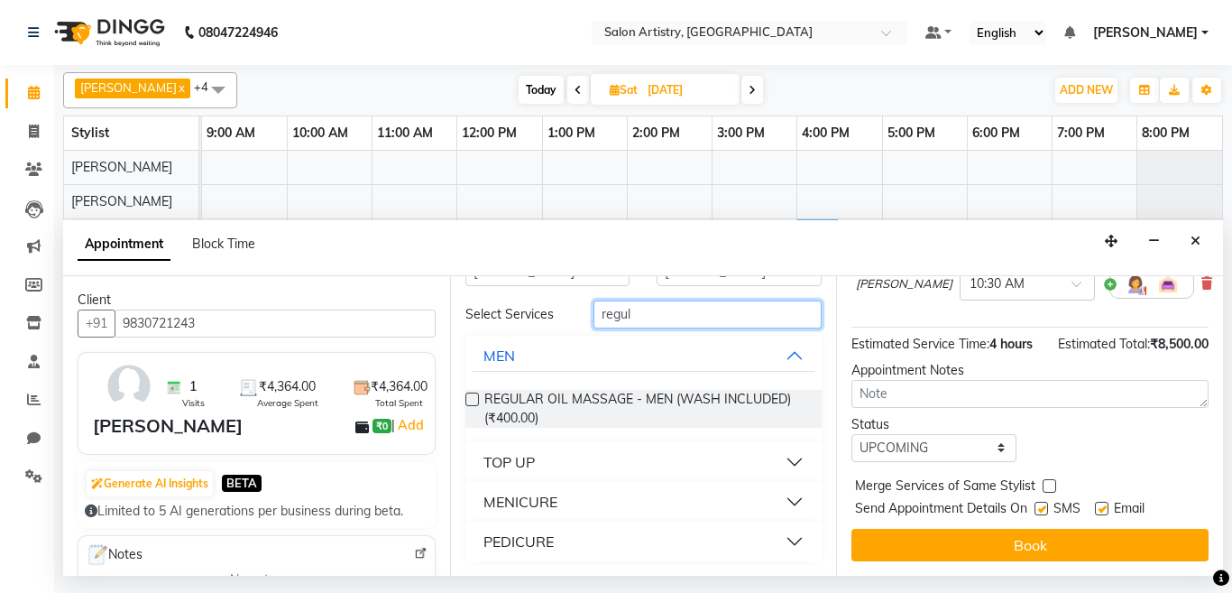
type input "regul"
click at [574, 538] on button "PEDICURE" at bounding box center [644, 541] width 343 height 32
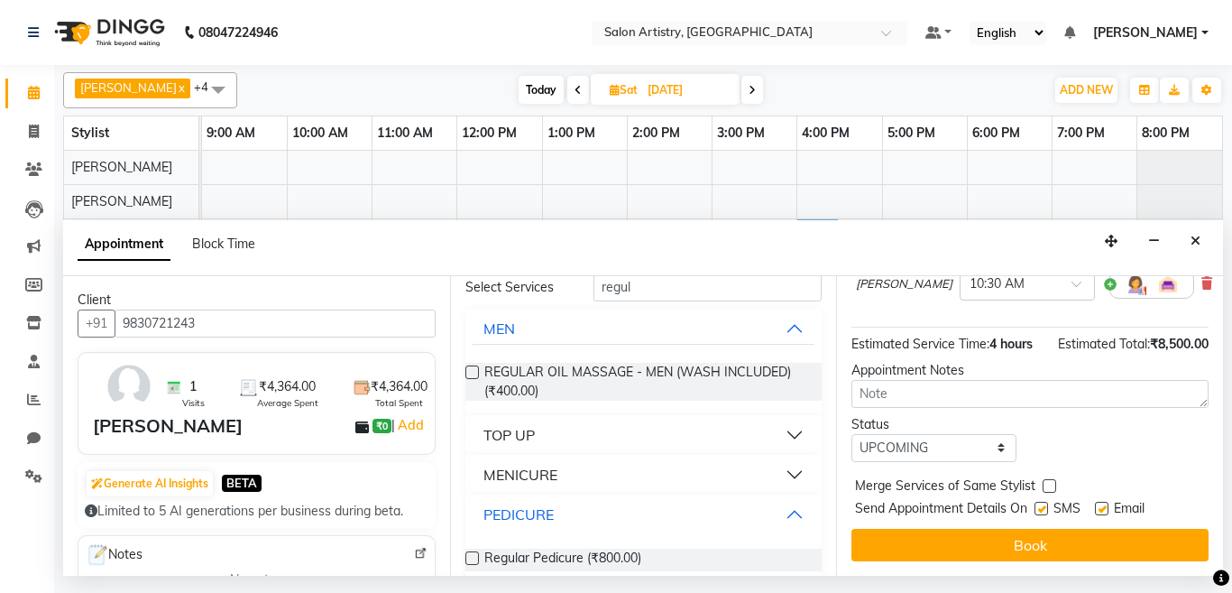
scroll to position [103, 0]
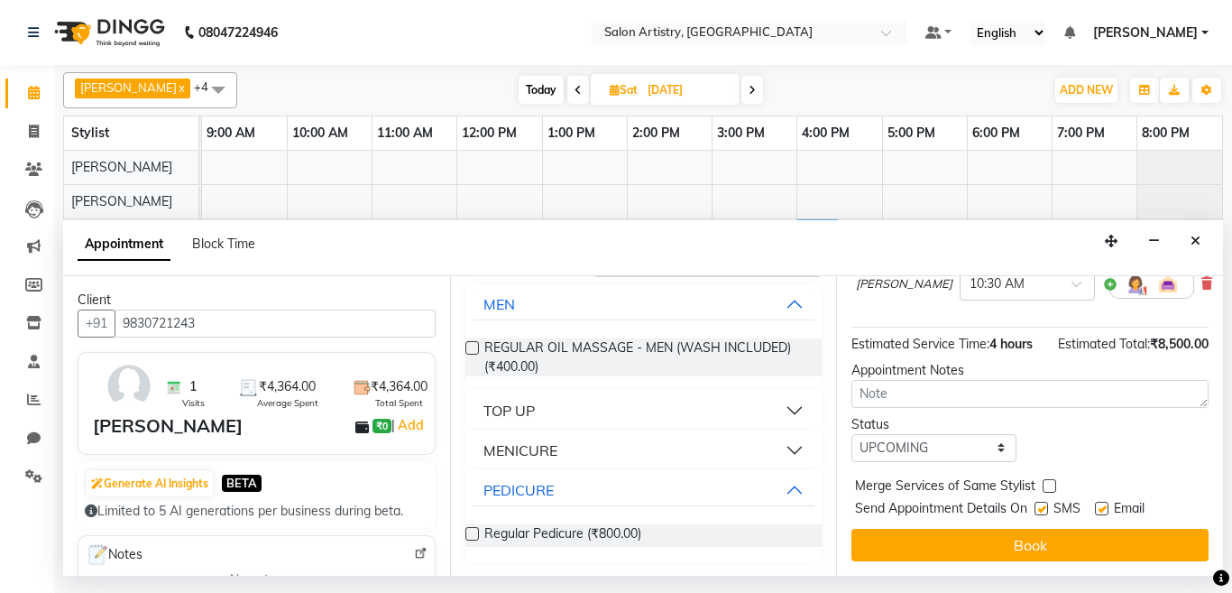
click at [473, 533] on label at bounding box center [472, 534] width 14 height 14
click at [473, 533] on input "checkbox" at bounding box center [471, 535] width 12 height 12
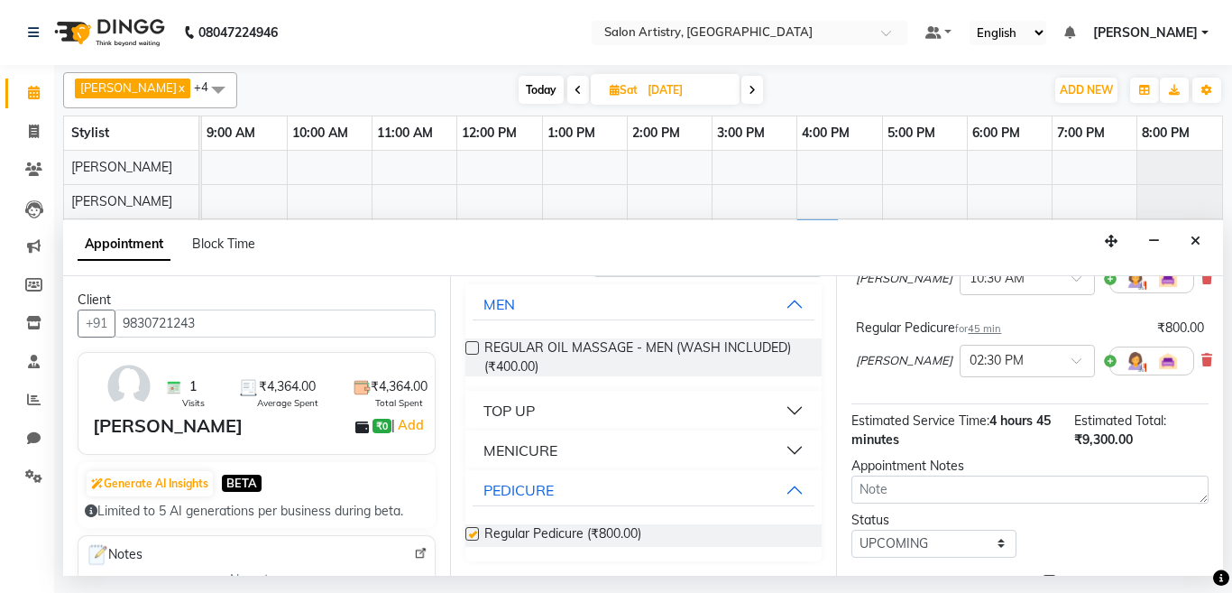
checkbox input "false"
click at [969, 364] on input "text" at bounding box center [1008, 359] width 79 height 19
click at [960, 451] on div "11:30 AM" at bounding box center [1026, 454] width 133 height 33
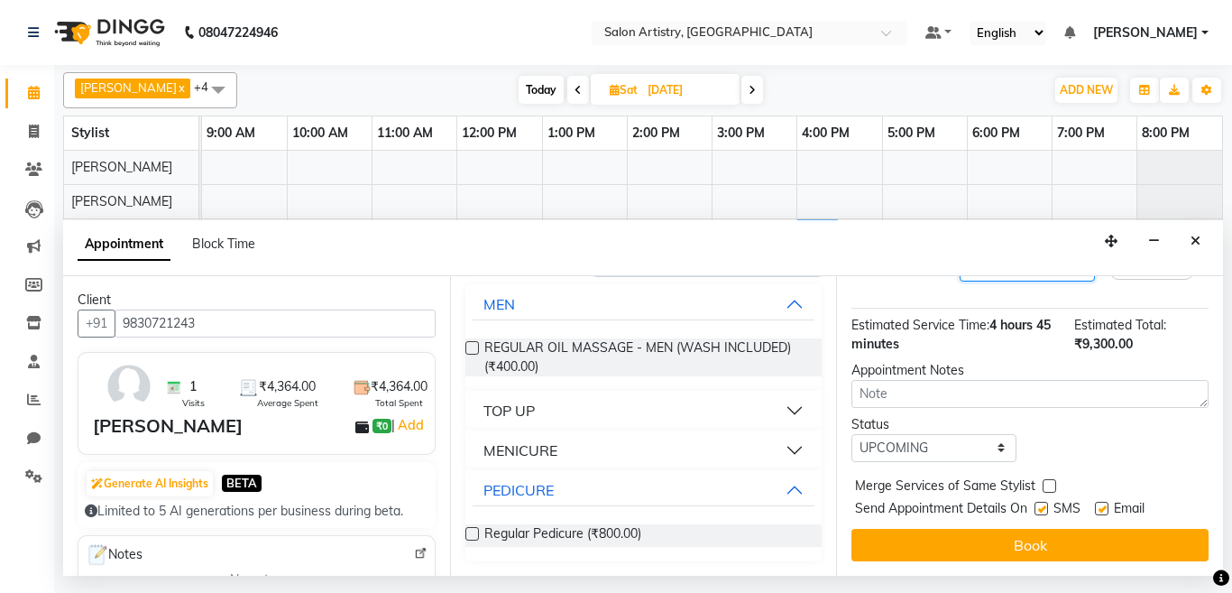
scroll to position [291, 0]
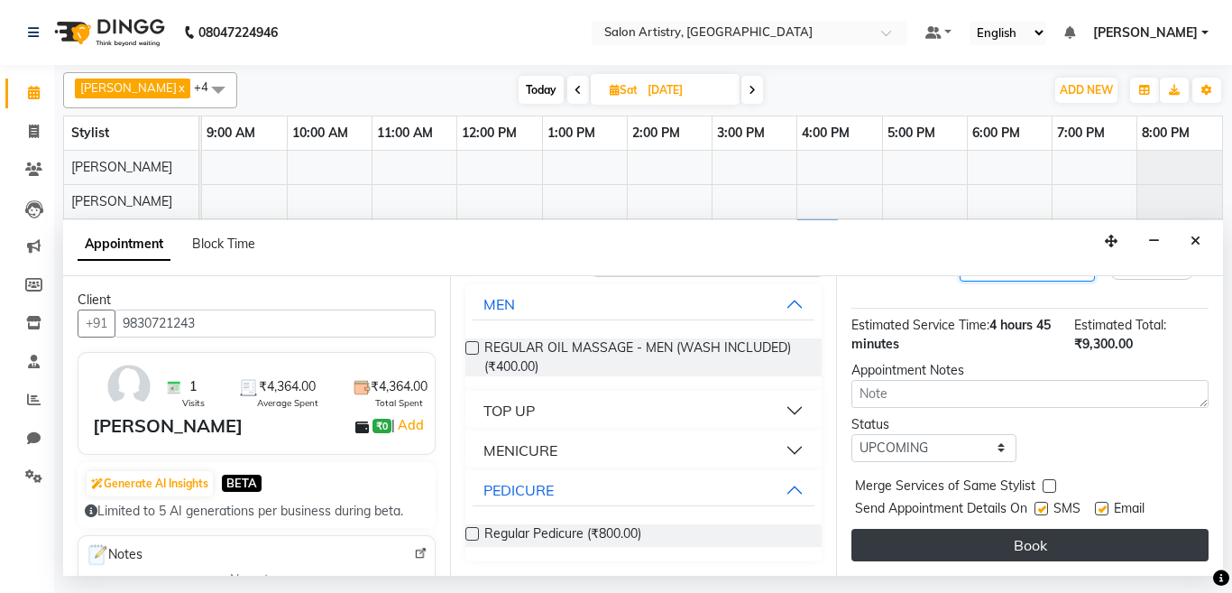
click at [956, 528] on button "Book" at bounding box center [1029, 544] width 357 height 32
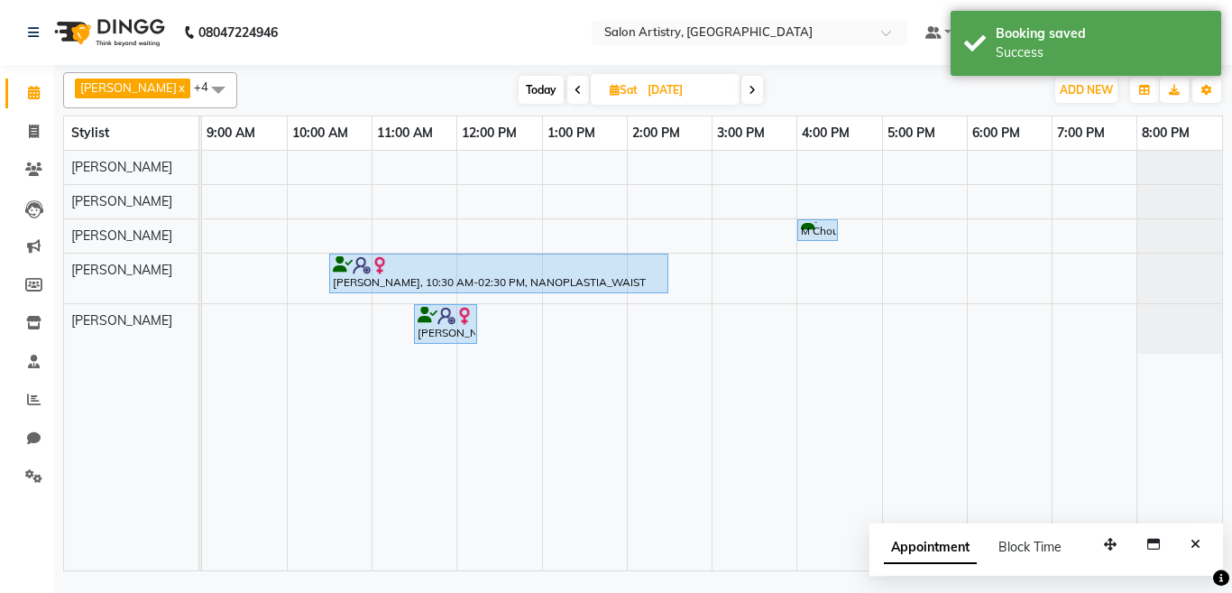
click at [610, 87] on icon at bounding box center [615, 90] width 10 height 12
select select "9"
select select "2025"
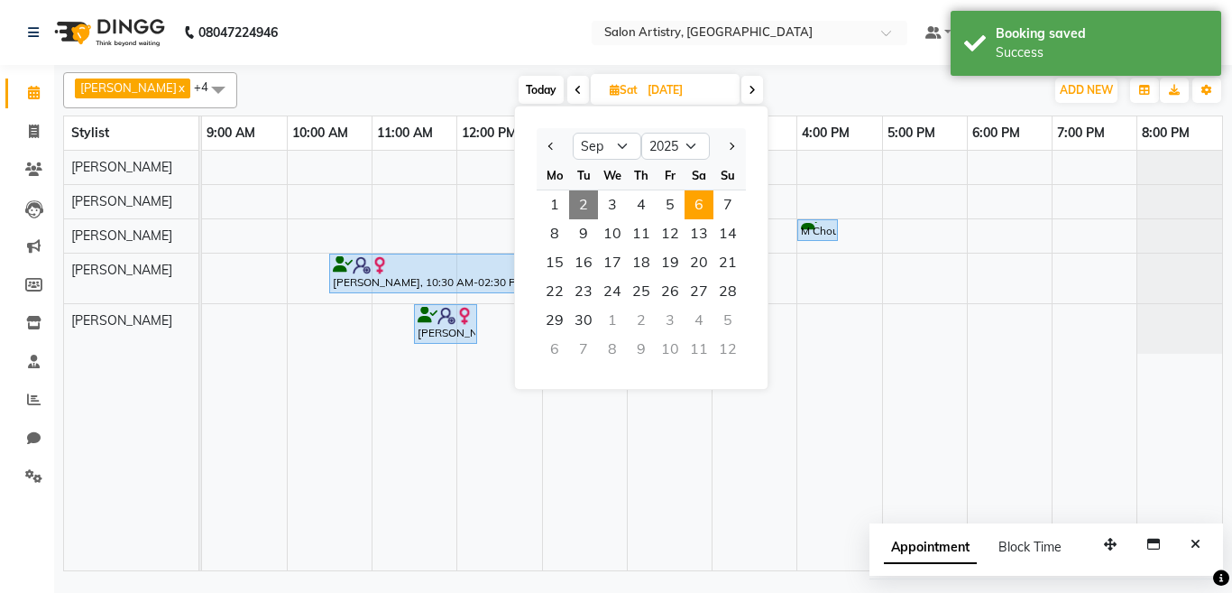
click at [582, 199] on span "2" at bounding box center [583, 204] width 29 height 29
type input "02-09-2025"
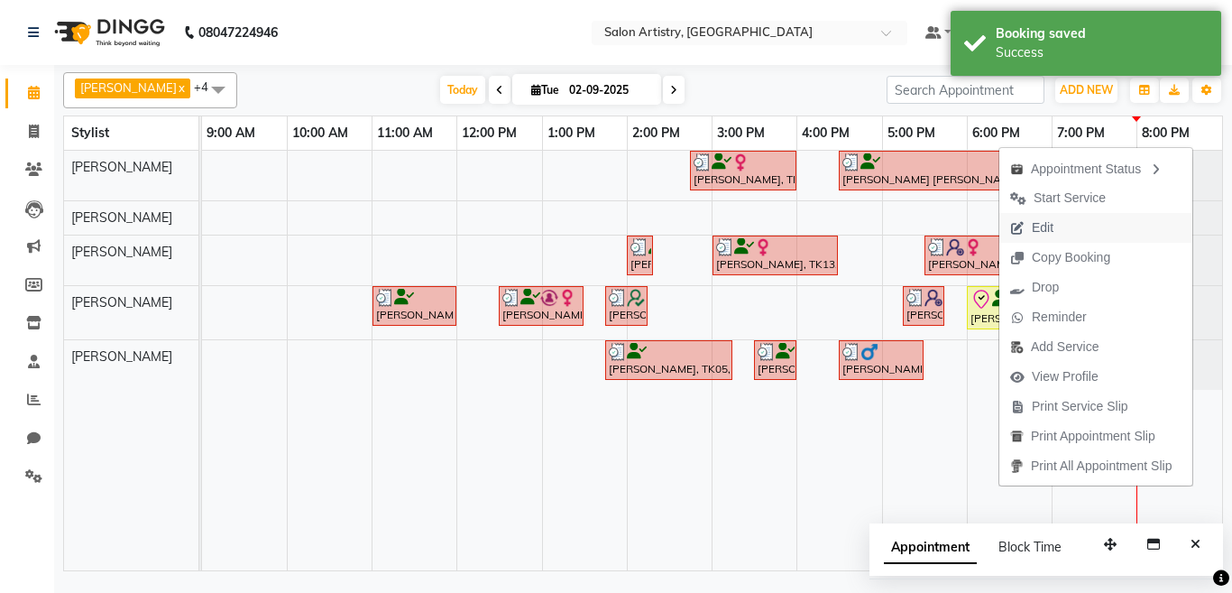
click at [1043, 223] on span "Edit" at bounding box center [1043, 227] width 22 height 19
select select "tentative"
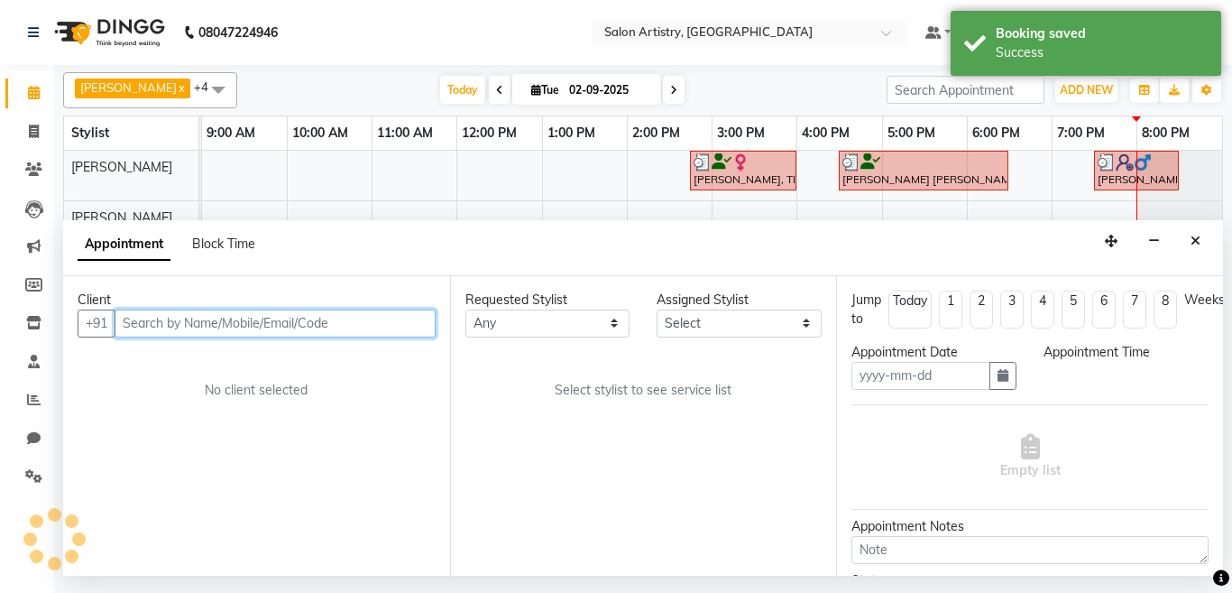
type input "02-09-2025"
select select "check-in"
select select "1080"
select select "79859"
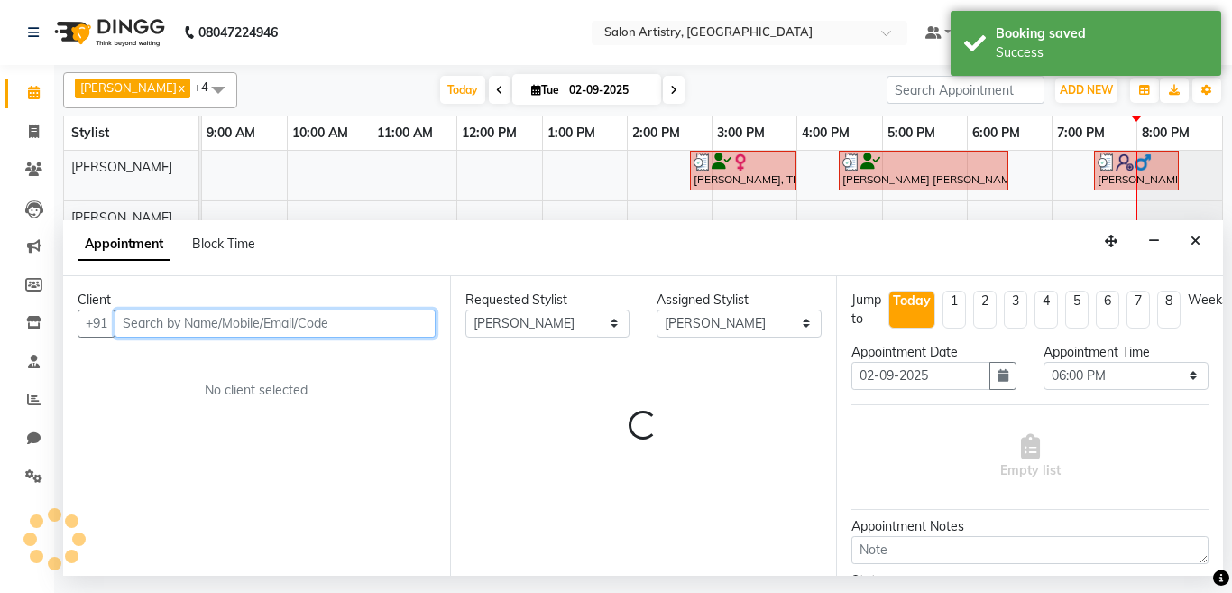
select select "4168"
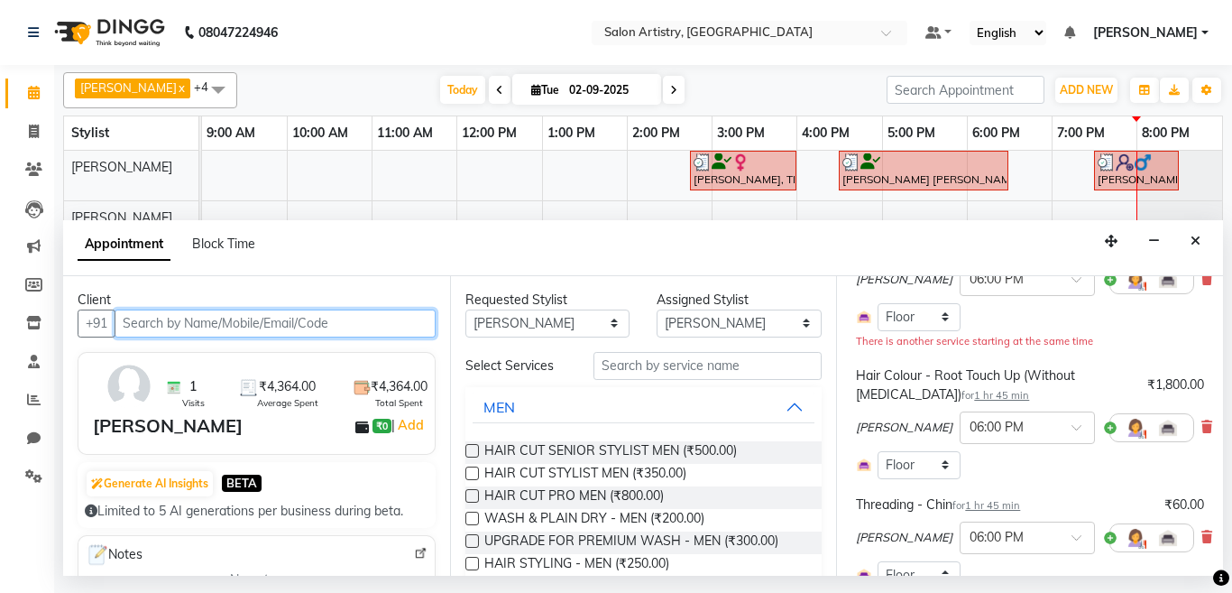
scroll to position [180, 0]
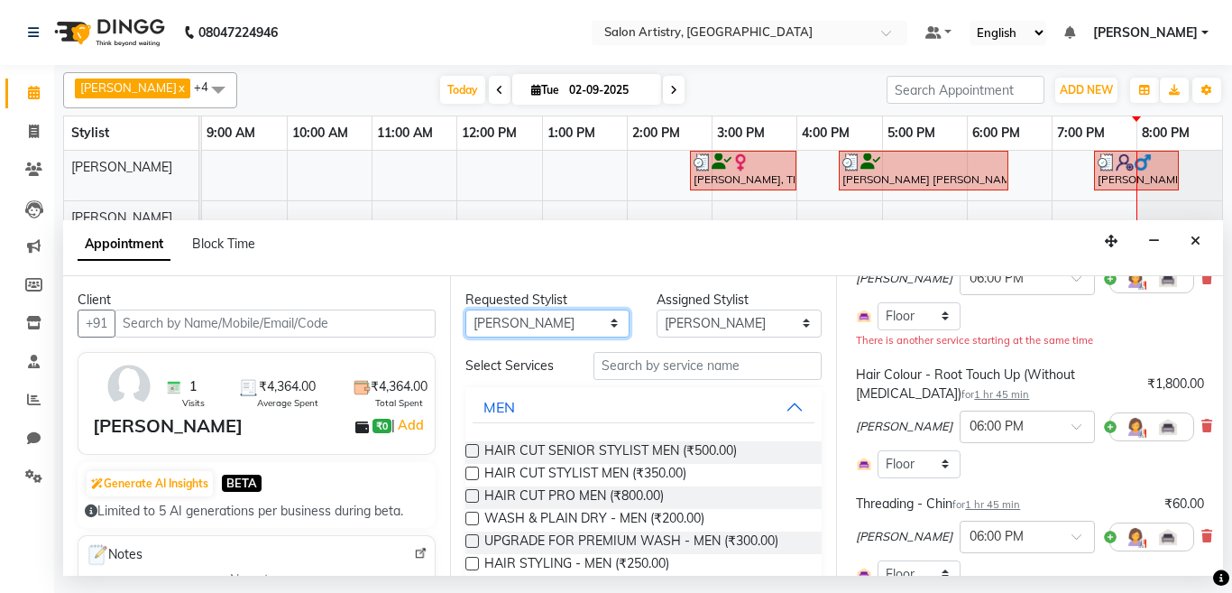
click at [545, 324] on select "Any Anupriya Ghosh Iqbal Ahmed Irshad Khan Mannu Kumar Gupta Mekhla Bhattachary…" at bounding box center [547, 323] width 165 height 28
select select "79863"
click at [465, 309] on select "Any Anupriya Ghosh Iqbal Ahmed Irshad Khan Mannu Kumar Gupta Mekhla Bhattachary…" at bounding box center [547, 323] width 165 height 28
select select "79863"
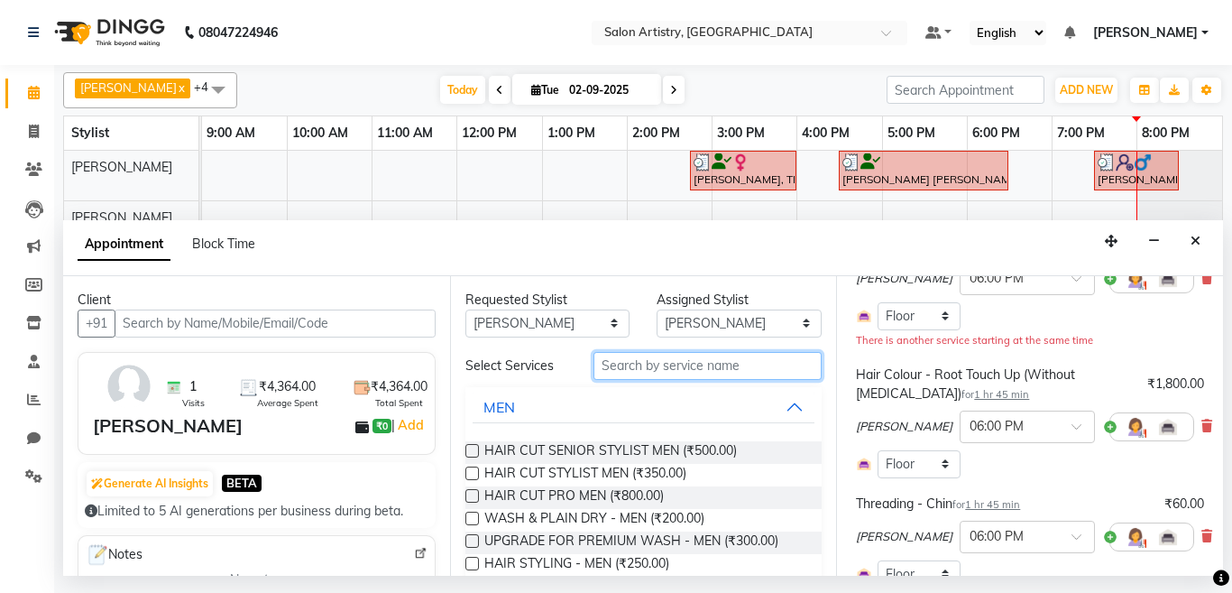
click at [685, 372] on input "text" at bounding box center [707, 366] width 229 height 28
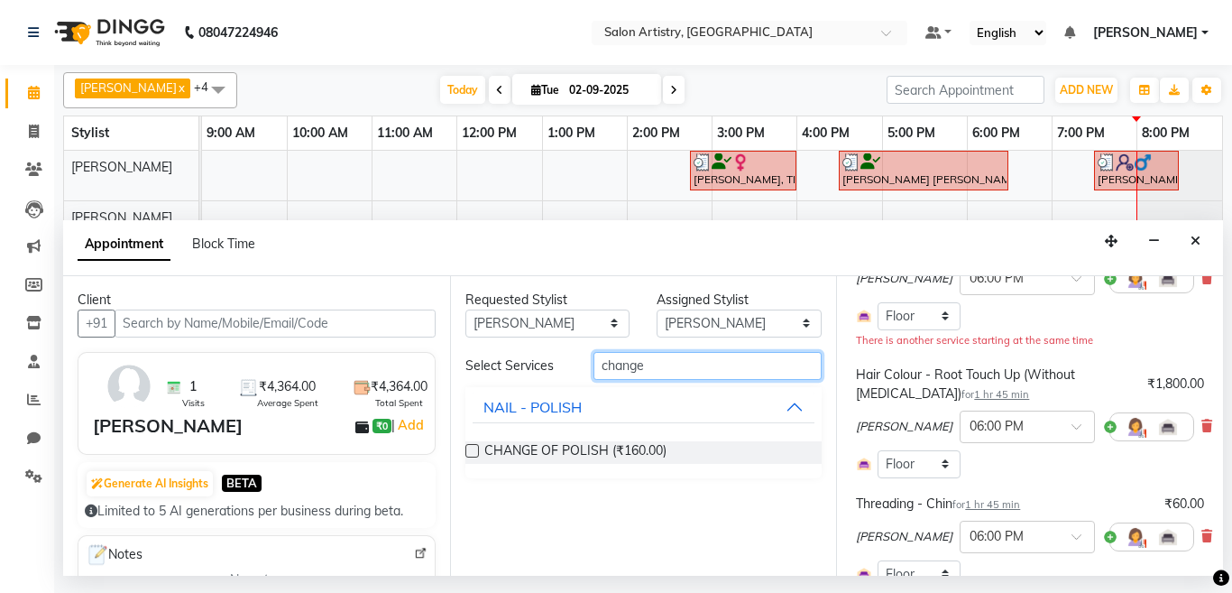
type input "change"
click at [470, 449] on label at bounding box center [472, 451] width 14 height 14
click at [470, 449] on input "checkbox" at bounding box center [471, 452] width 12 height 12
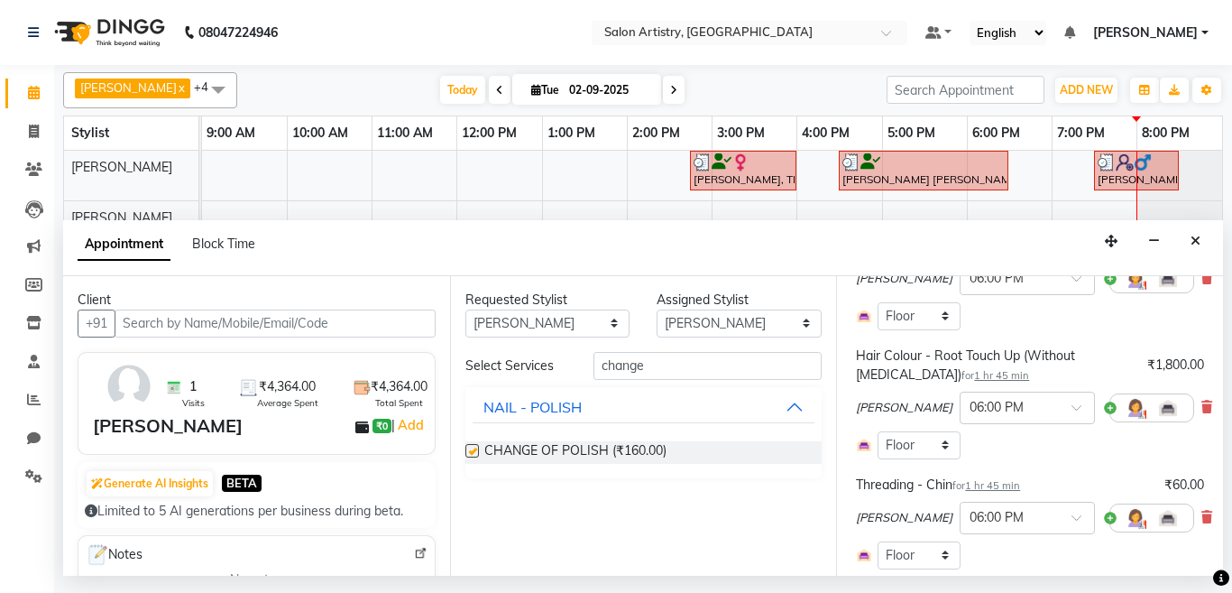
checkbox input "false"
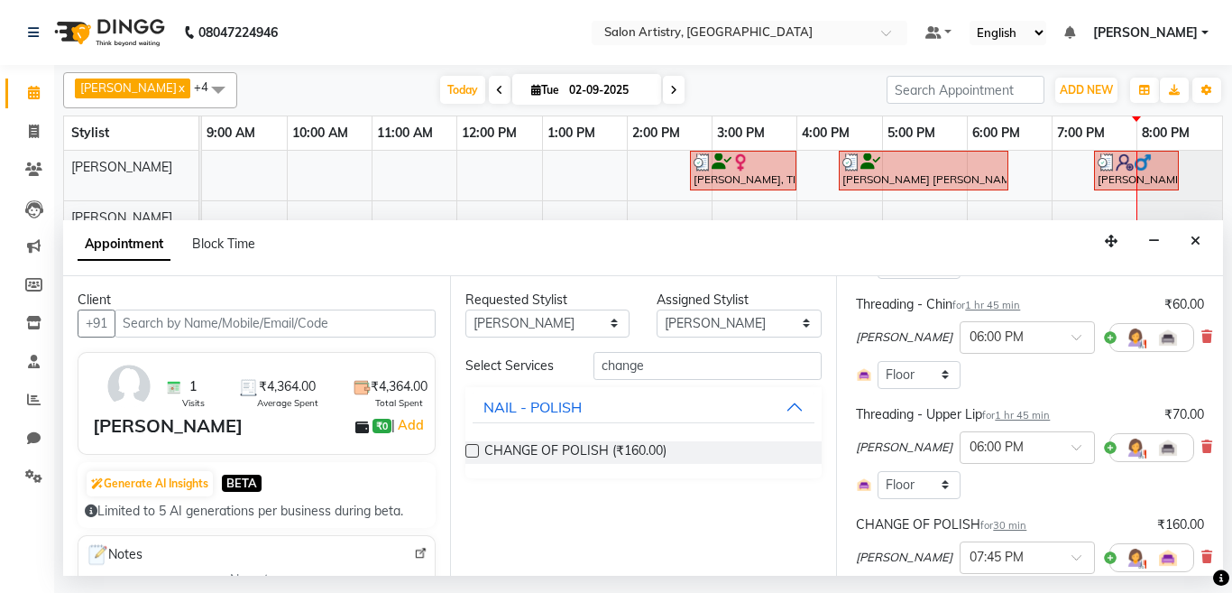
scroll to position [541, 0]
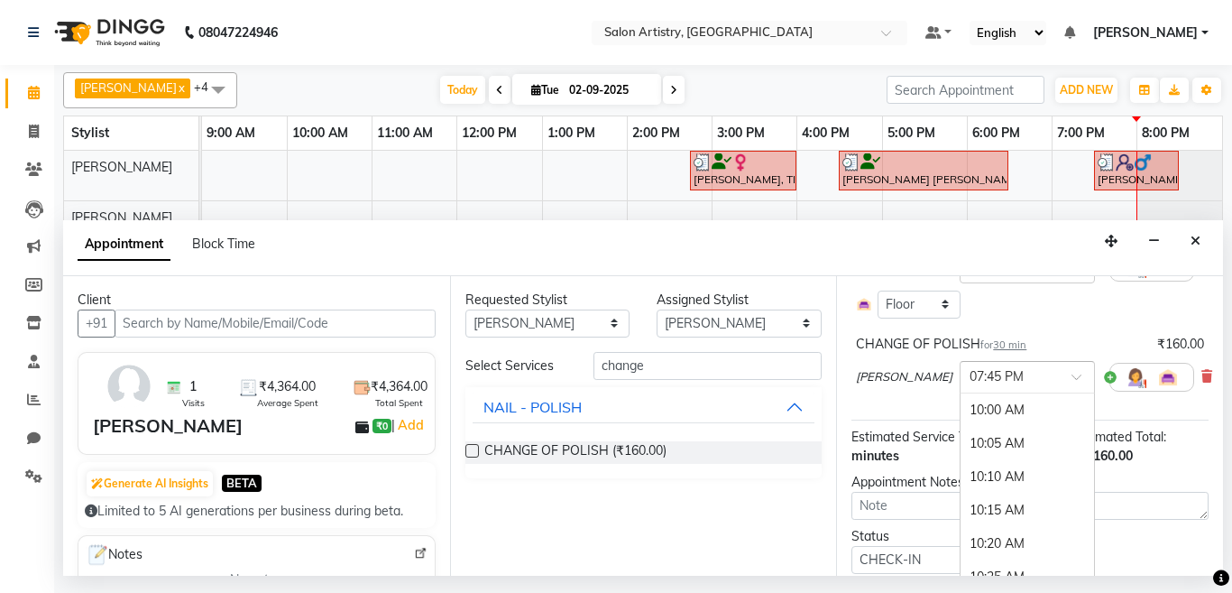
click at [969, 378] on input "text" at bounding box center [1008, 375] width 79 height 19
click at [960, 464] on div "07:00 PM" at bounding box center [1026, 461] width 133 height 33
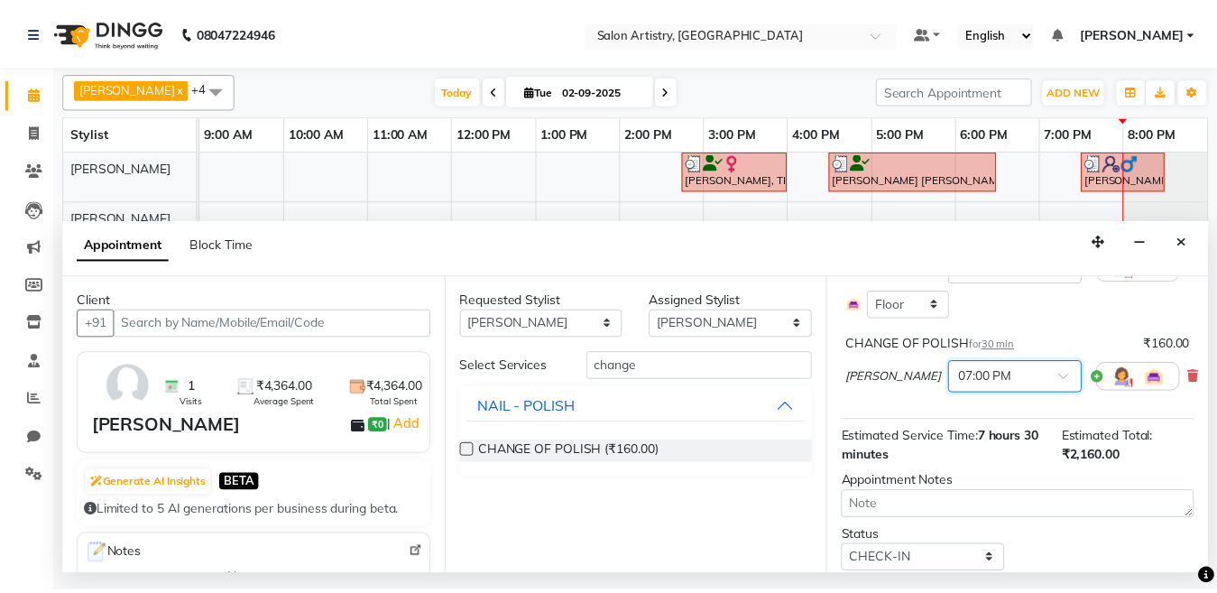
scroll to position [616, 0]
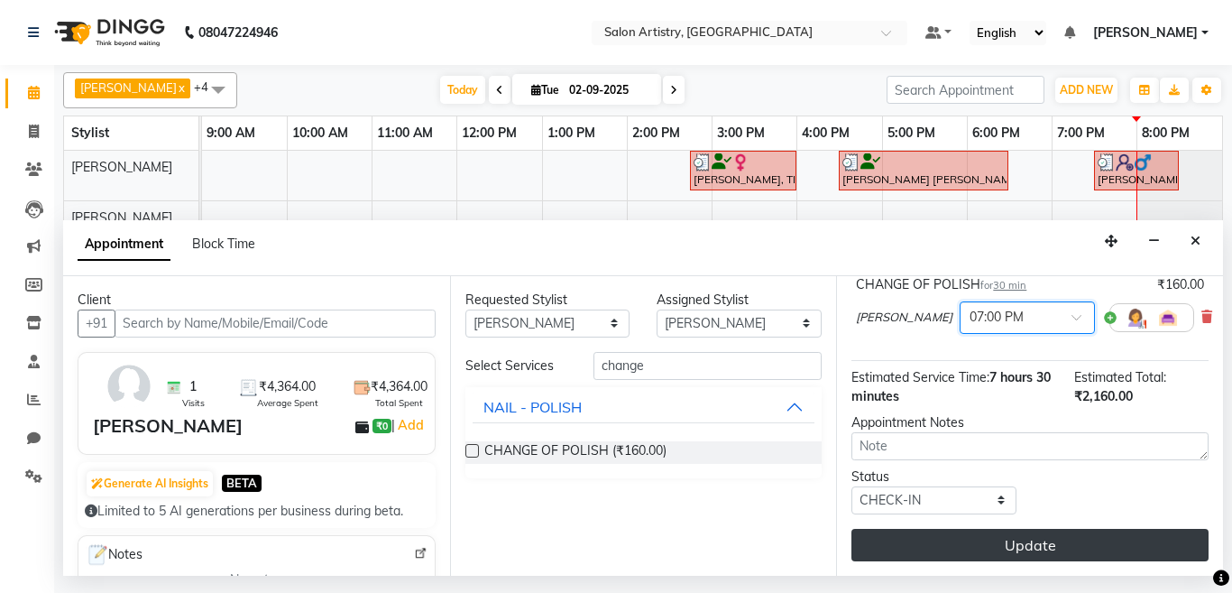
click at [937, 531] on button "Update" at bounding box center [1029, 544] width 357 height 32
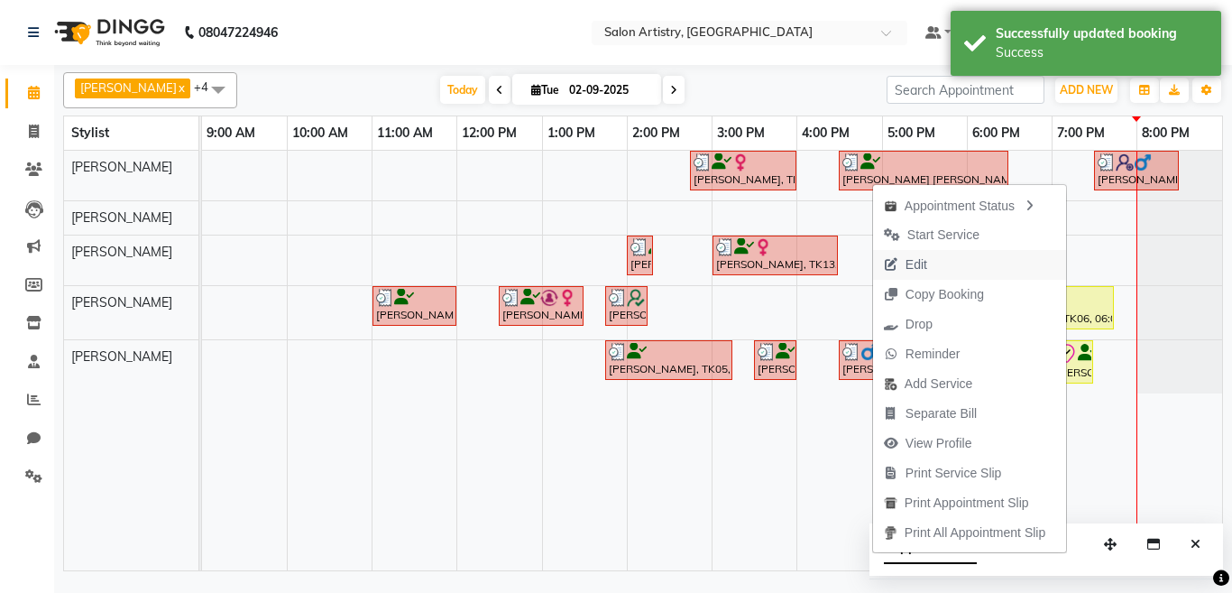
click at [909, 260] on span "Edit" at bounding box center [916, 264] width 22 height 19
select select "tentative"
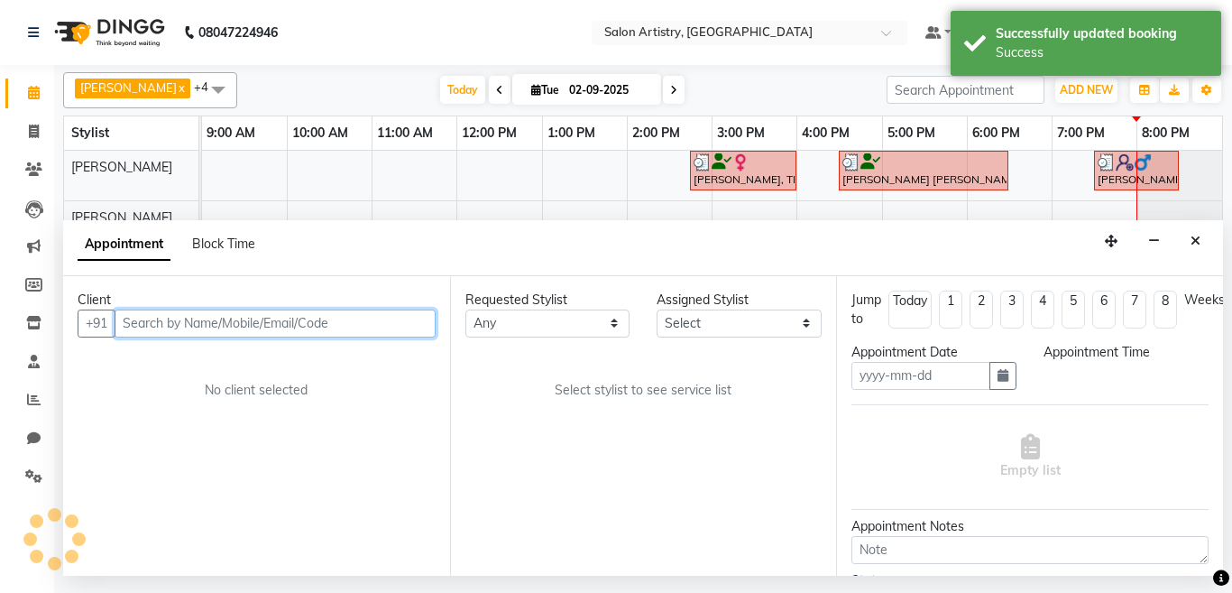
type input "02-09-2025"
select select "check-in"
select select "1080"
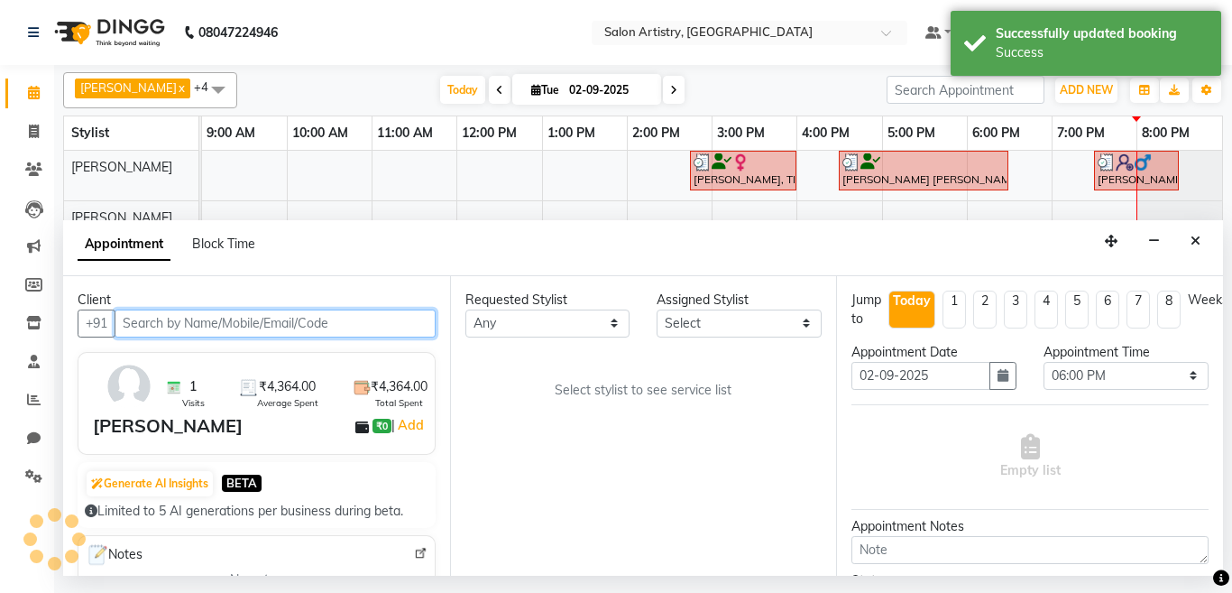
select select "79863"
select select "4168"
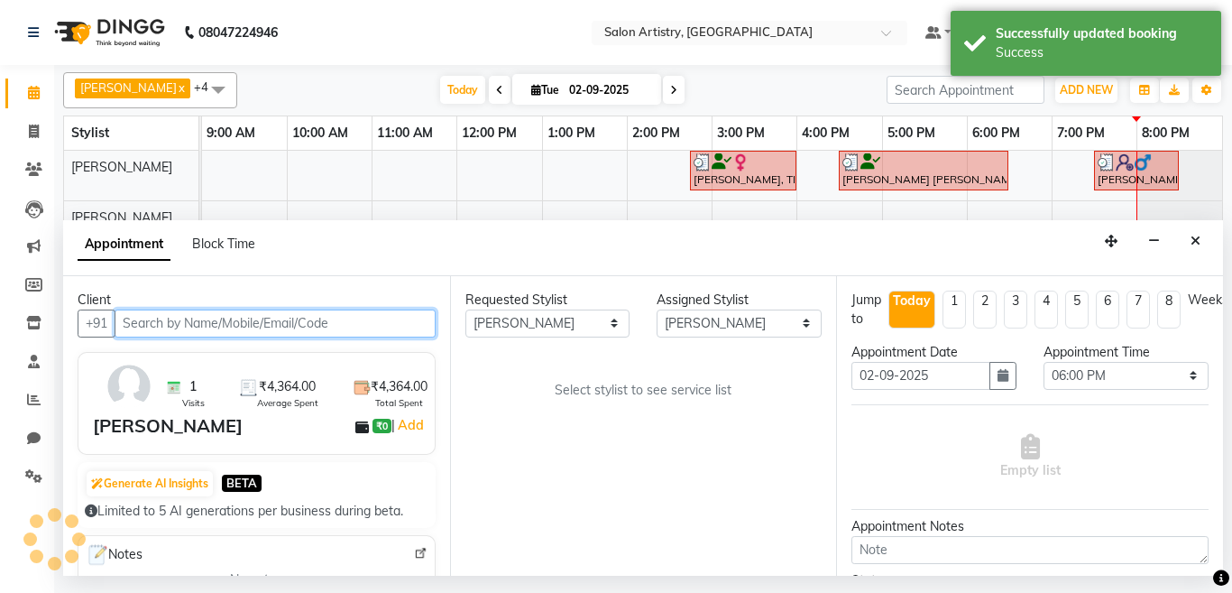
select select "4168"
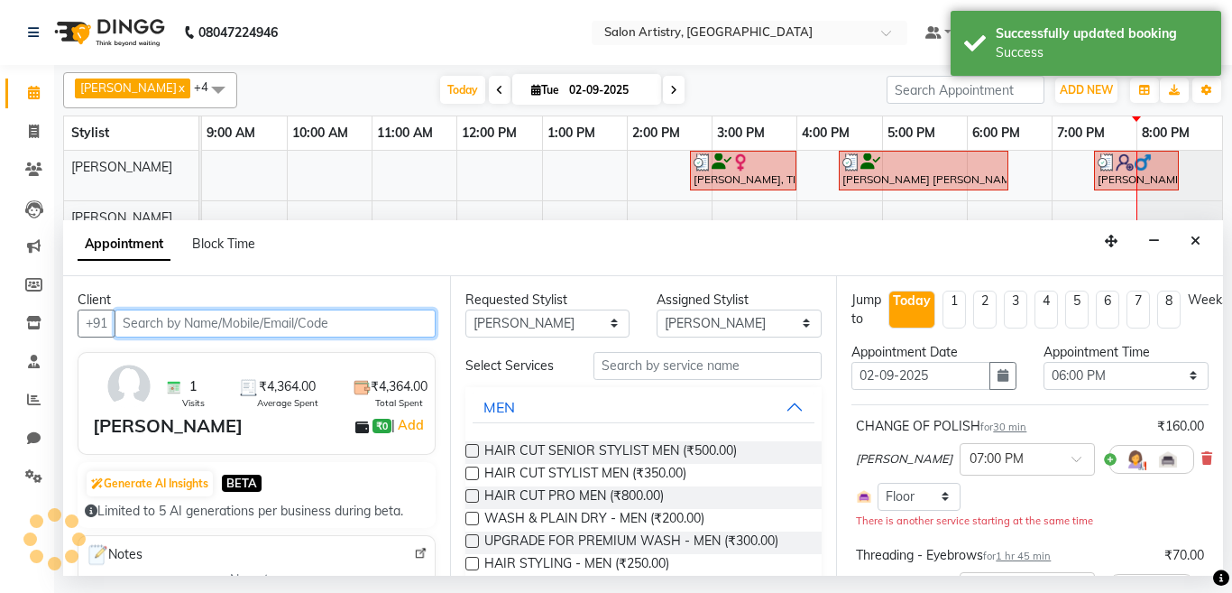
select select "4168"
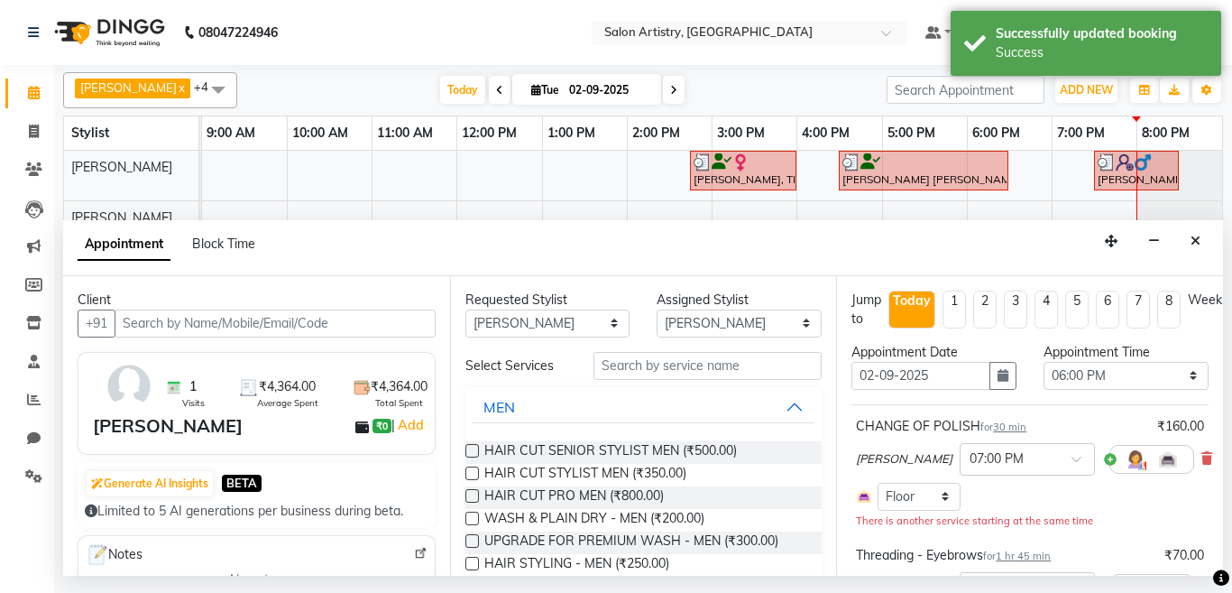
drag, startPoint x: 1198, startPoint y: 239, endPoint x: 1090, endPoint y: 403, distance: 196.1
click at [1194, 239] on icon "Close" at bounding box center [1195, 240] width 10 height 13
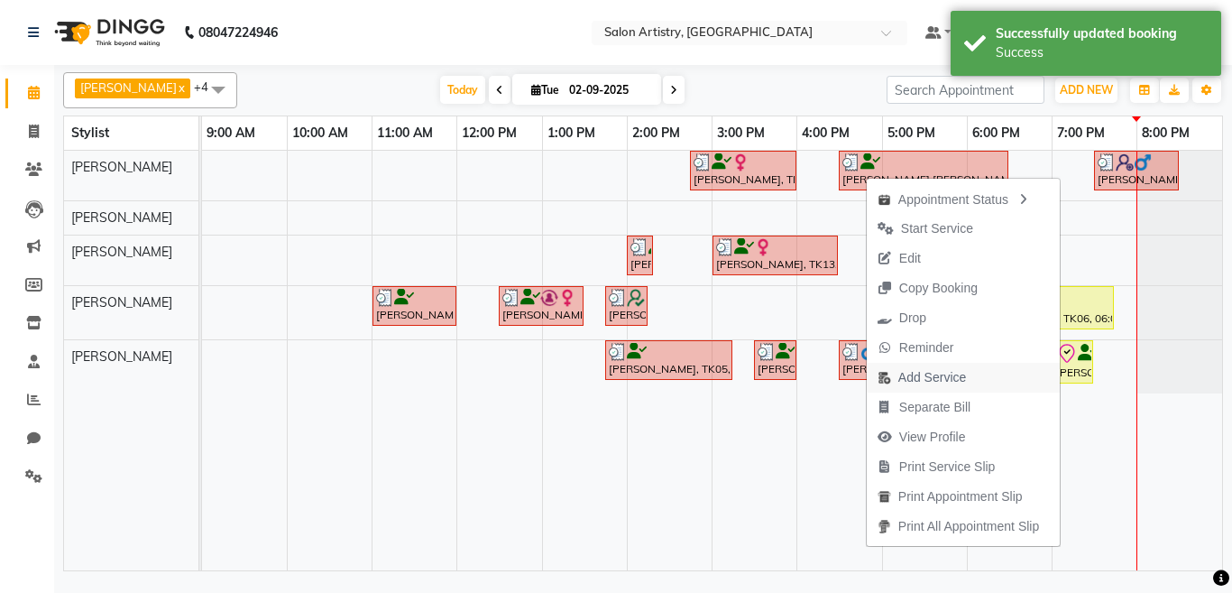
click at [905, 377] on span "Add Service" at bounding box center [932, 377] width 68 height 19
select select "79863"
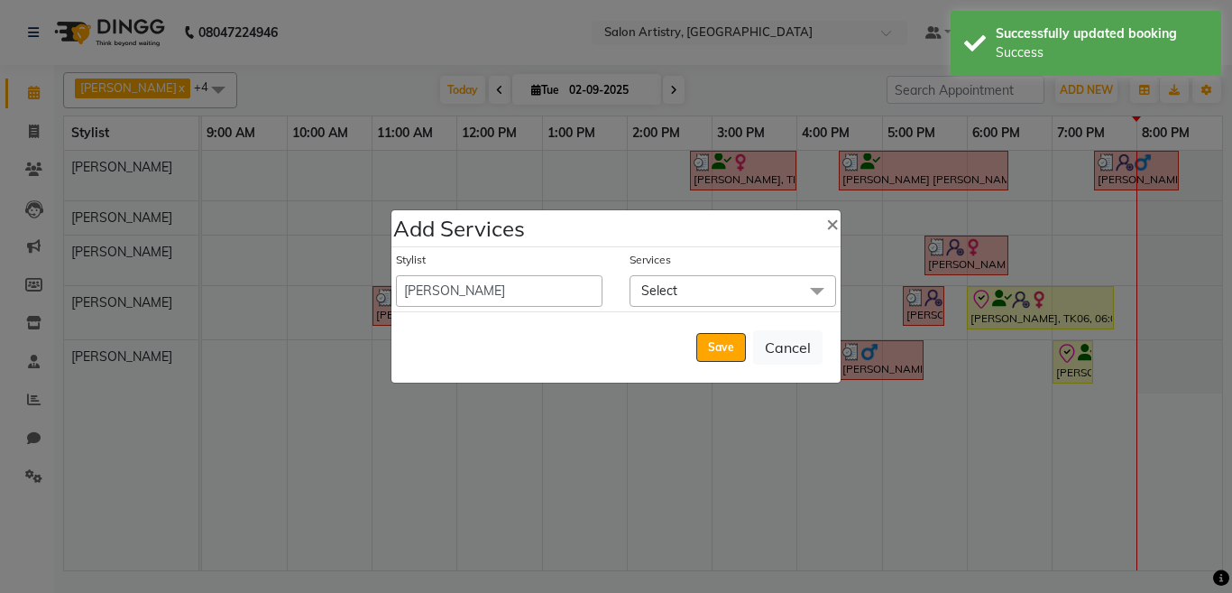
drag, startPoint x: 712, startPoint y: 286, endPoint x: 694, endPoint y: 344, distance: 60.2
click at [711, 289] on span "Select" at bounding box center [732, 291] width 207 height 32
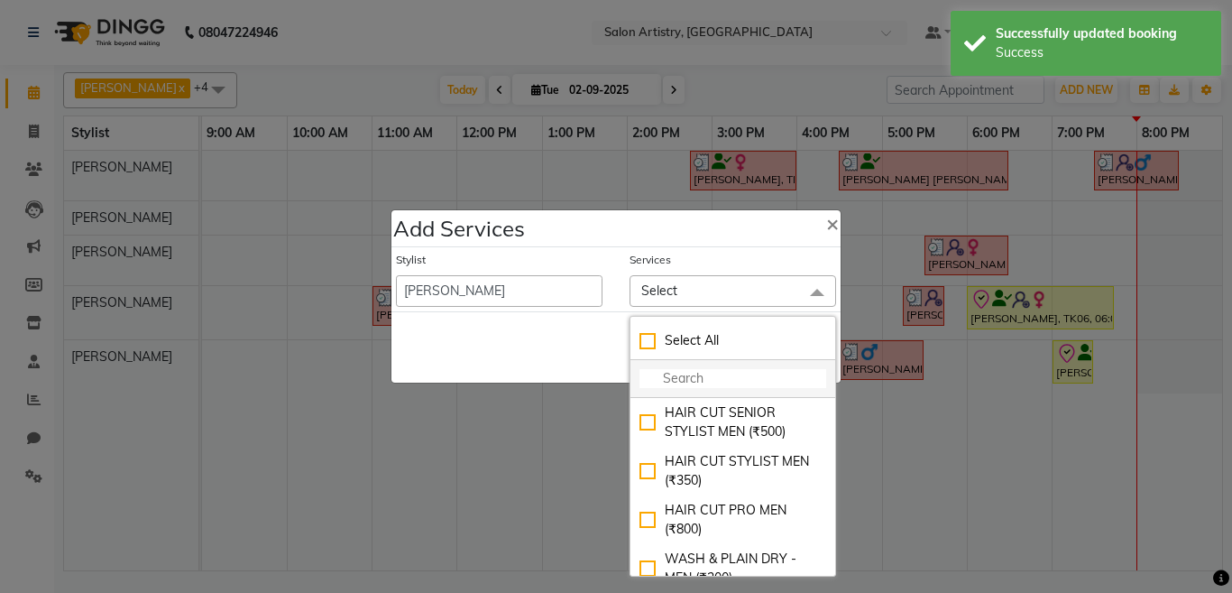
click at [678, 379] on input "multiselect-search" at bounding box center [732, 378] width 187 height 19
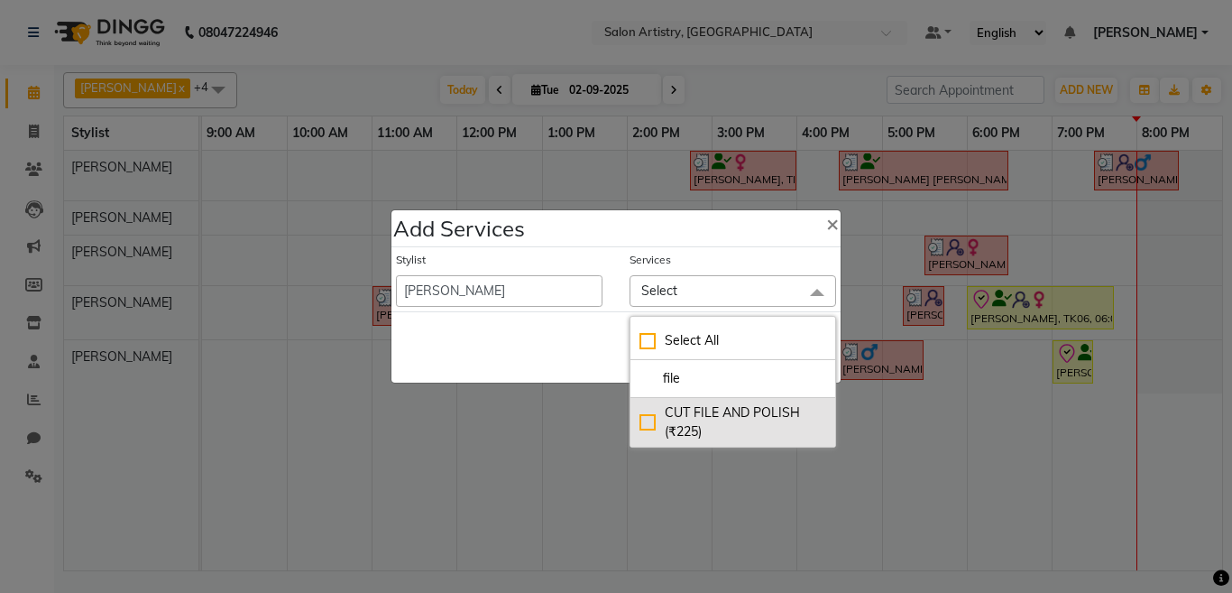
type input "file"
click at [639, 420] on div "CUT FILE AND POLISH (₹225)" at bounding box center [732, 422] width 187 height 38
checkbox input "true"
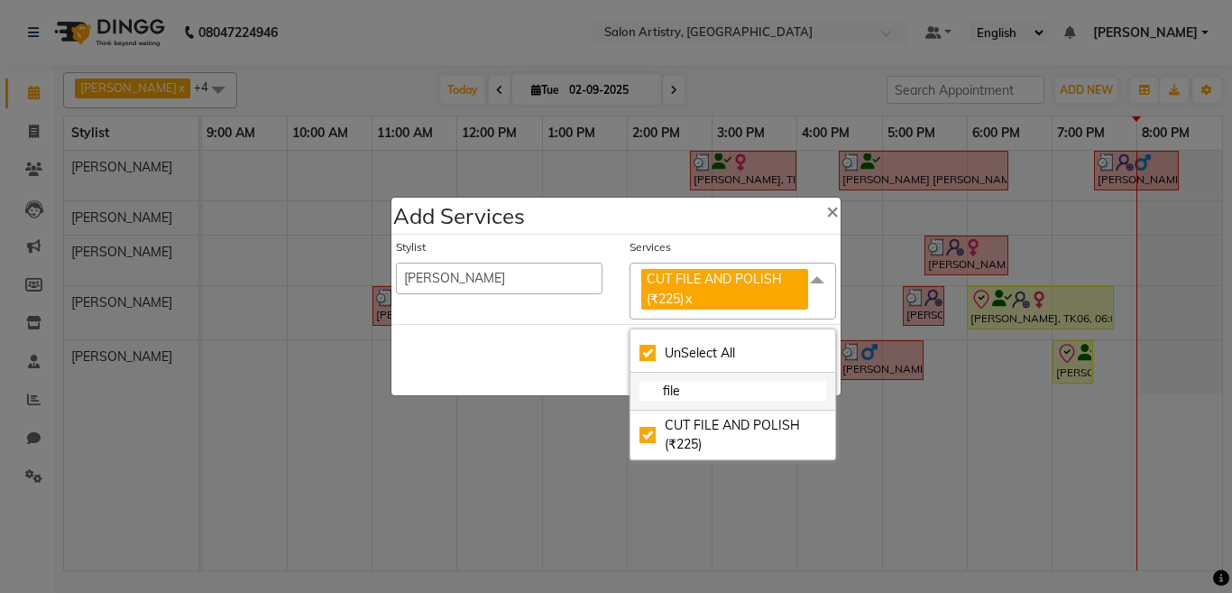
click at [700, 393] on input "file" at bounding box center [732, 390] width 187 height 19
type input "fil"
checkbox input "false"
type input "f"
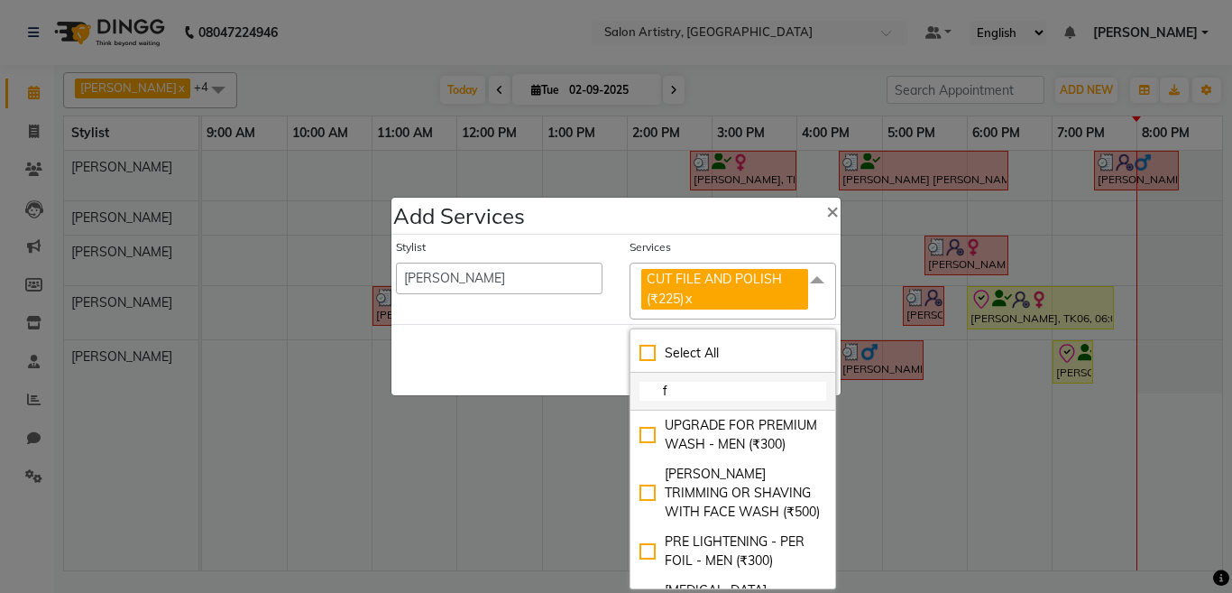
type input "fo"
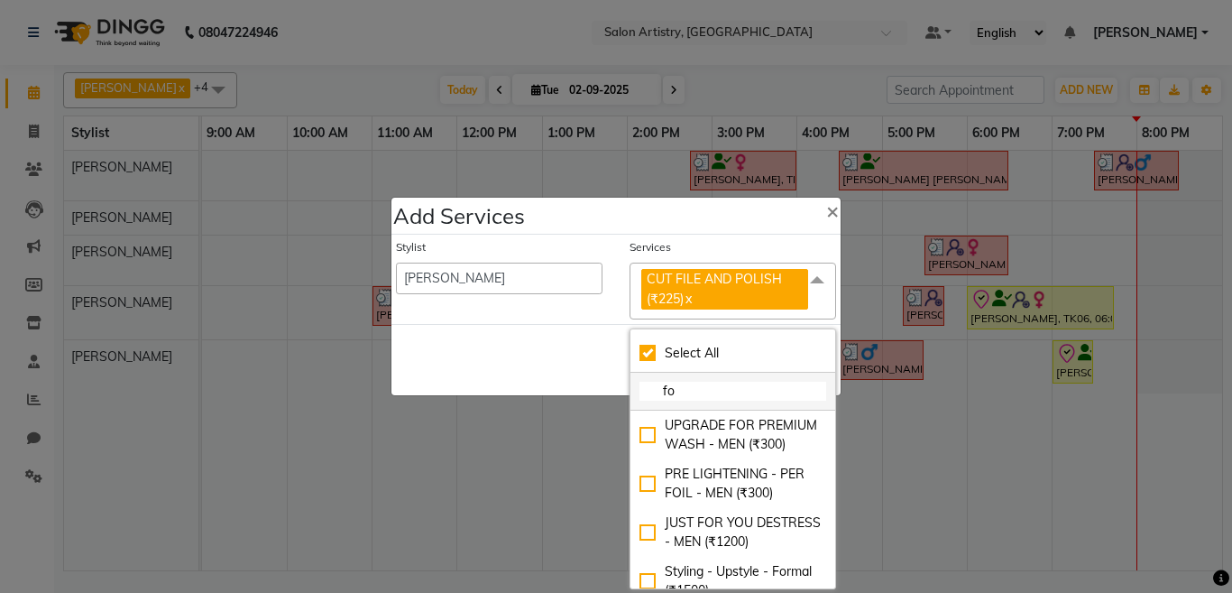
checkbox input "true"
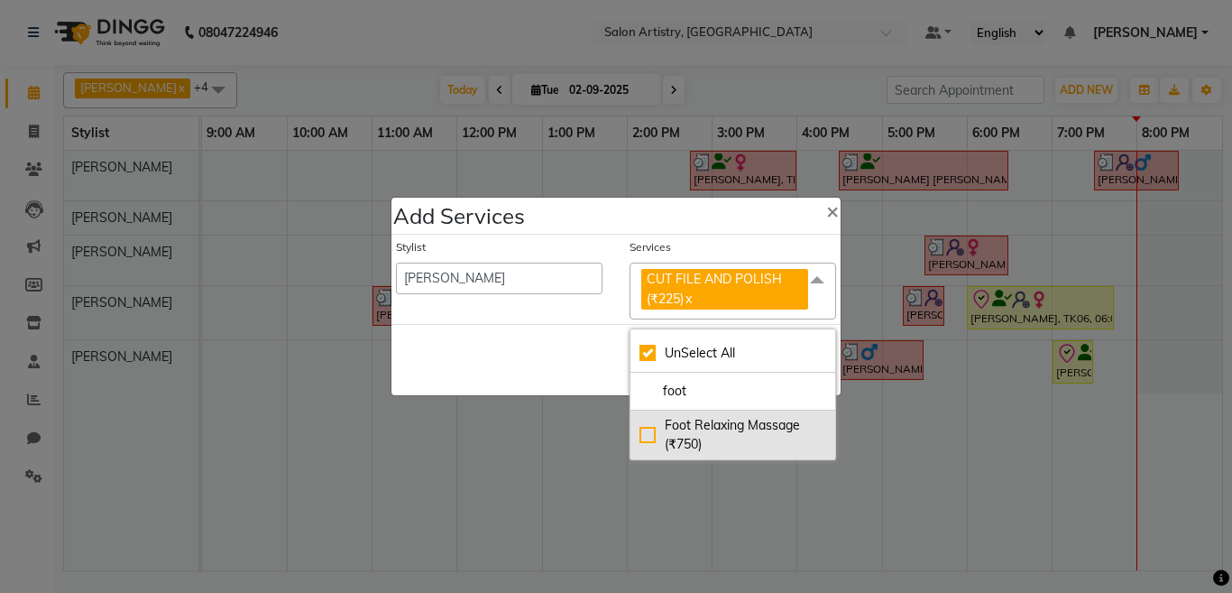
type input "foot"
click at [647, 433] on div "Foot Relaxing Massage (₹750)" at bounding box center [732, 435] width 187 height 38
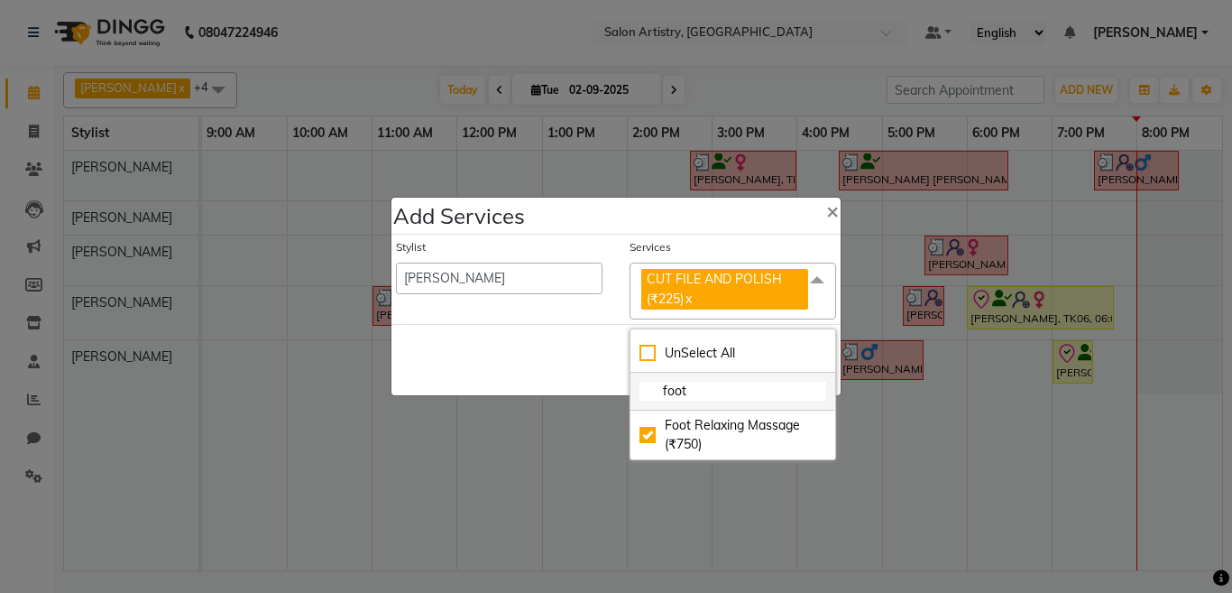
checkbox input "false"
checkbox input "true"
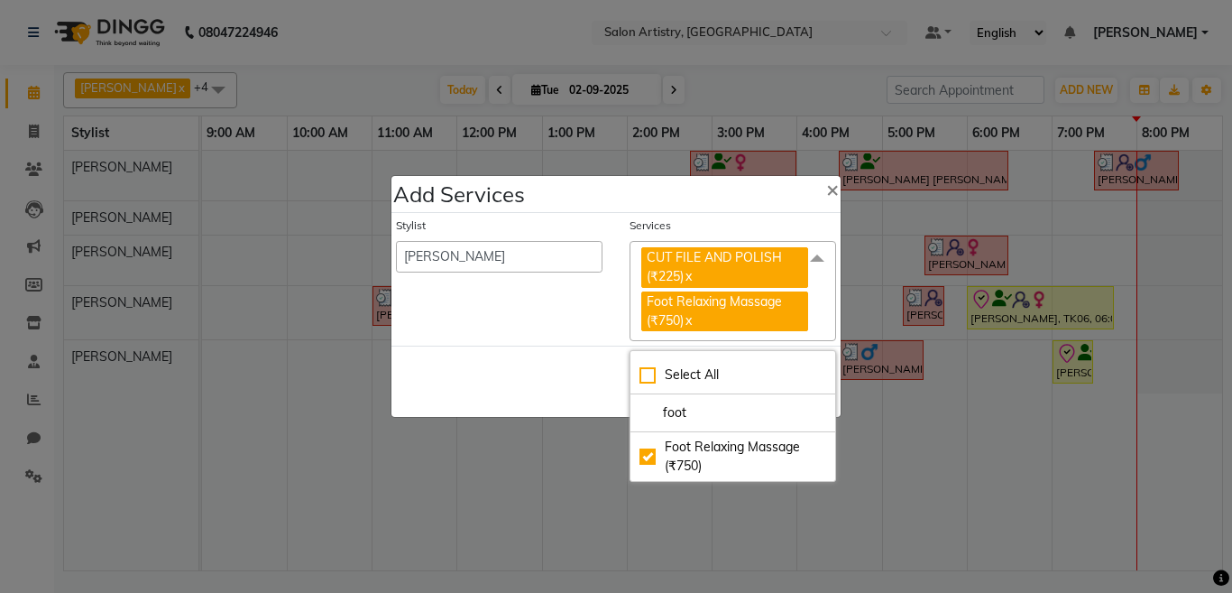
drag, startPoint x: 584, startPoint y: 366, endPoint x: 653, endPoint y: 409, distance: 81.4
click at [584, 367] on div "Save Cancel" at bounding box center [615, 380] width 449 height 71
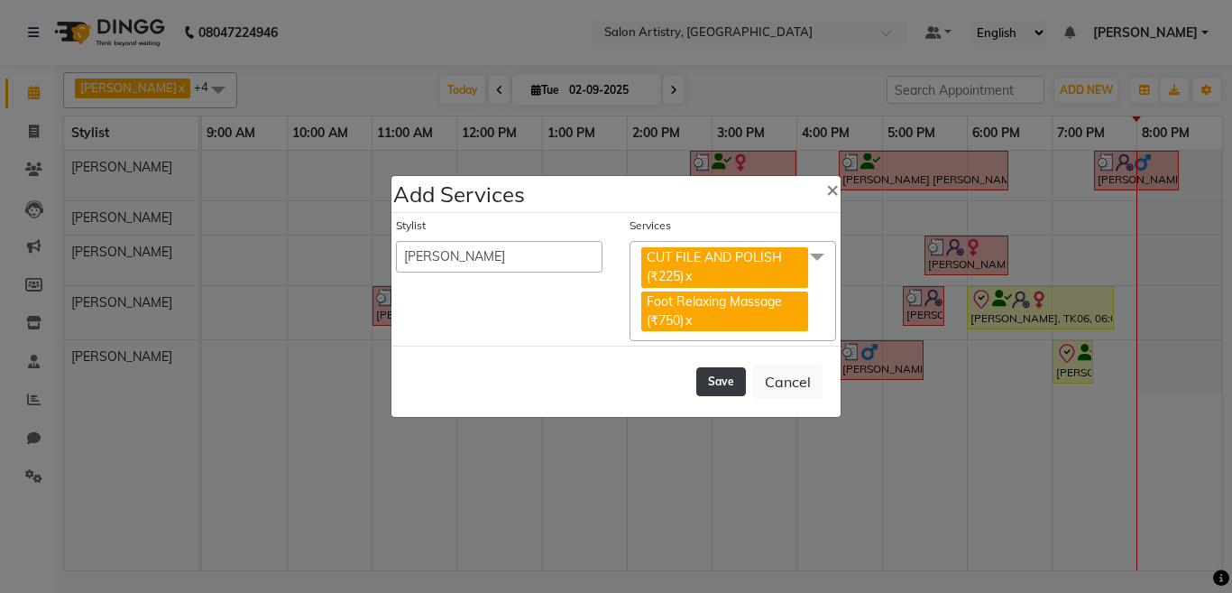
click at [723, 384] on button "Save" at bounding box center [721, 381] width 50 height 29
select select "79884"
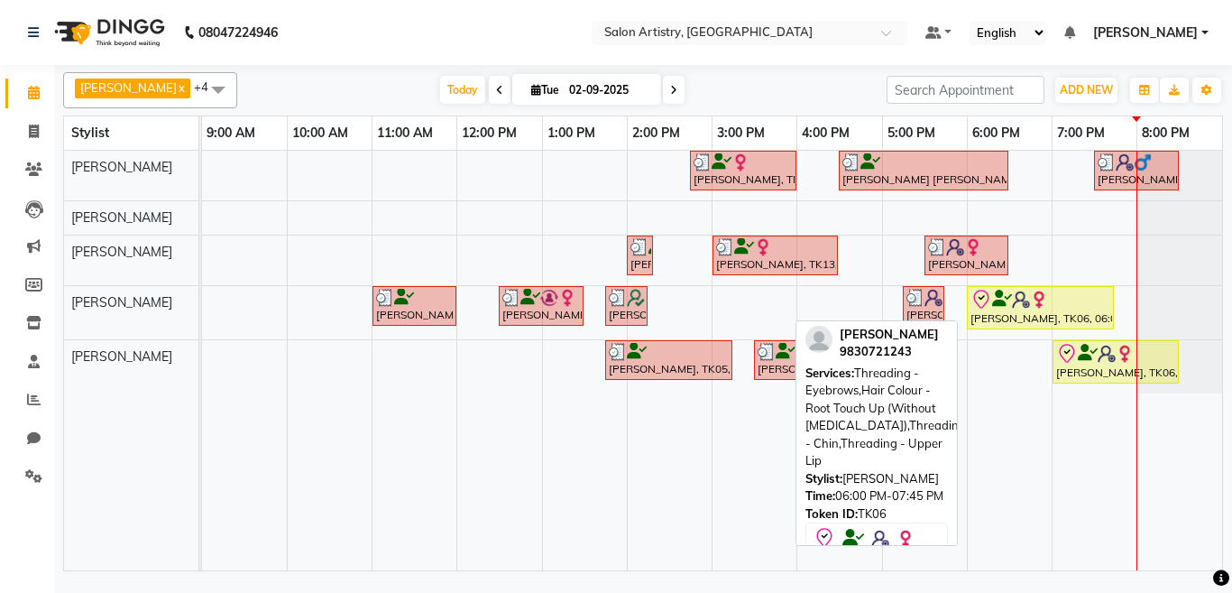
click at [1049, 308] on div at bounding box center [1040, 300] width 140 height 22
select select "8"
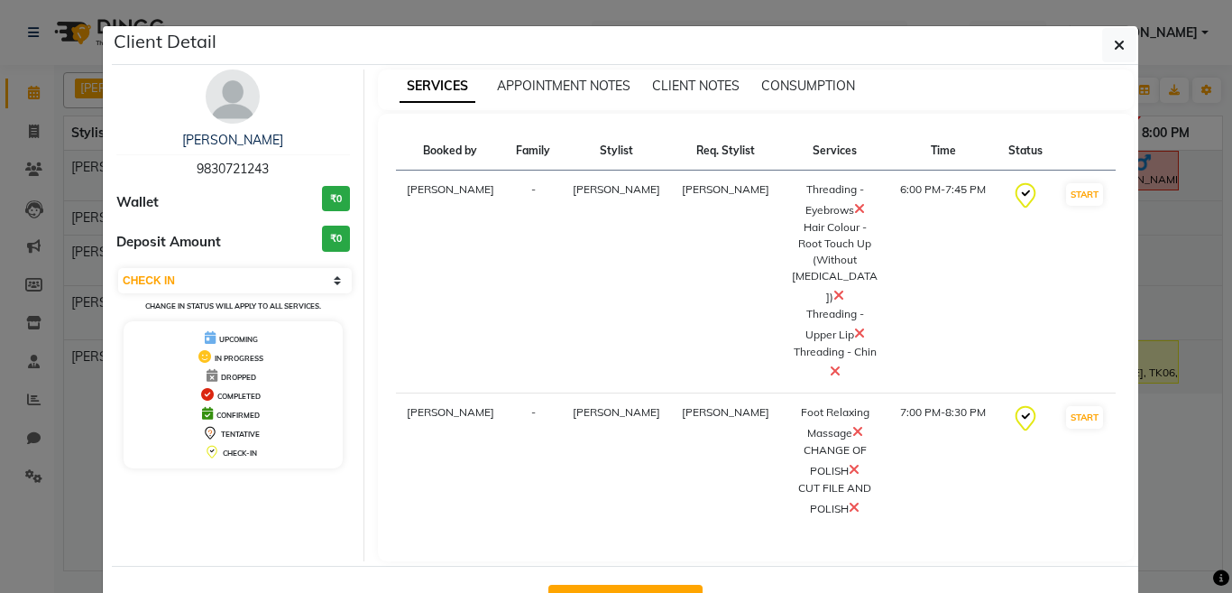
click at [620, 584] on button "Mark Done And Checkout" at bounding box center [625, 598] width 154 height 29
select select "service"
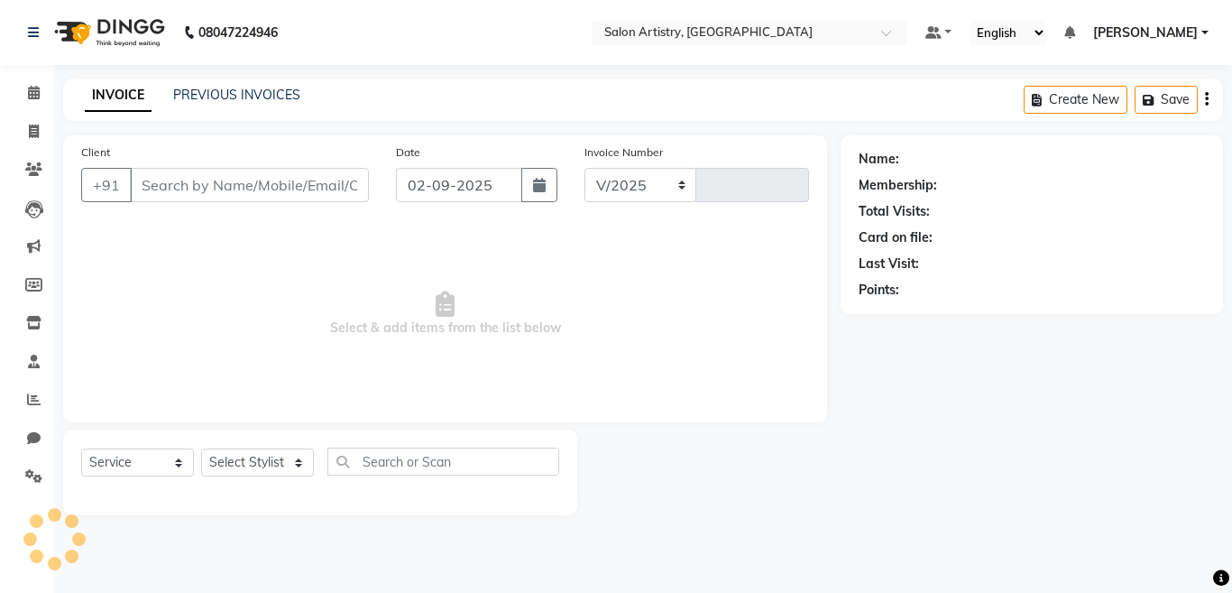
select select "8285"
type input "2270"
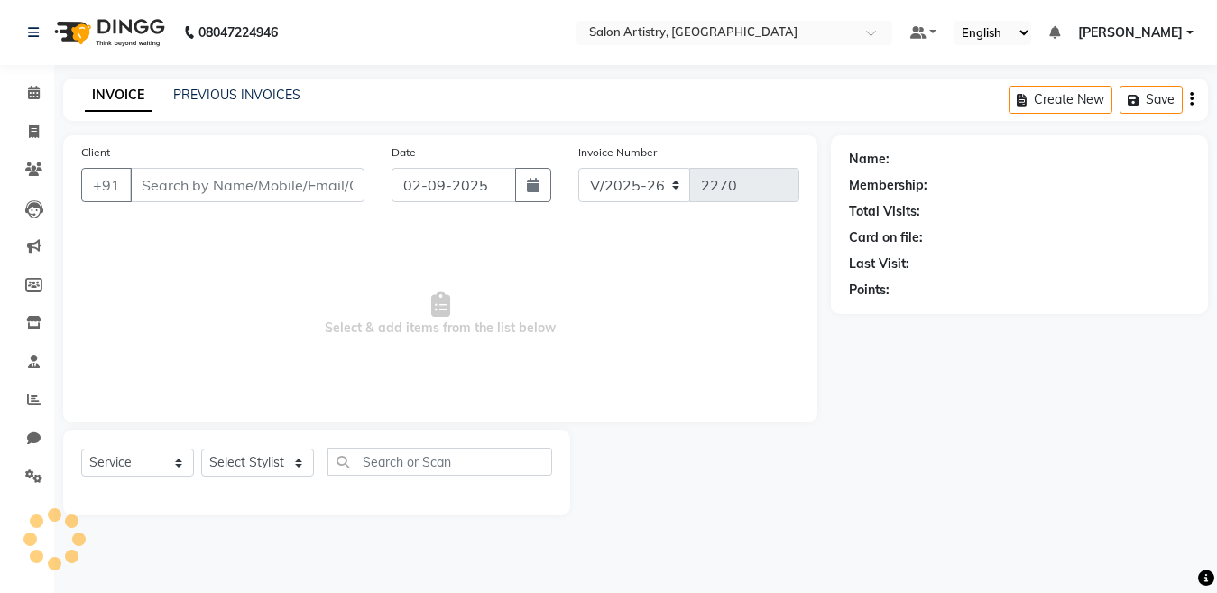
select select "79865"
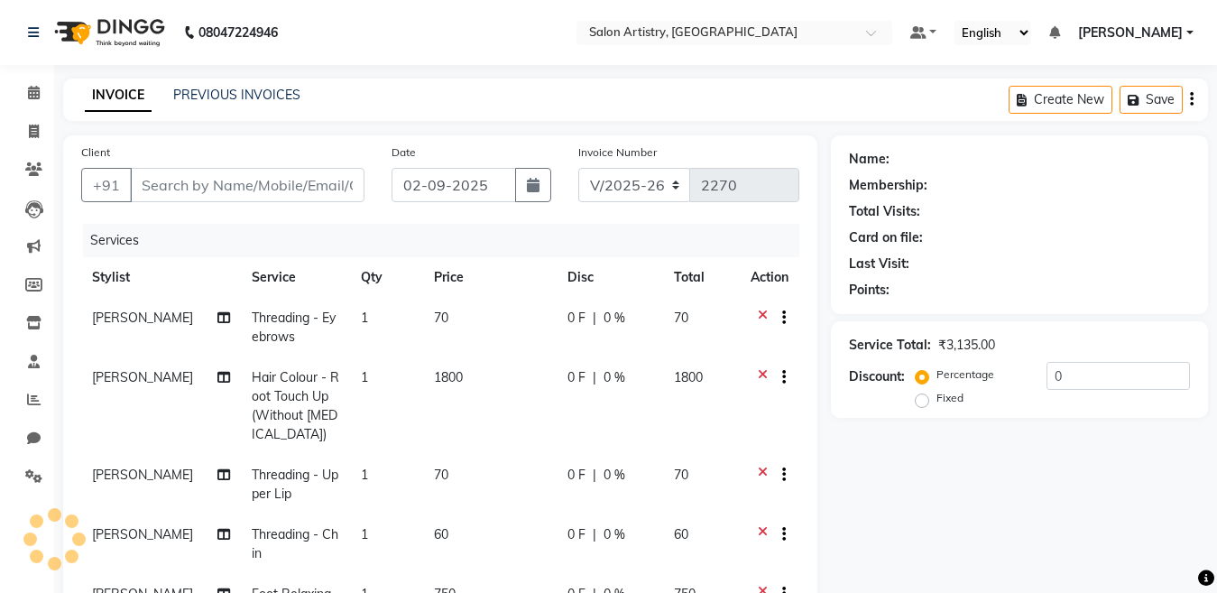
type input "9830721243"
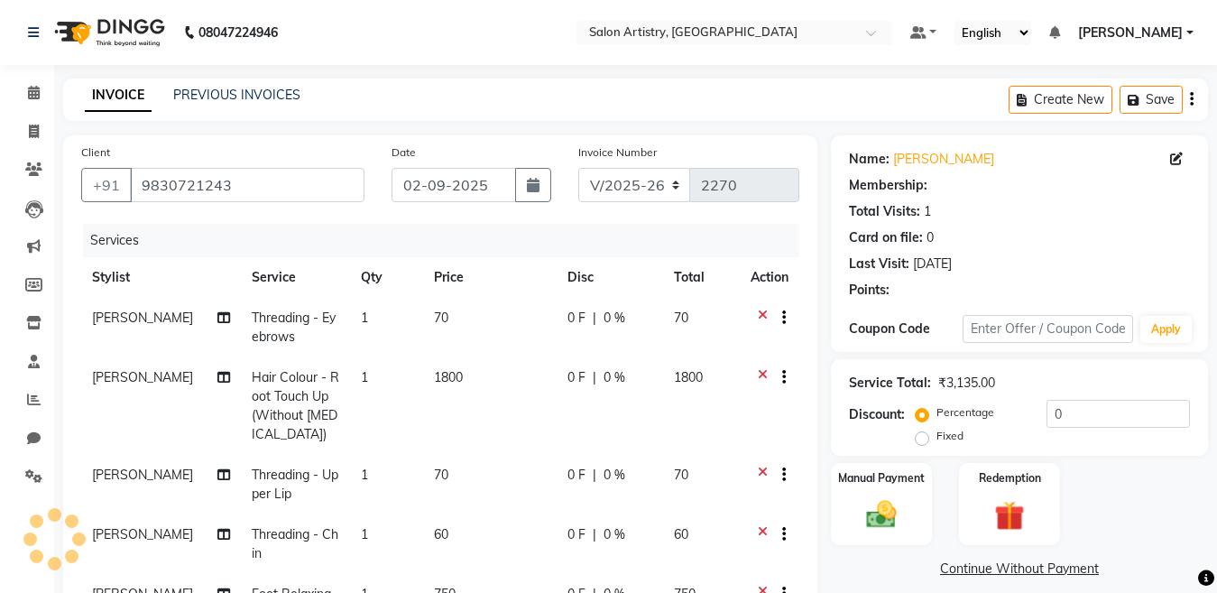
select select "1: Object"
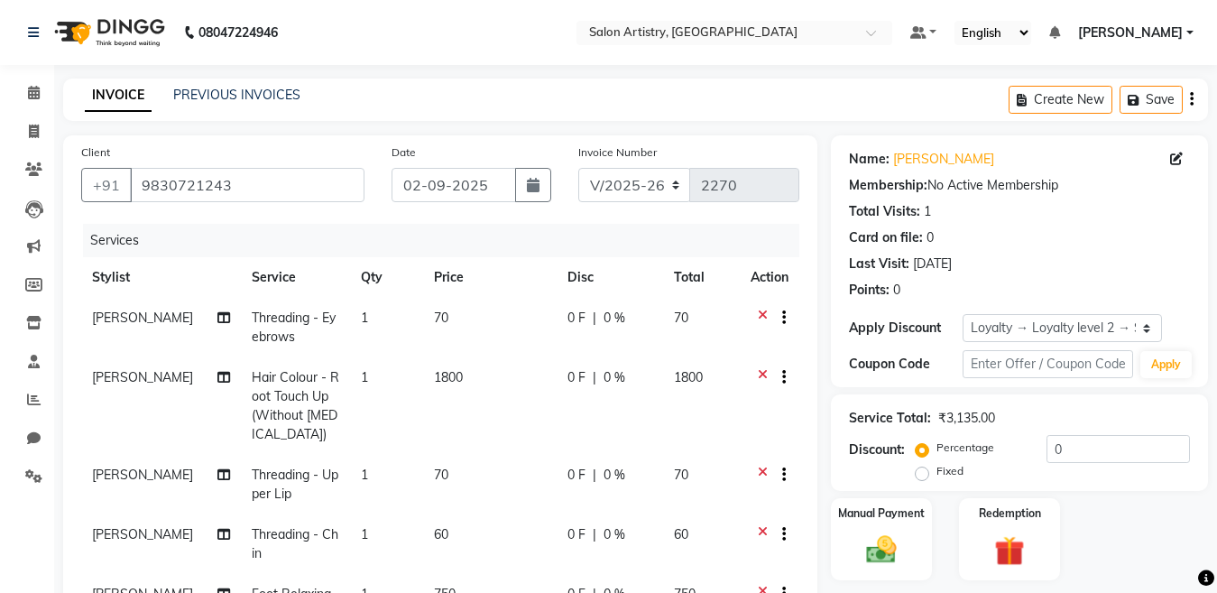
click at [604, 318] on span "0 %" at bounding box center [614, 317] width 22 height 19
select select "79859"
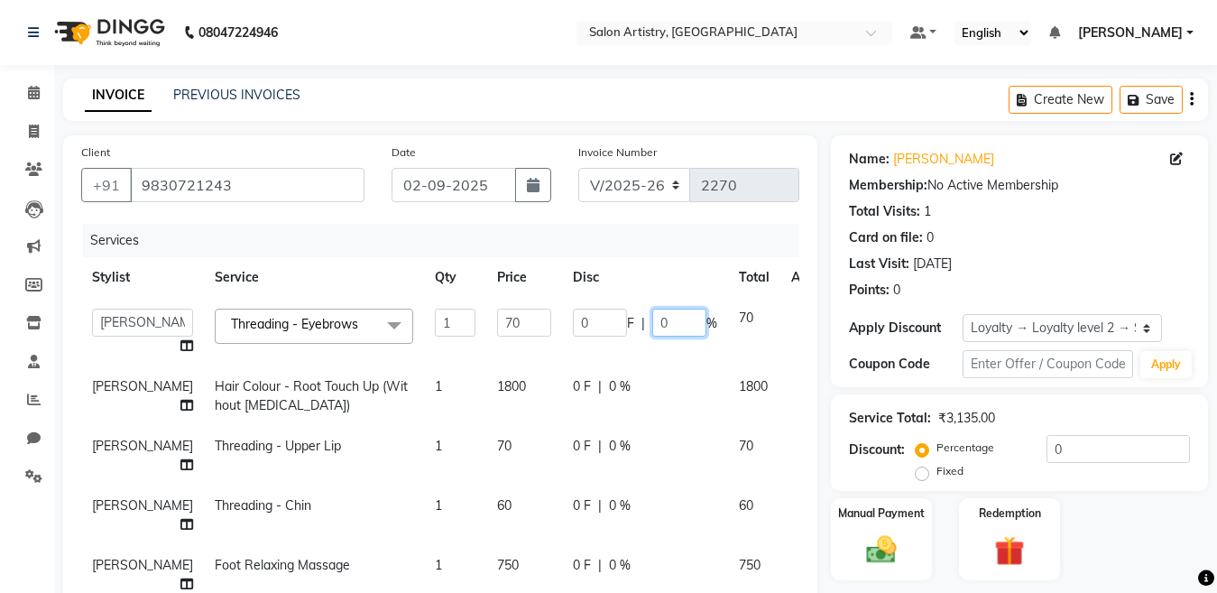
click at [652, 311] on input "0" at bounding box center [679, 322] width 54 height 28
type input "20"
click at [592, 388] on td "0 F | 0 %" at bounding box center [645, 396] width 166 height 60
select select "79859"
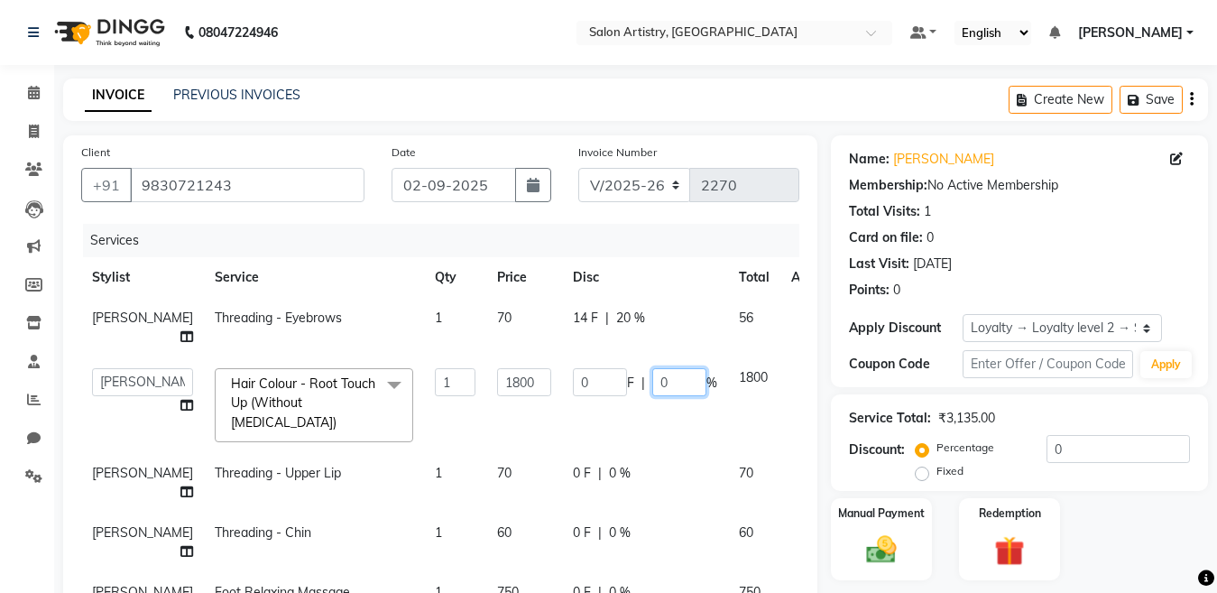
click at [652, 374] on input "0" at bounding box center [679, 382] width 54 height 28
type input "20"
click at [585, 447] on tbody "Simmy Rai Threading - Eyebrows 1 70 14 F | 20 % 56 Admin Anupriya Ghosh Iqbal A…" at bounding box center [460, 524] width 758 height 453
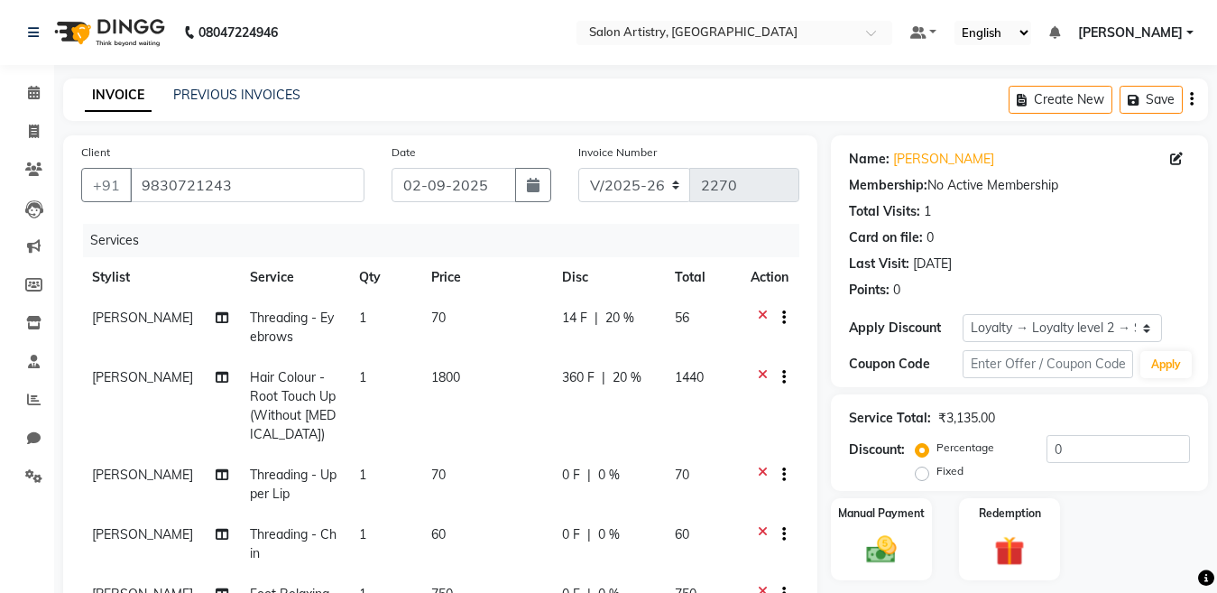
click at [605, 475] on div "0 F | 0 %" at bounding box center [607, 474] width 91 height 19
select select "79859"
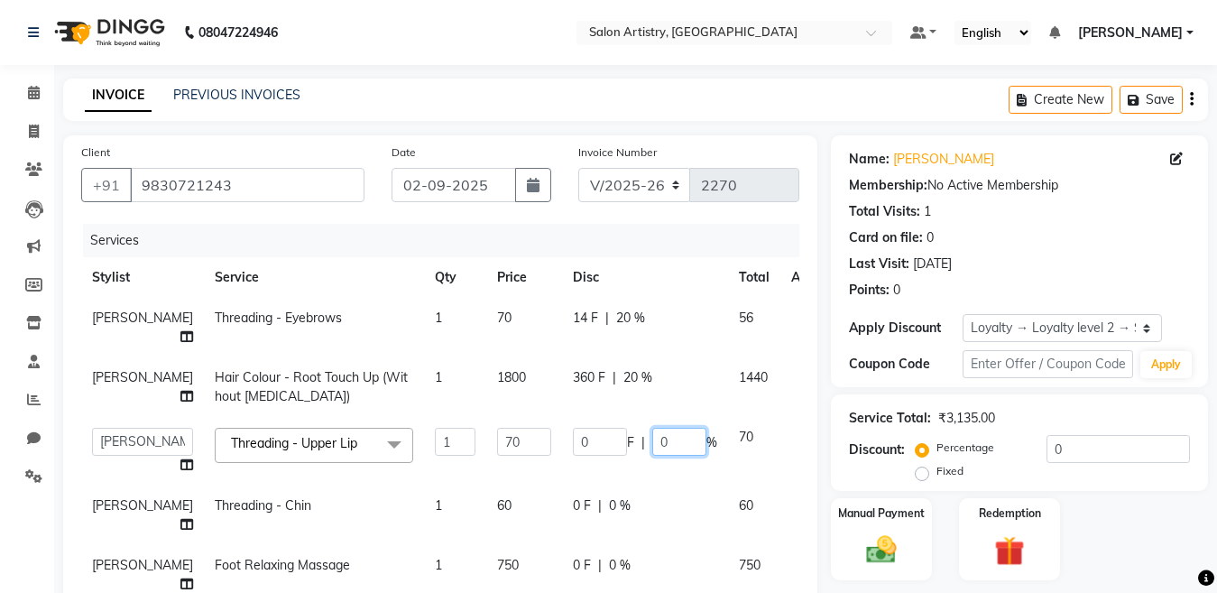
click at [652, 443] on input "0" at bounding box center [679, 441] width 54 height 28
type input "20"
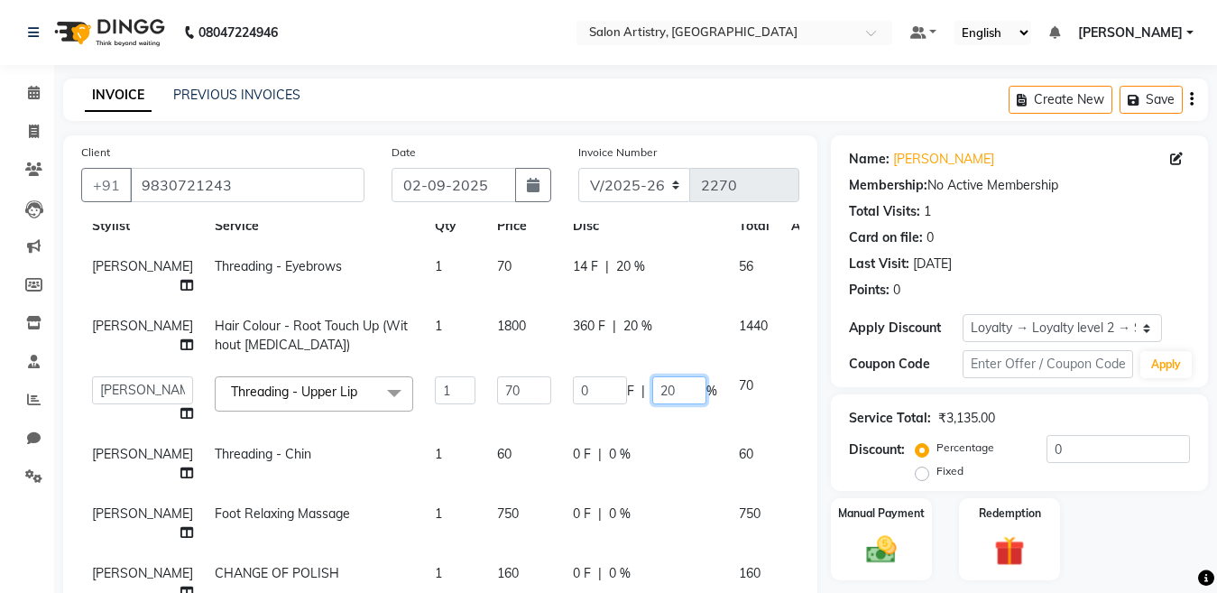
scroll to position [78, 0]
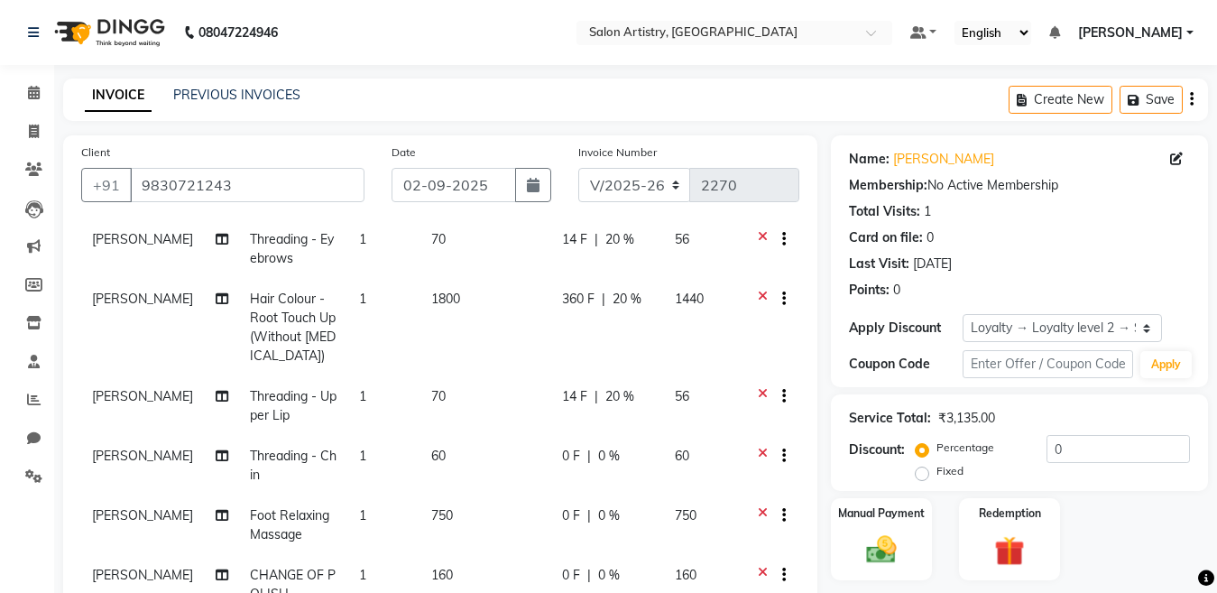
click at [589, 436] on td "0 F | 0 %" at bounding box center [607, 466] width 113 height 60
select select "79859"
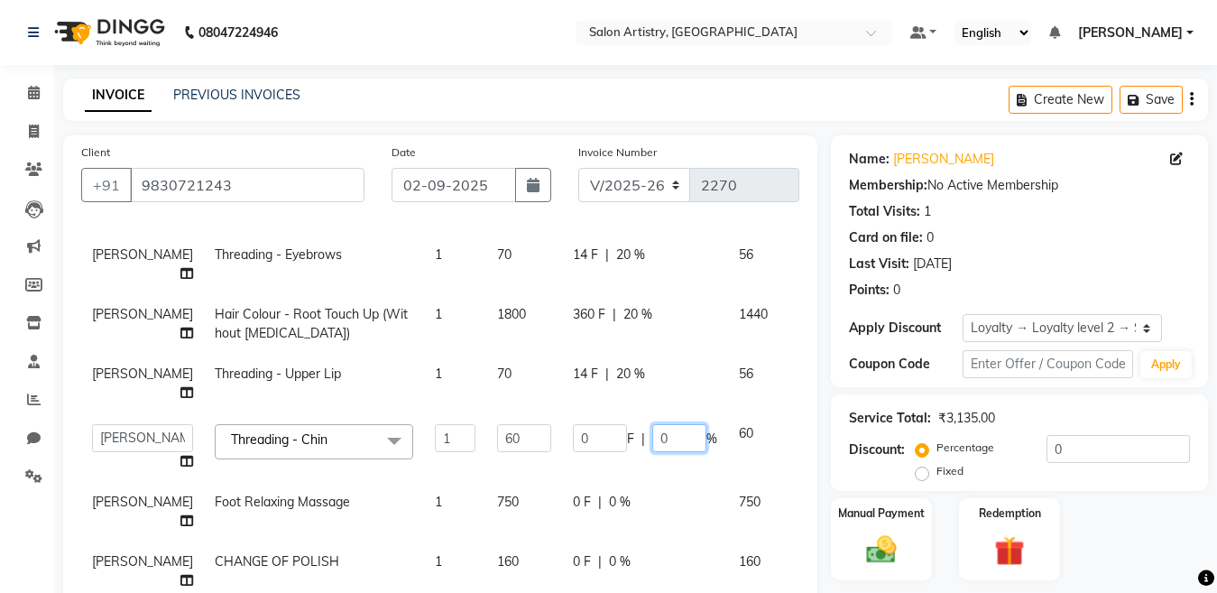
click at [652, 425] on input "0" at bounding box center [679, 438] width 54 height 28
type input "20"
click at [581, 487] on tbody "Simmy Rai Threading - Eyebrows 1 70 14 F | 20 % 56 Simmy Rai Hair Colour - Root…" at bounding box center [460, 447] width 758 height 426
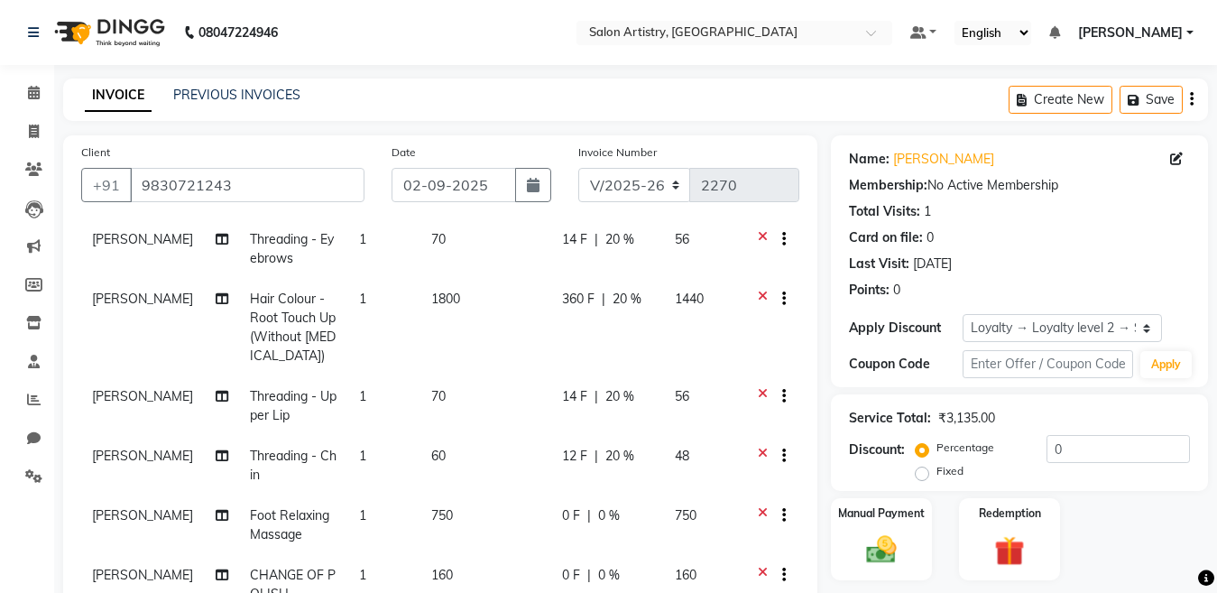
click at [612, 513] on div "0 F | 0 %" at bounding box center [607, 515] width 91 height 19
select select "79863"
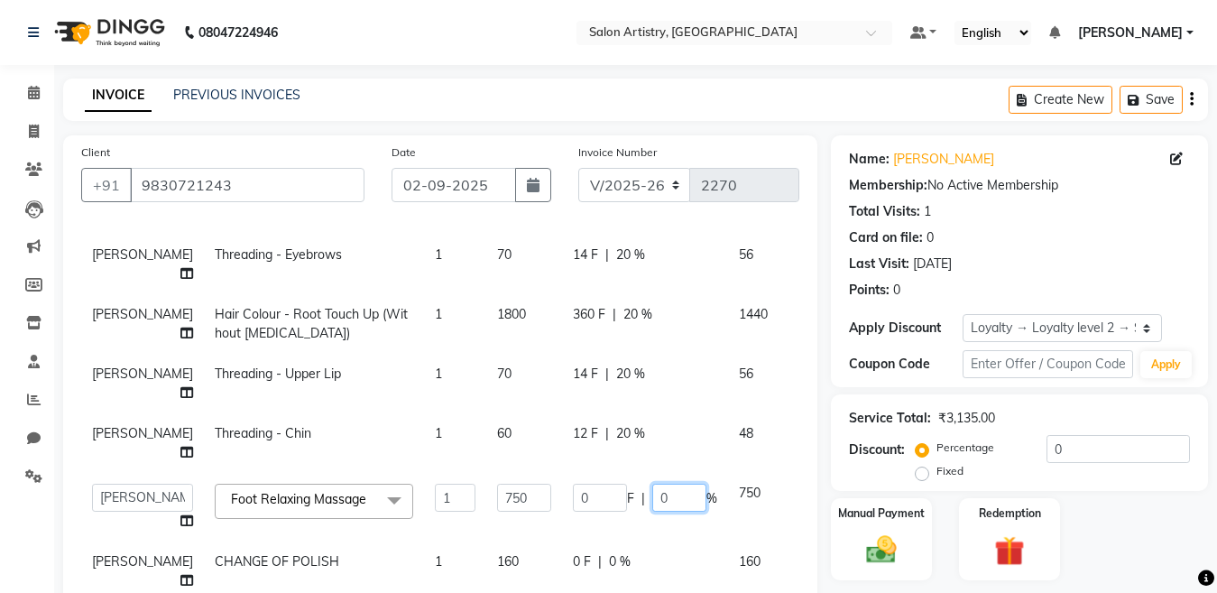
click at [652, 484] on input "0" at bounding box center [679, 497] width 54 height 28
type input "20"
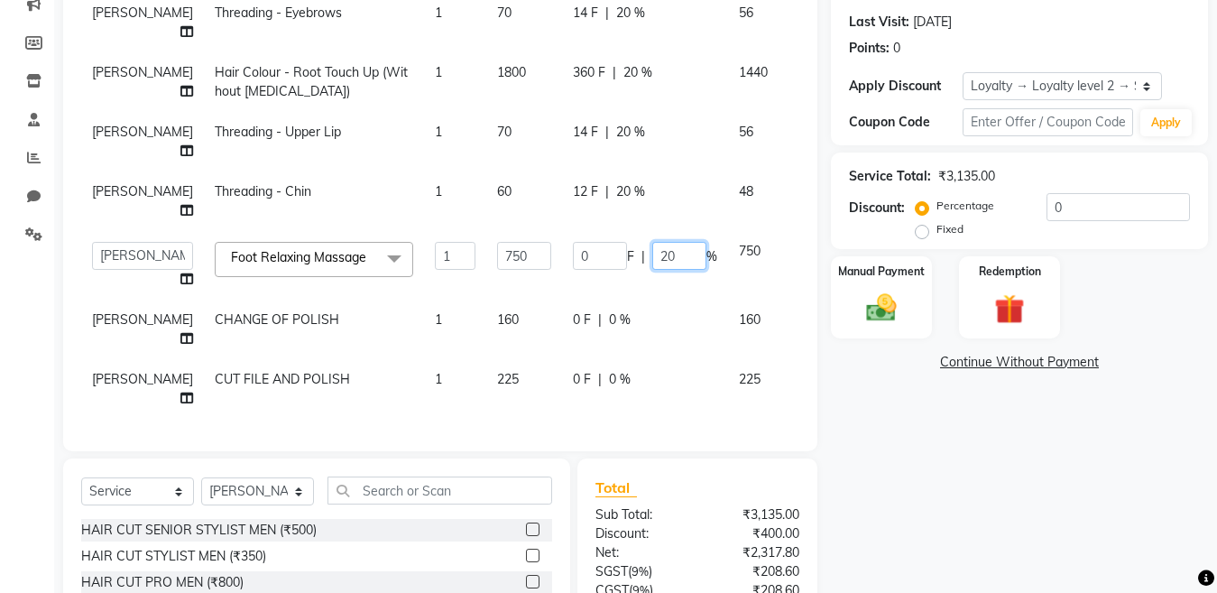
scroll to position [271, 0]
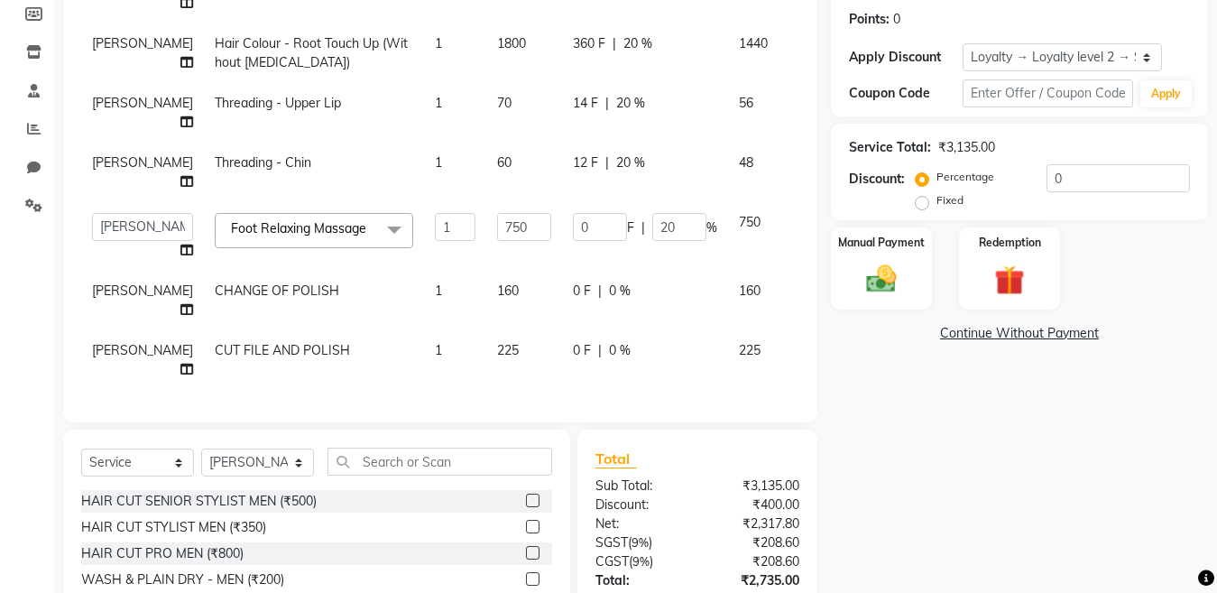
click at [589, 274] on tbody "Simmy Rai Threading - Eyebrows 1 70 14 F | 20 % 56 Simmy Rai Hair Colour - Root…" at bounding box center [460, 177] width 758 height 426
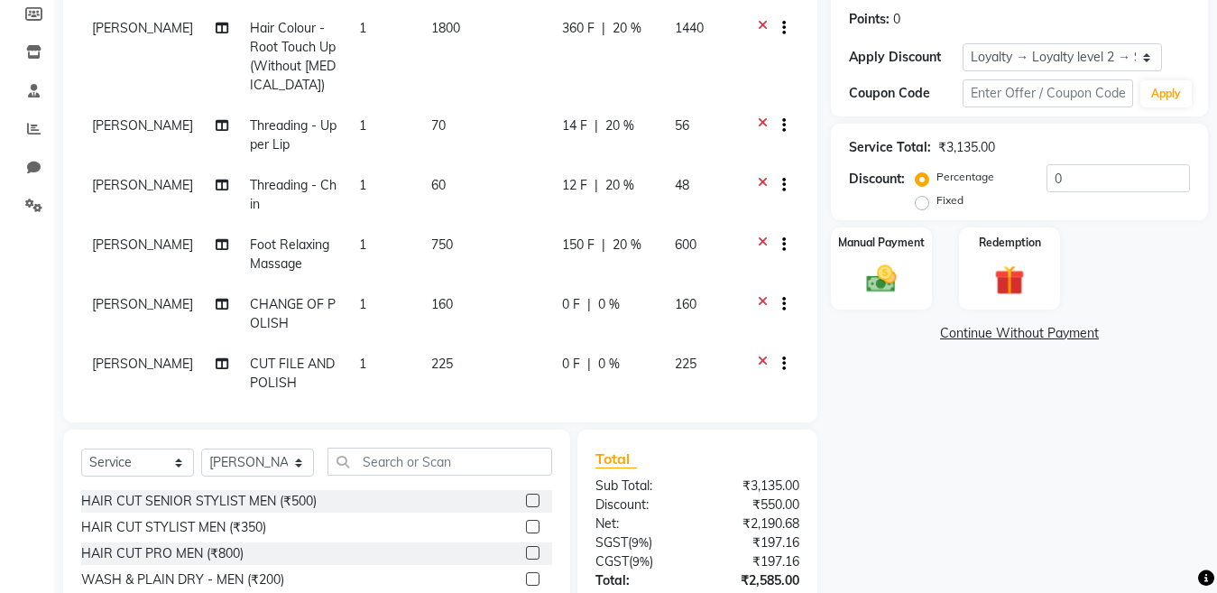
click at [603, 308] on div "0 F | 0 %" at bounding box center [607, 304] width 91 height 19
select select "79863"
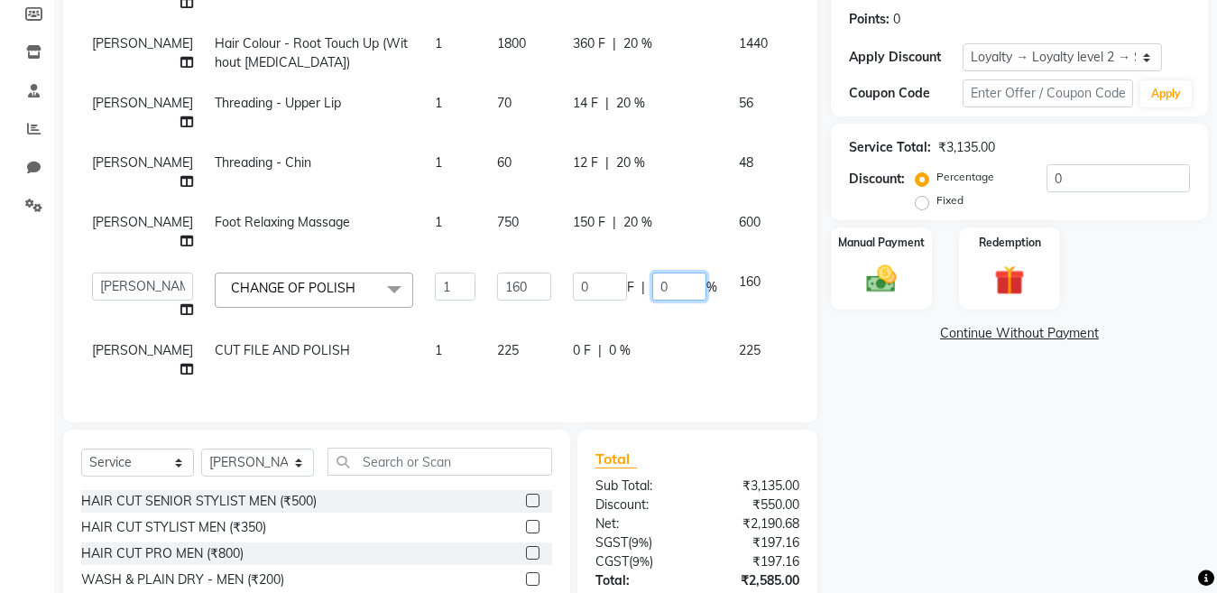
click at [652, 272] on input "0" at bounding box center [679, 286] width 54 height 28
type input "20"
click at [591, 327] on tbody "Simmy Rai Threading - Eyebrows 1 70 14 F | 20 % 56 Simmy Rai Hair Colour - Root…" at bounding box center [460, 177] width 758 height 426
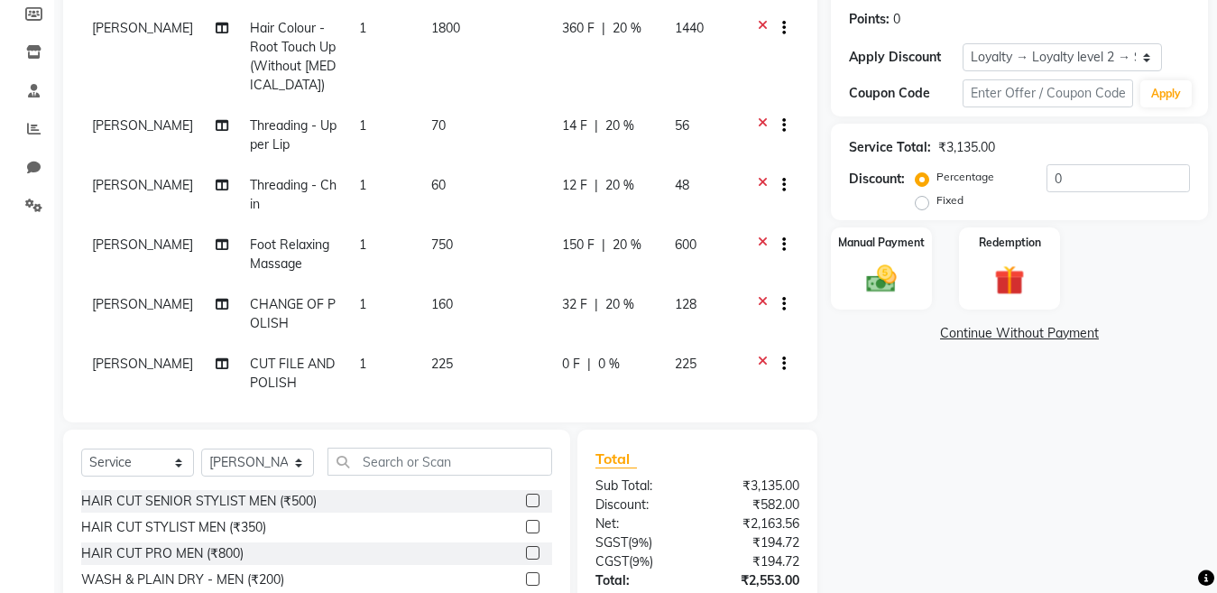
click at [606, 357] on div "0 F | 0 %" at bounding box center [607, 363] width 91 height 19
select select "79863"
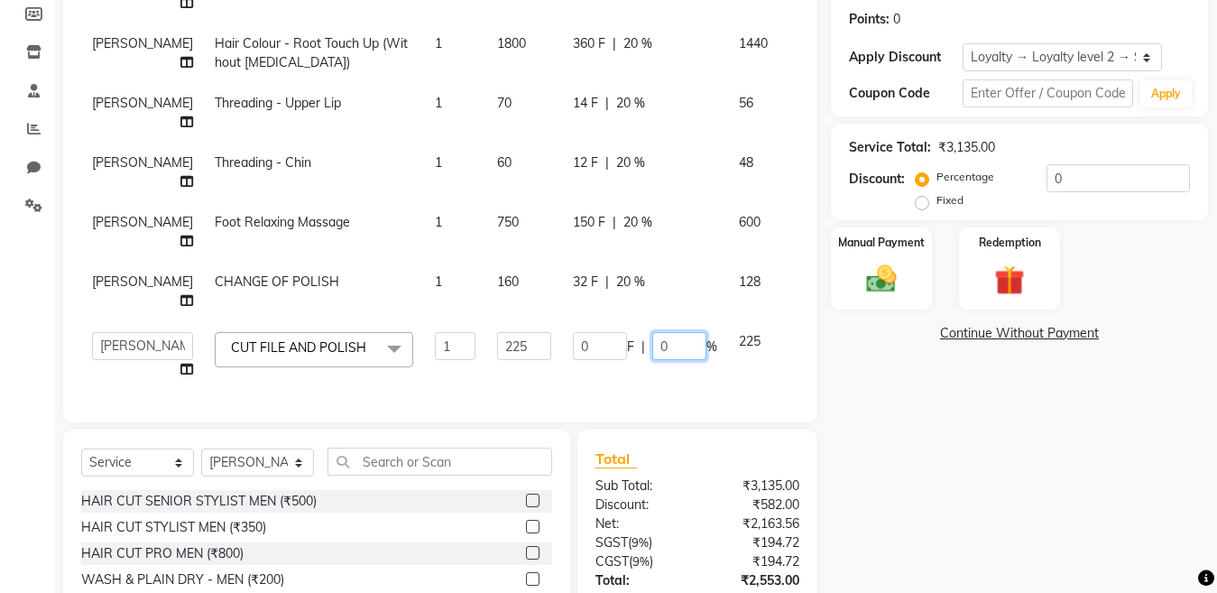
click at [652, 337] on input "0" at bounding box center [679, 346] width 54 height 28
type input "20"
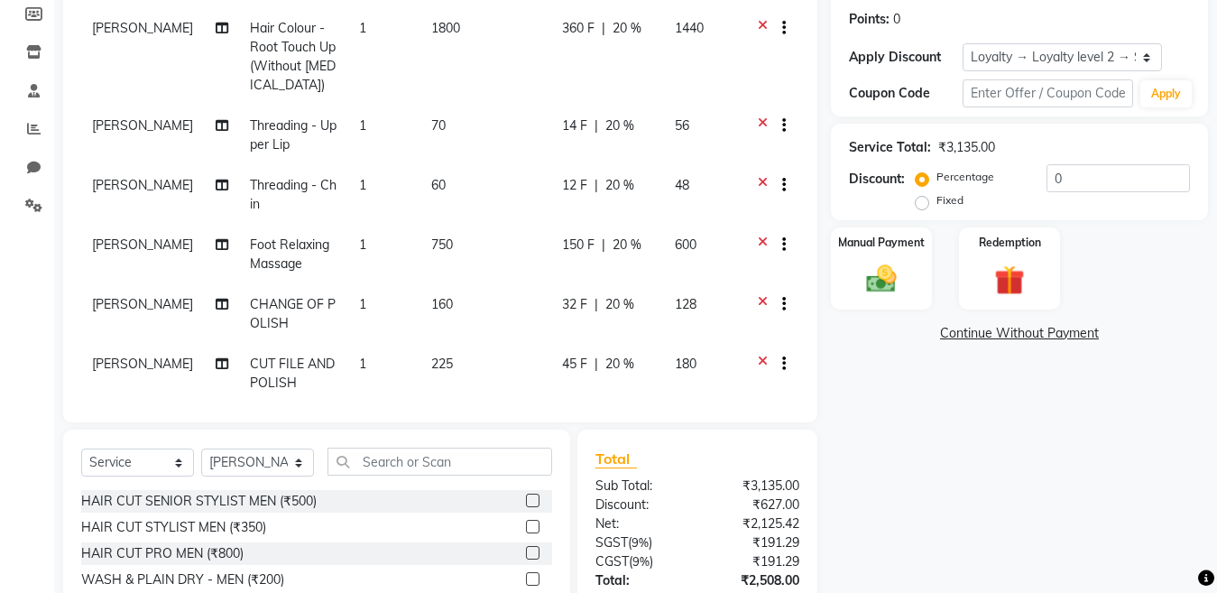
click at [1048, 501] on div "Name: Dr. Seema Monot Membership: No Active Membership Total Visits: 1 Card on …" at bounding box center [1026, 280] width 391 height 831
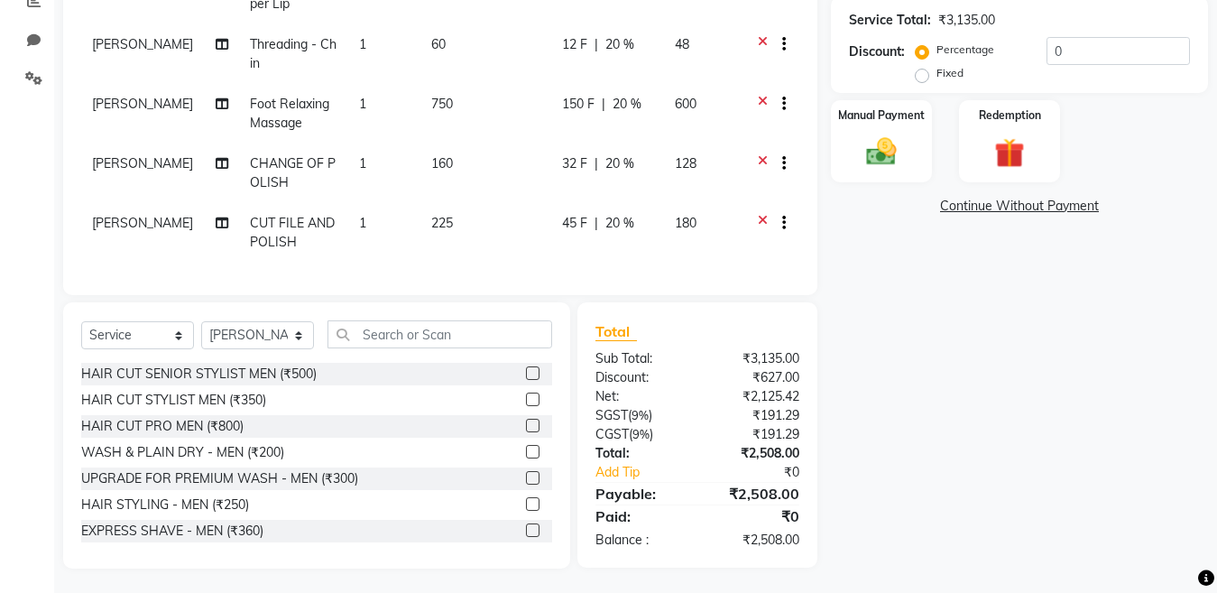
scroll to position [400, 0]
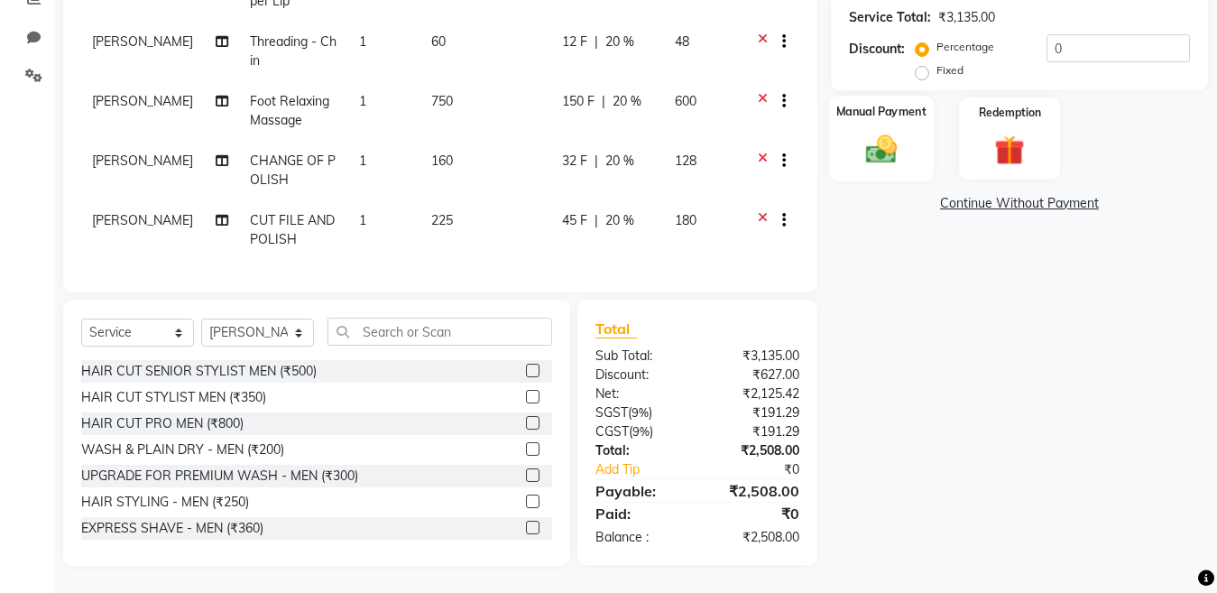
click at [877, 149] on img at bounding box center [881, 149] width 51 height 36
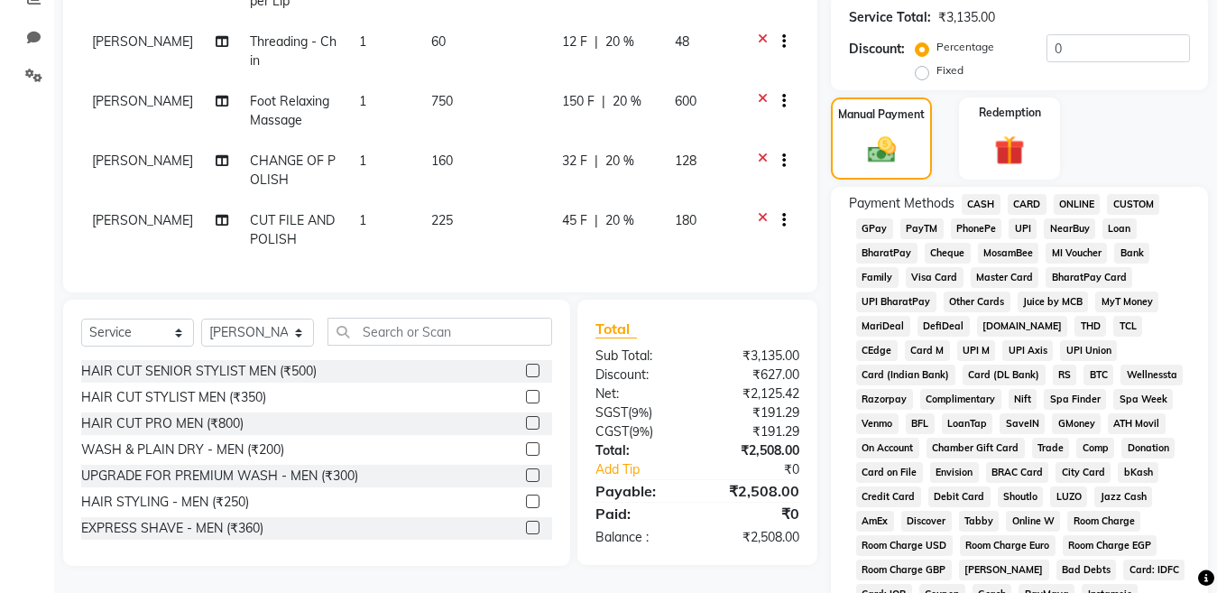
click at [1019, 200] on span "CARD" at bounding box center [1026, 204] width 39 height 21
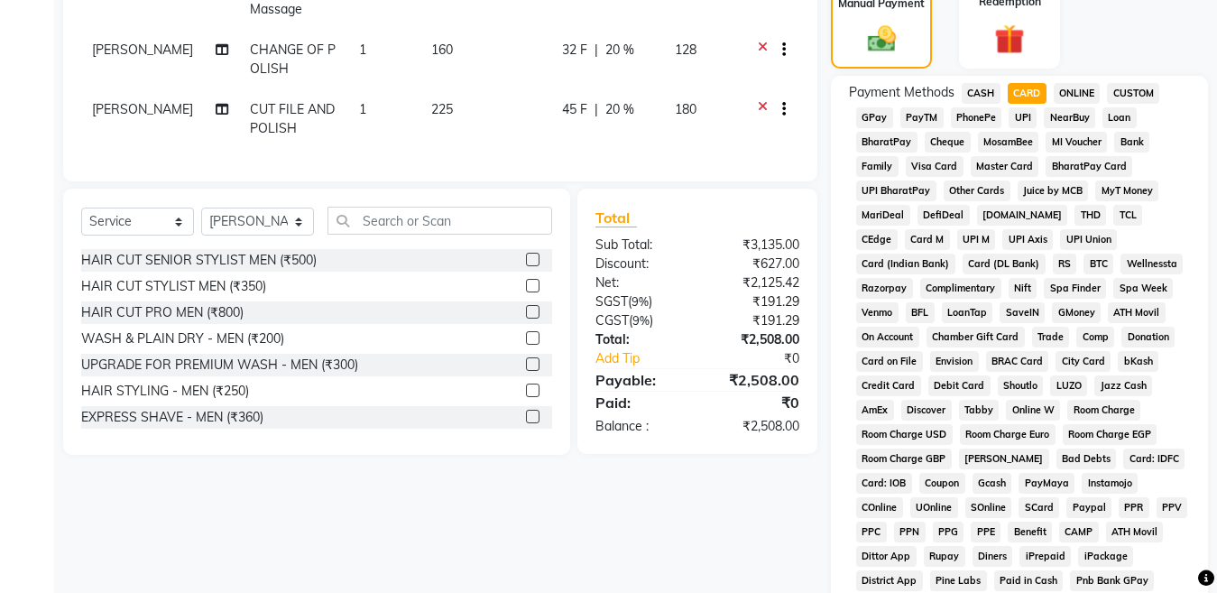
scroll to position [761, 0]
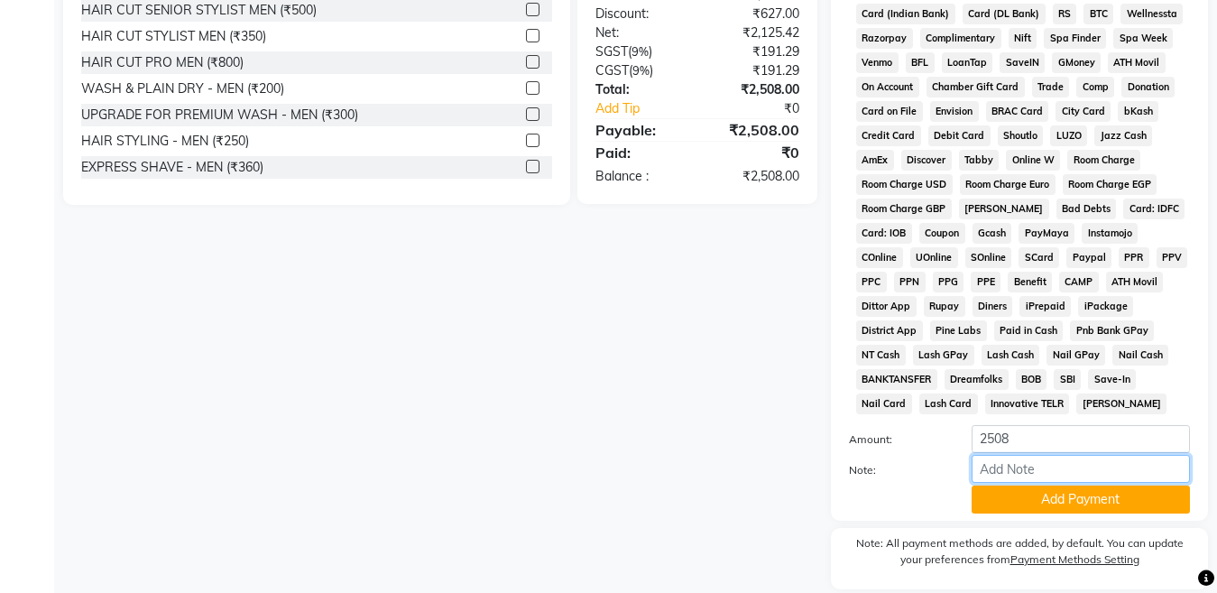
click at [1026, 469] on input "Note:" at bounding box center [1080, 469] width 218 height 28
type input "9021"
click at [1013, 501] on button "Add Payment" at bounding box center [1080, 499] width 218 height 28
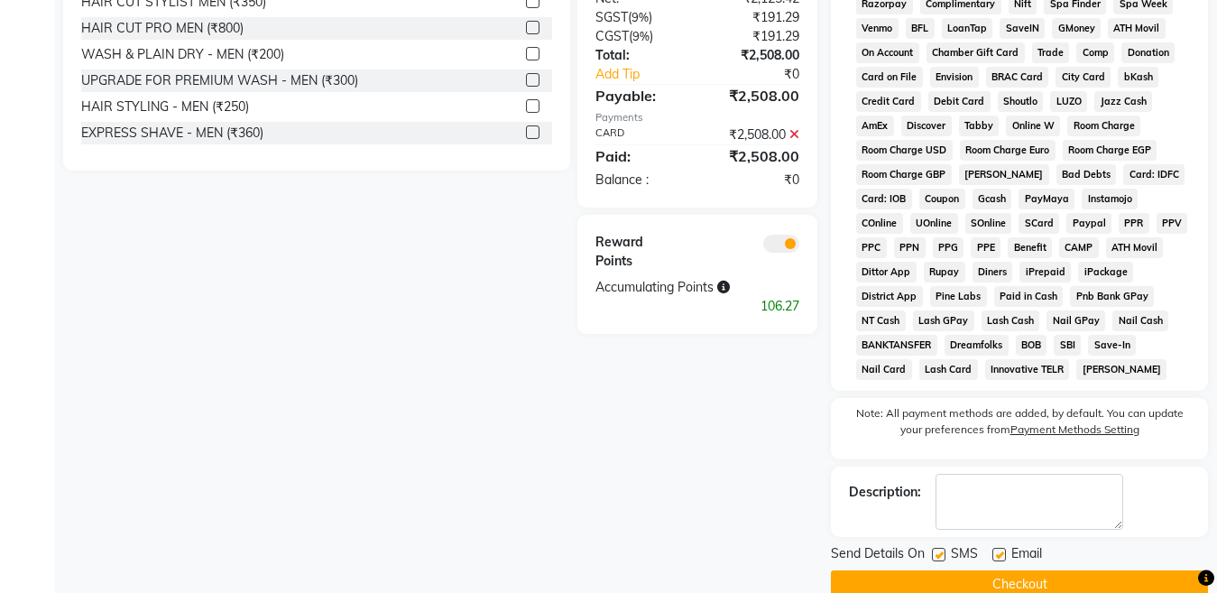
scroll to position [828, 0]
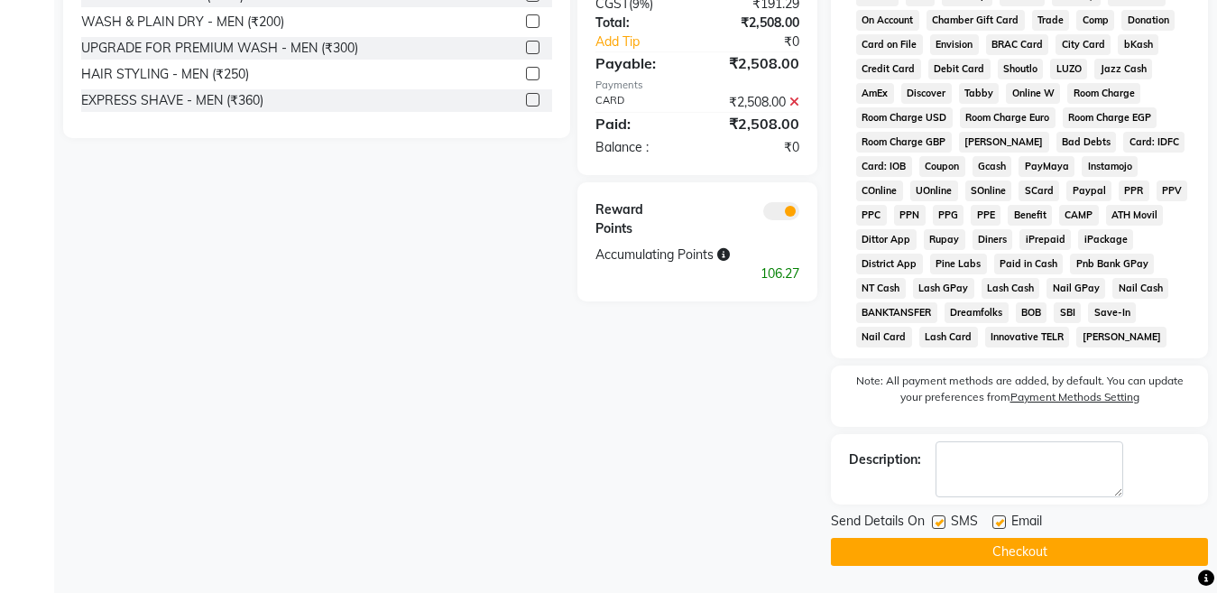
click at [969, 554] on button "Checkout" at bounding box center [1019, 552] width 377 height 28
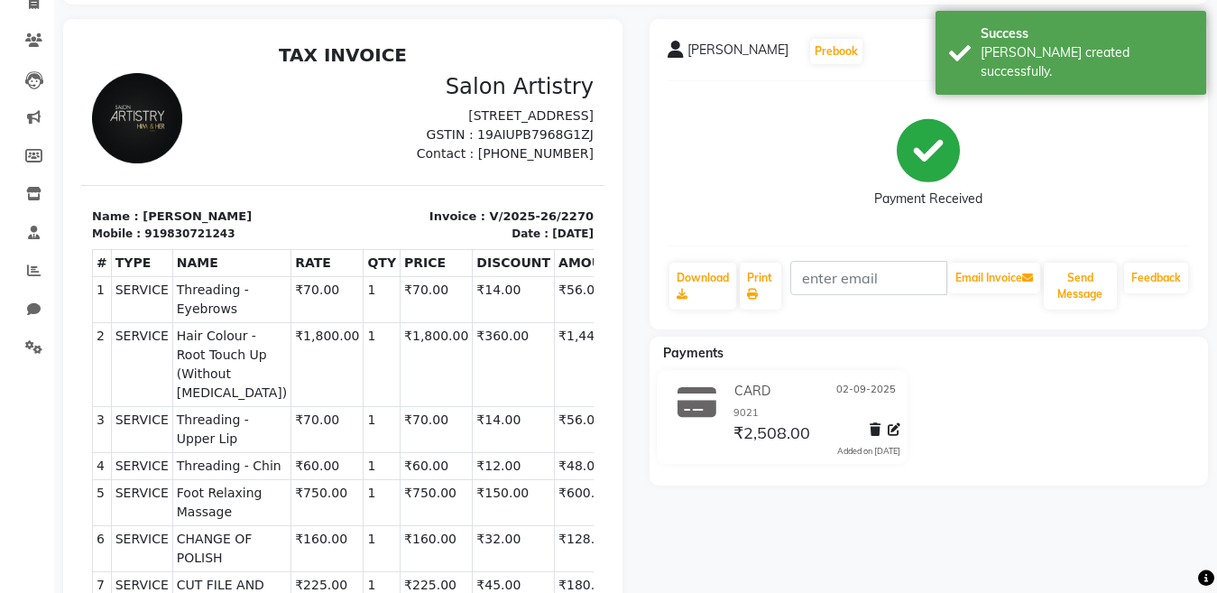
scroll to position [271, 0]
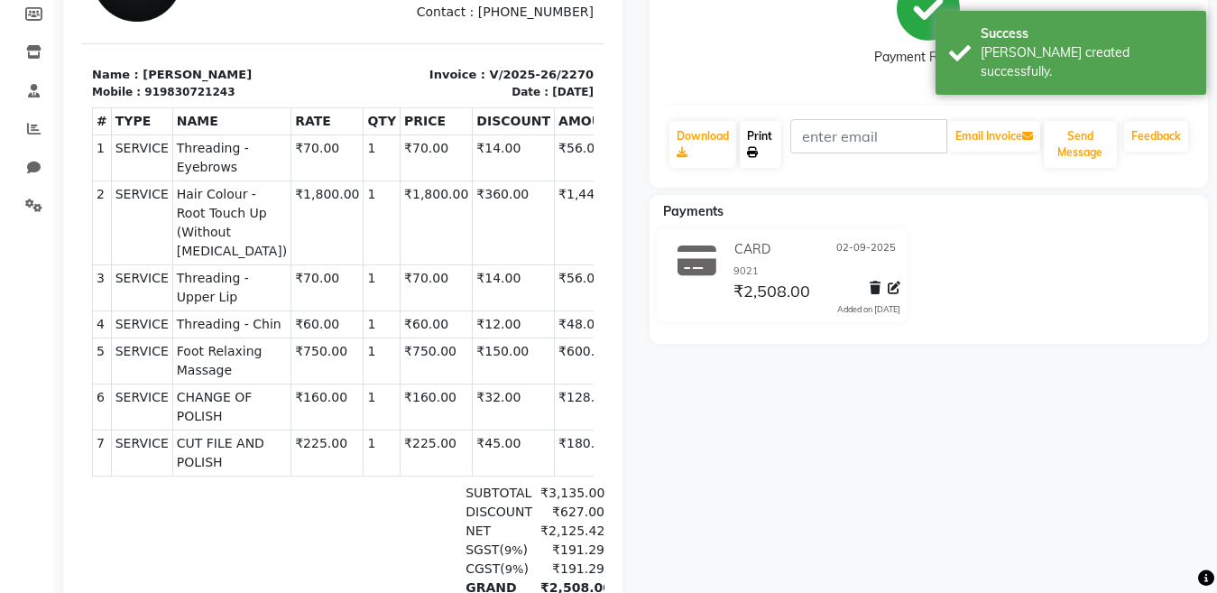
click at [749, 145] on link "Print" at bounding box center [760, 144] width 41 height 47
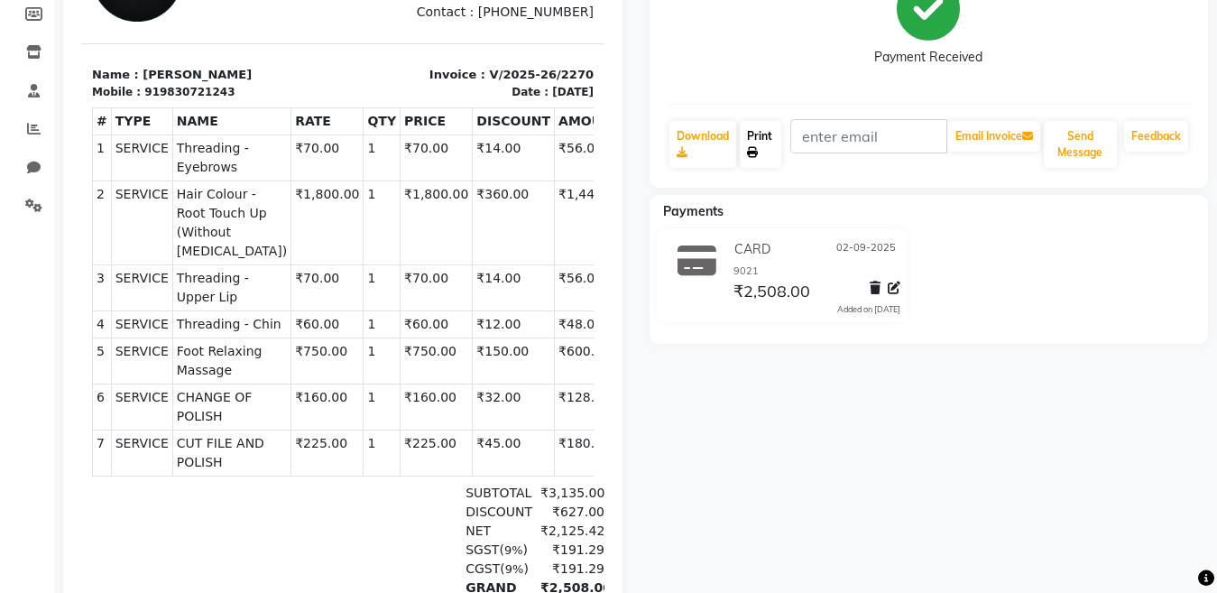
click at [756, 147] on icon at bounding box center [752, 152] width 11 height 11
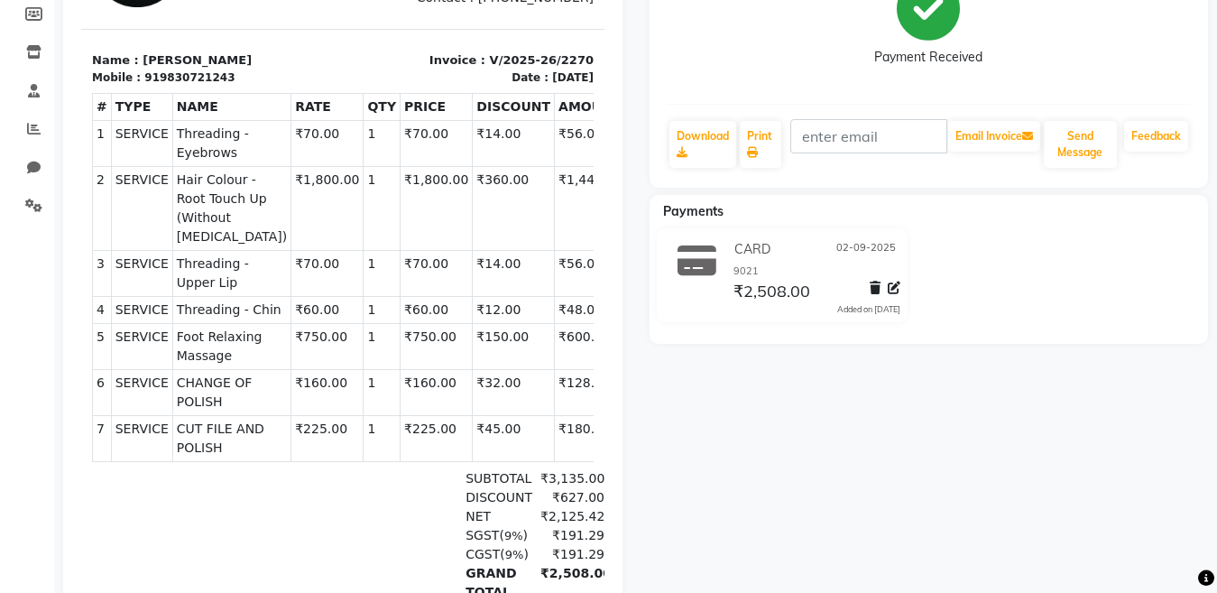
scroll to position [433, 0]
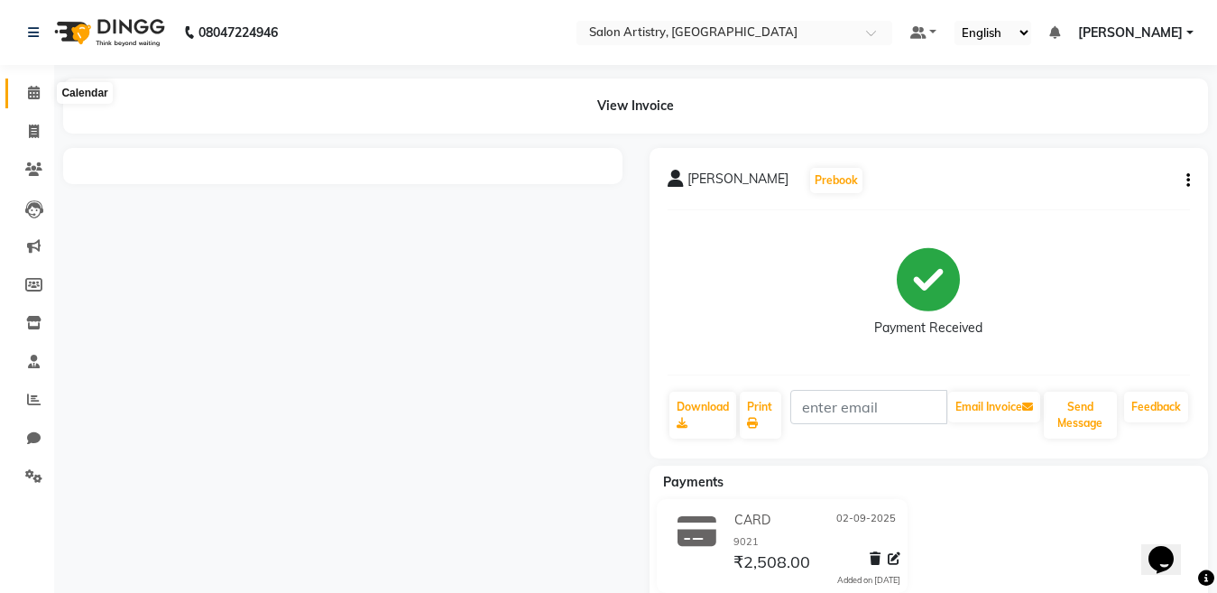
click at [32, 88] on icon at bounding box center [34, 93] width 12 height 14
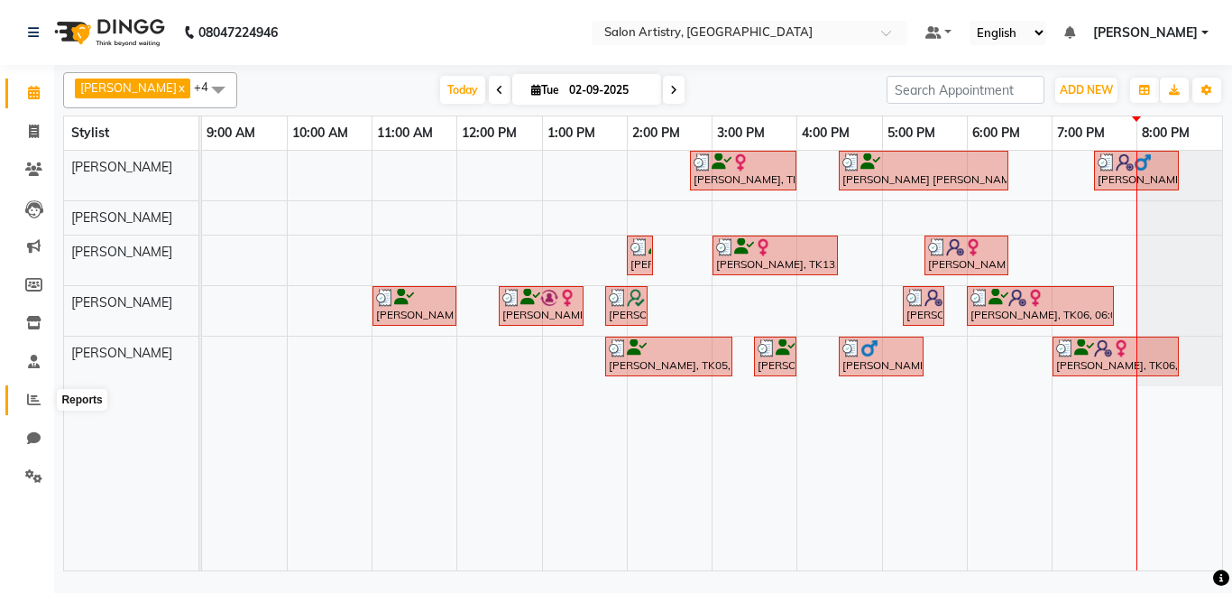
click at [32, 398] on icon at bounding box center [34, 399] width 14 height 14
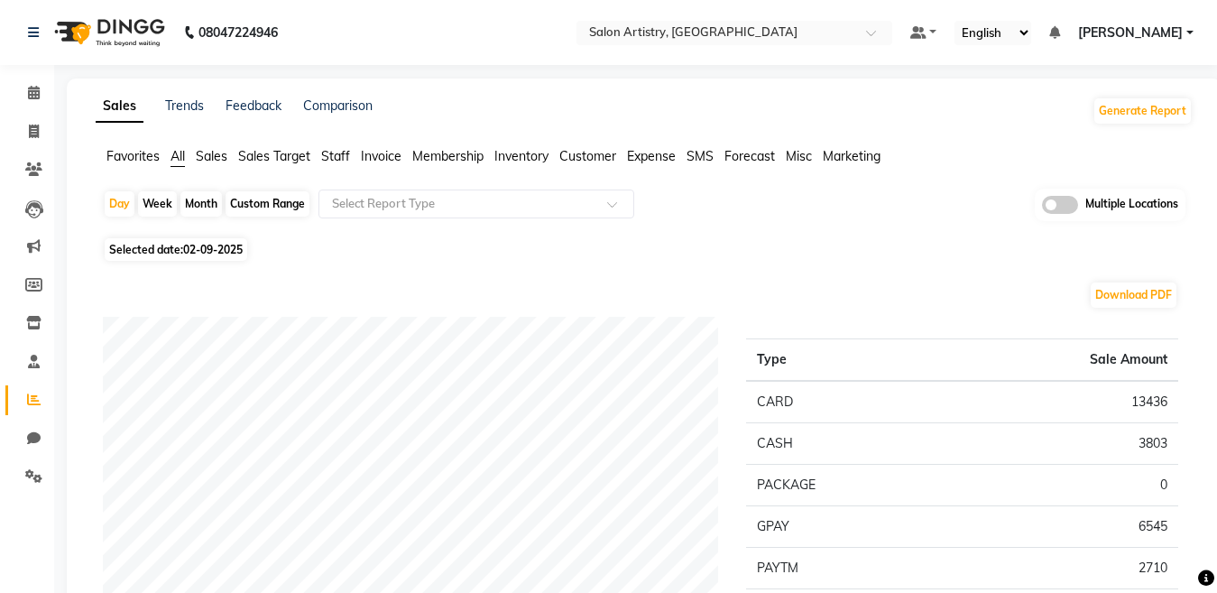
click at [338, 152] on span "Staff" at bounding box center [335, 156] width 29 height 16
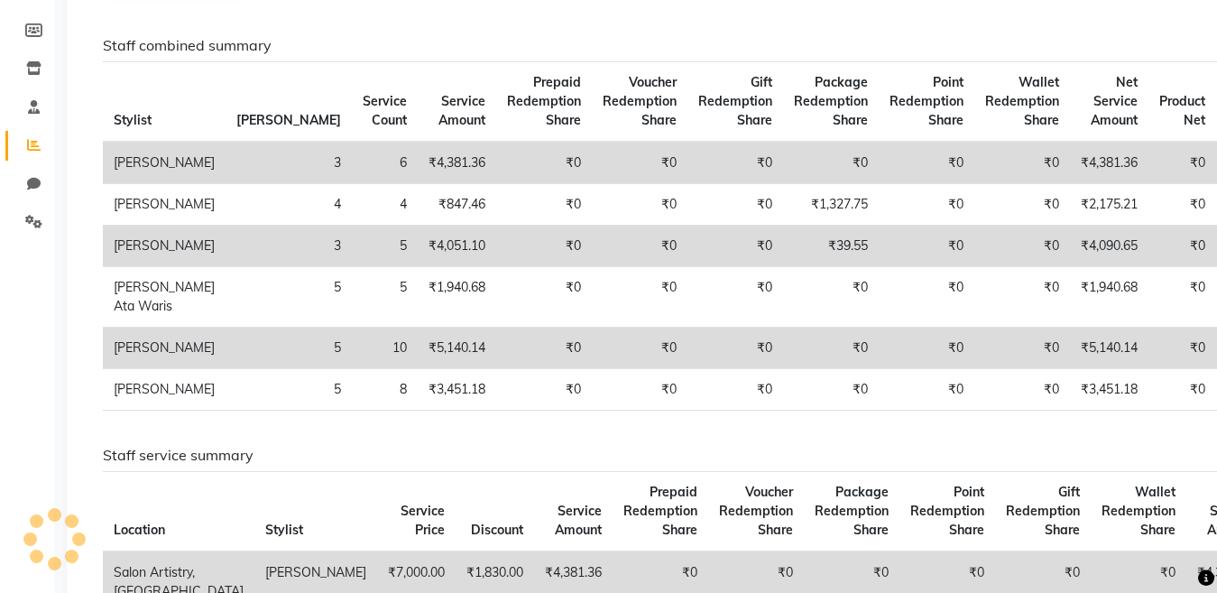
scroll to position [271, 0]
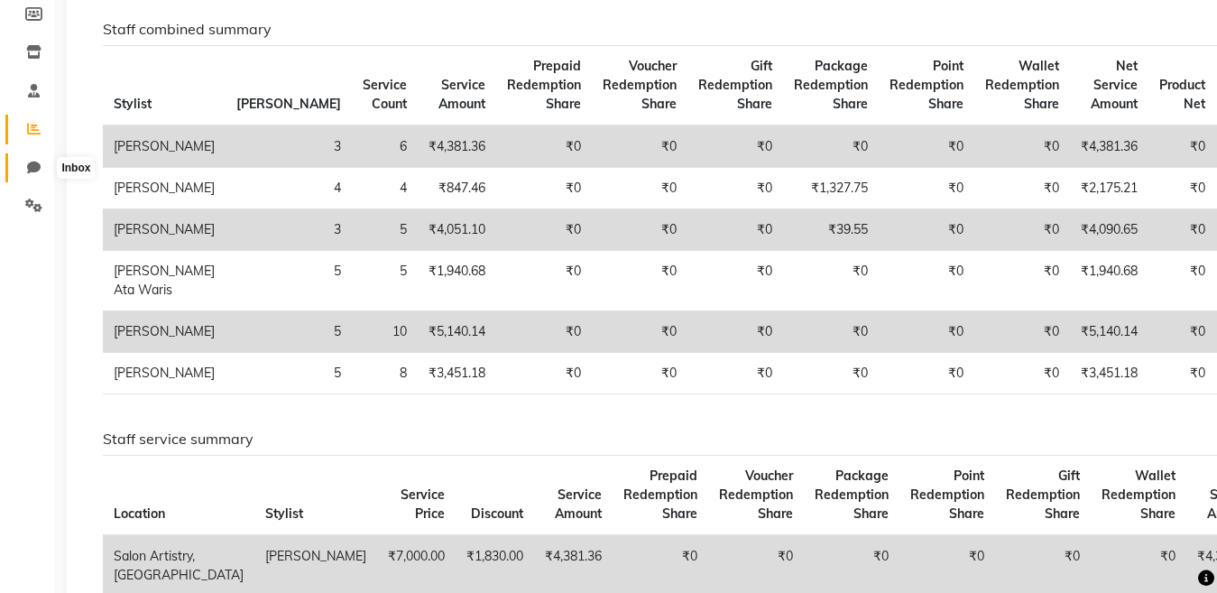
drag, startPoint x: 32, startPoint y: 167, endPoint x: 32, endPoint y: 145, distance: 21.6
click at [32, 164] on icon at bounding box center [34, 168] width 14 height 14
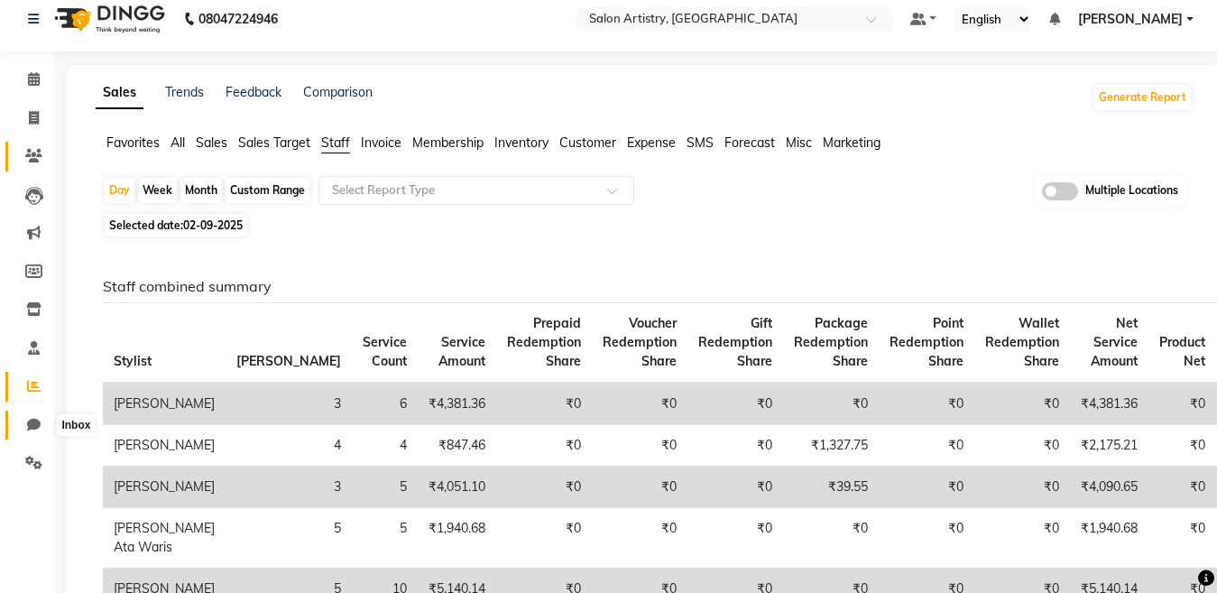
select select "100"
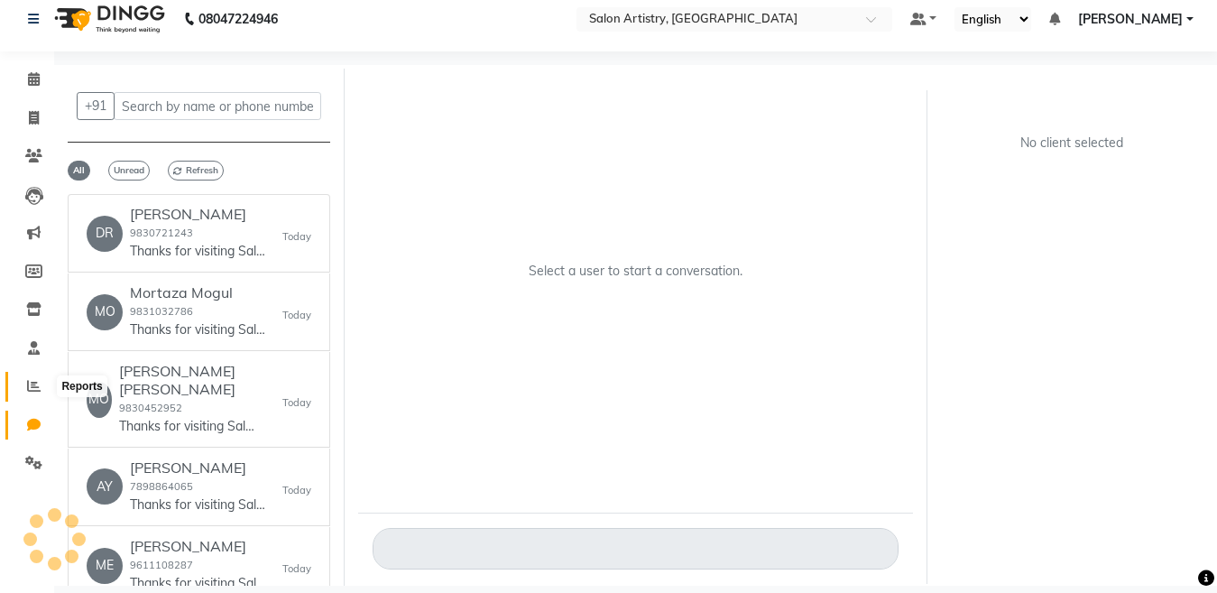
click at [28, 386] on icon at bounding box center [34, 386] width 14 height 14
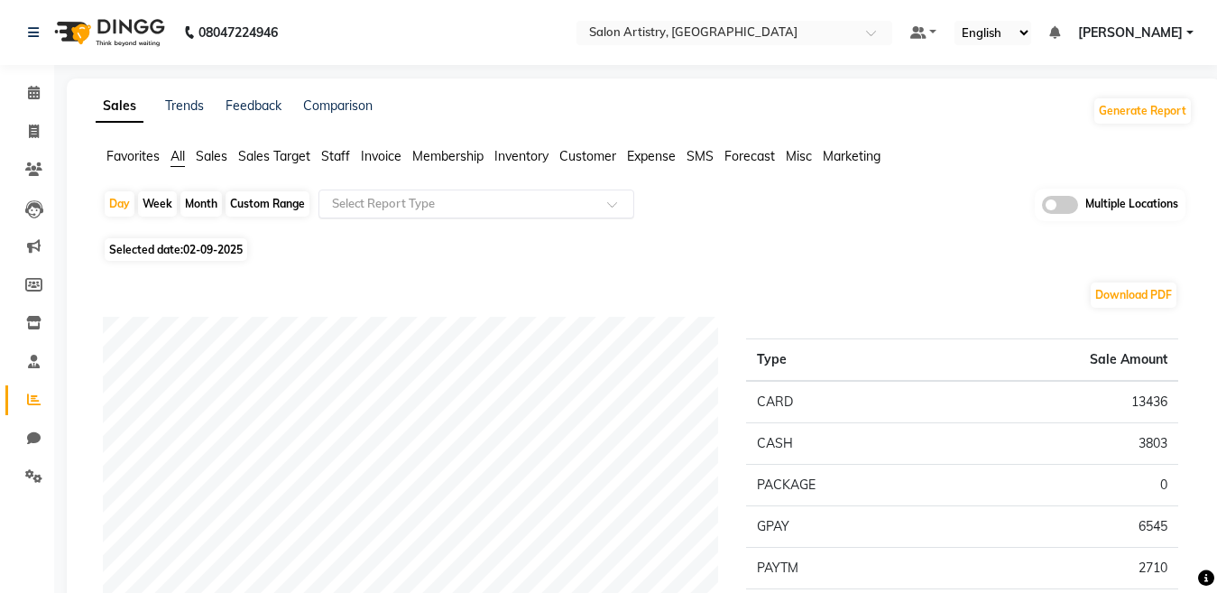
click at [363, 203] on input "text" at bounding box center [458, 204] width 260 height 18
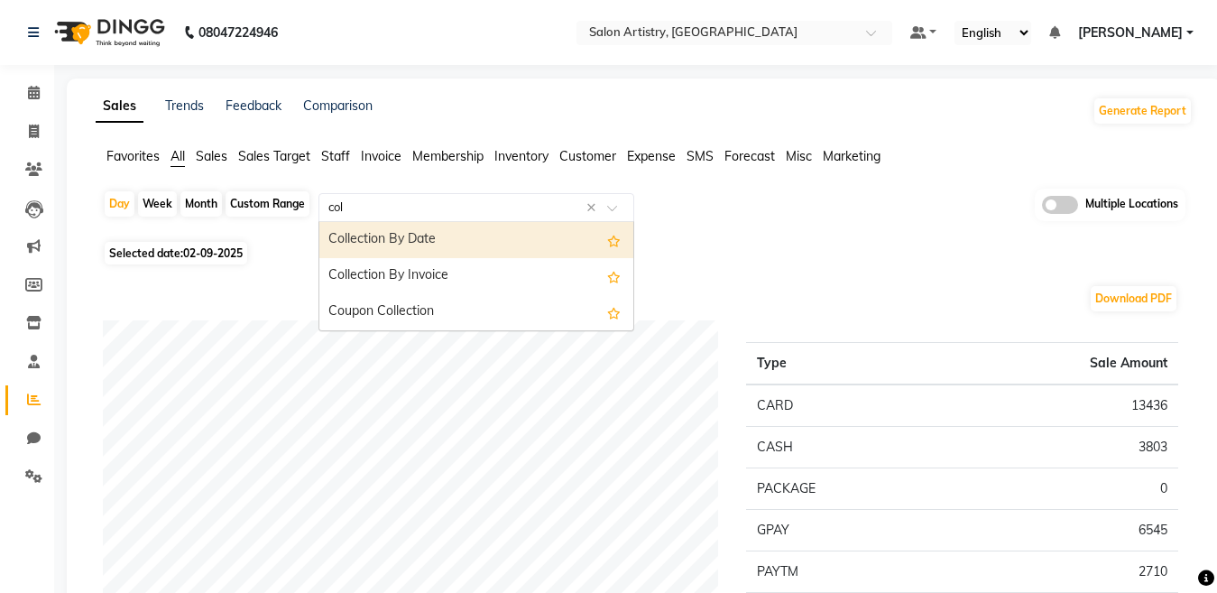
type input "coll"
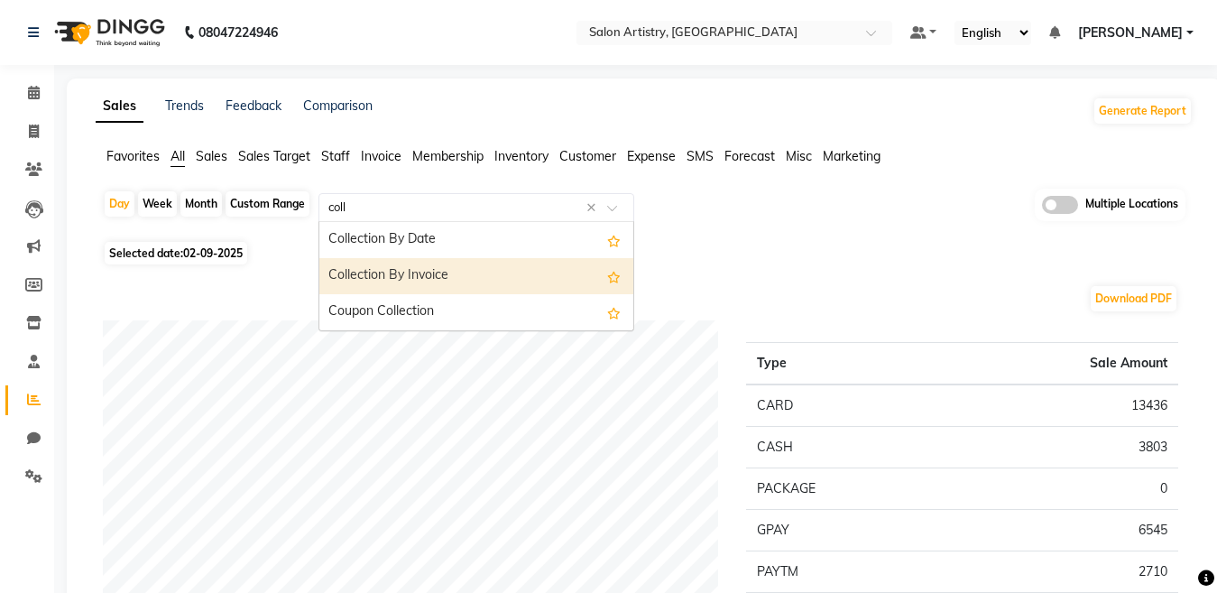
click at [362, 272] on div "Collection By Invoice" at bounding box center [476, 276] width 314 height 36
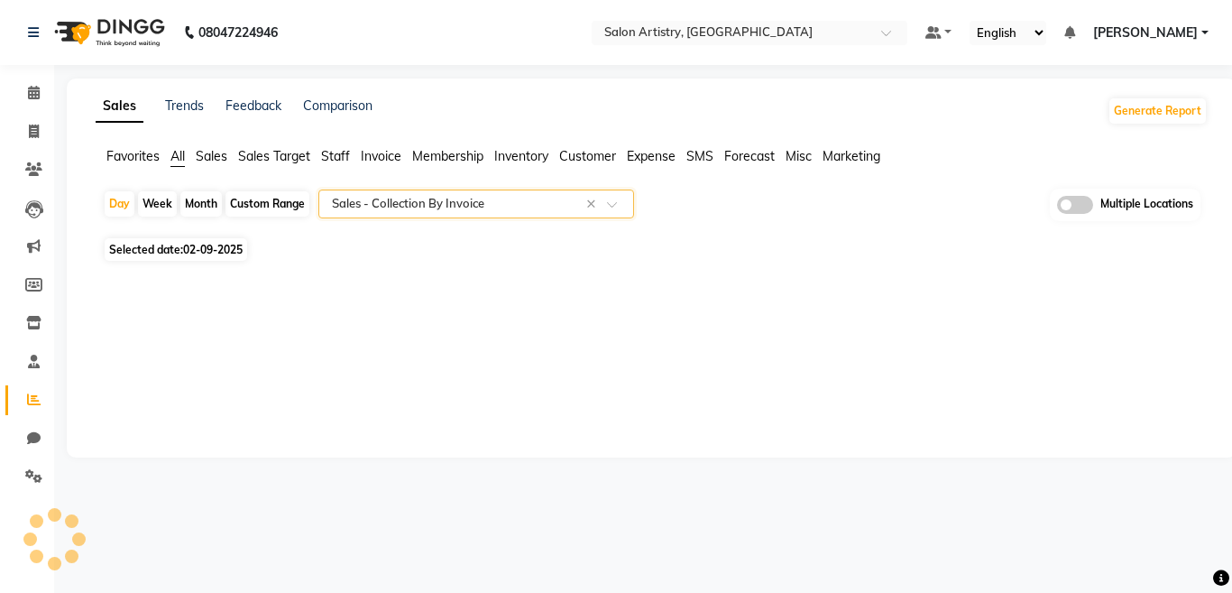
select select "full_report"
select select "csv"
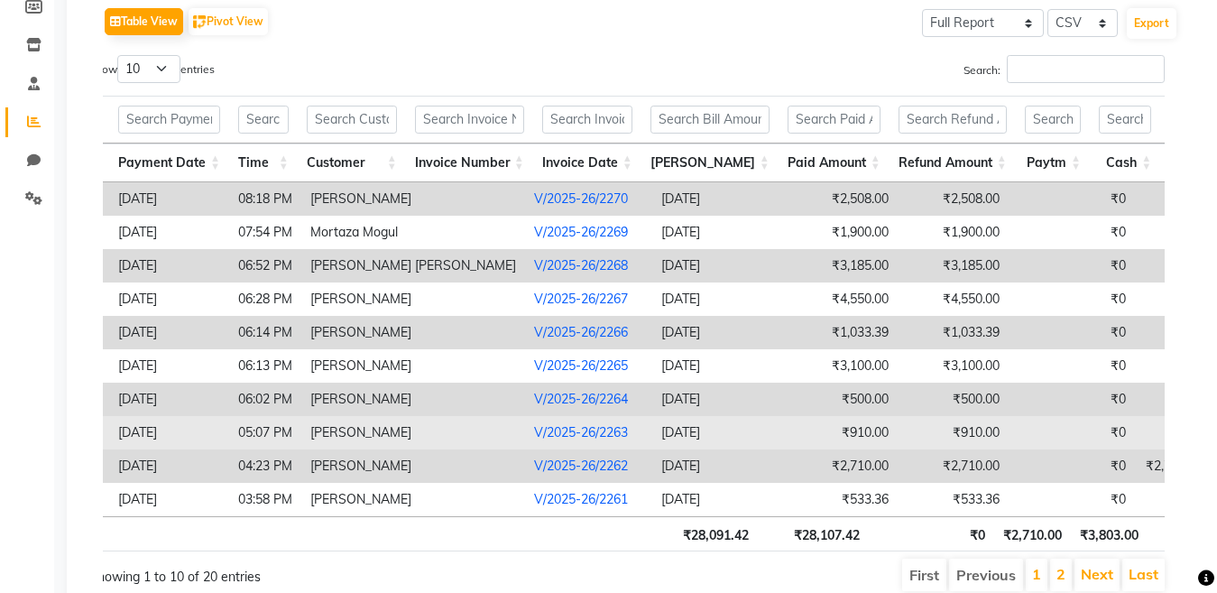
scroll to position [368, 0]
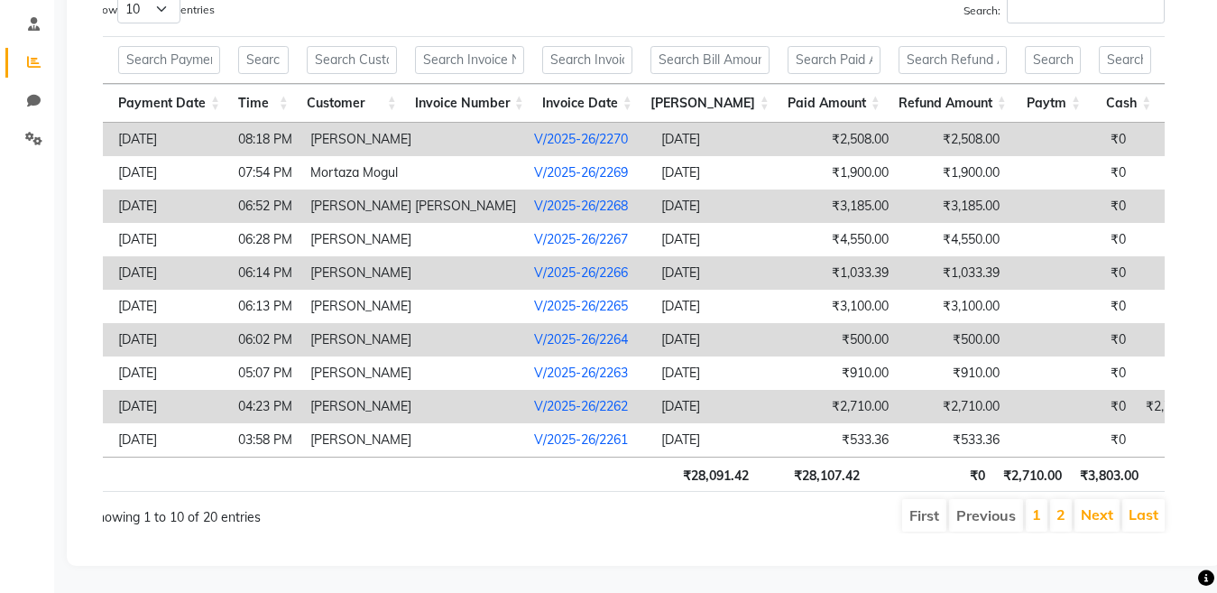
click at [1054, 499] on li "2" at bounding box center [1061, 515] width 22 height 32
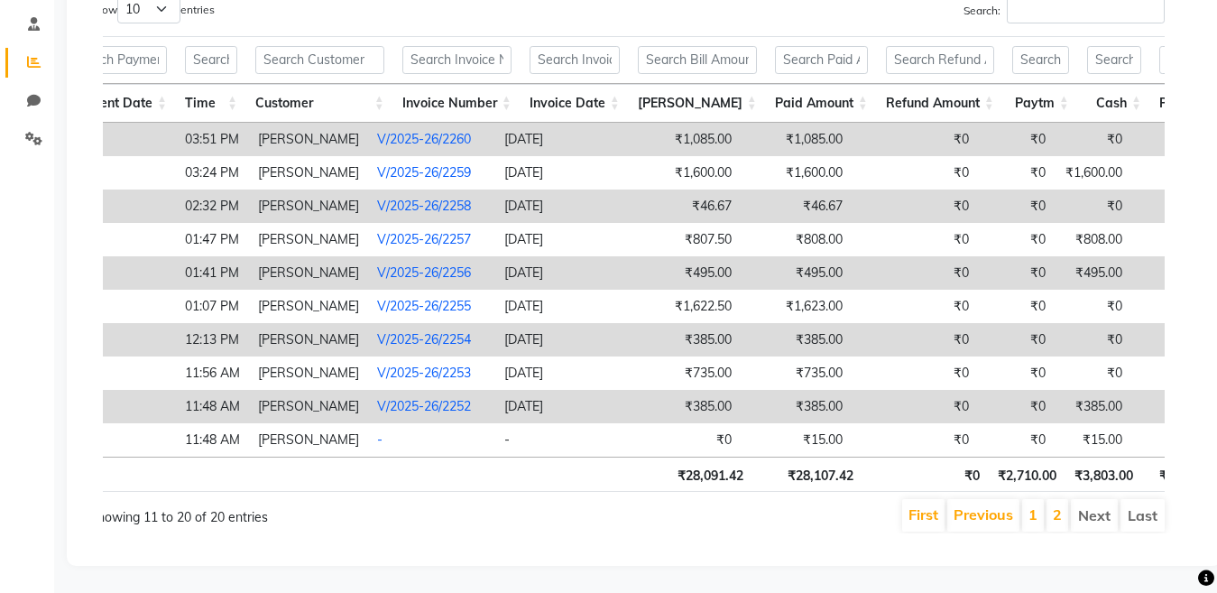
scroll to position [0, 0]
